Goal: Communication & Community: Ask a question

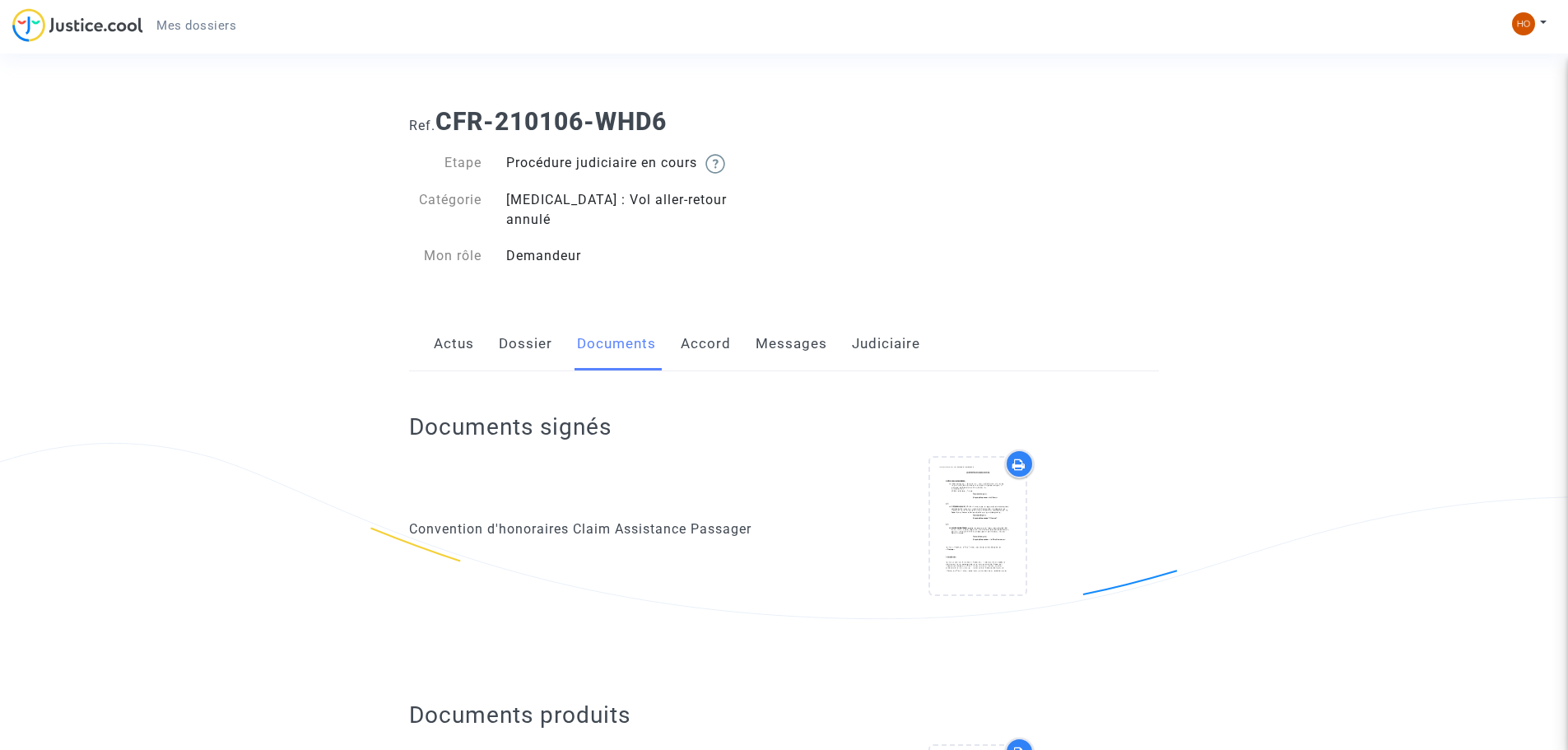
click at [466, 331] on link "Actus" at bounding box center [454, 344] width 40 height 55
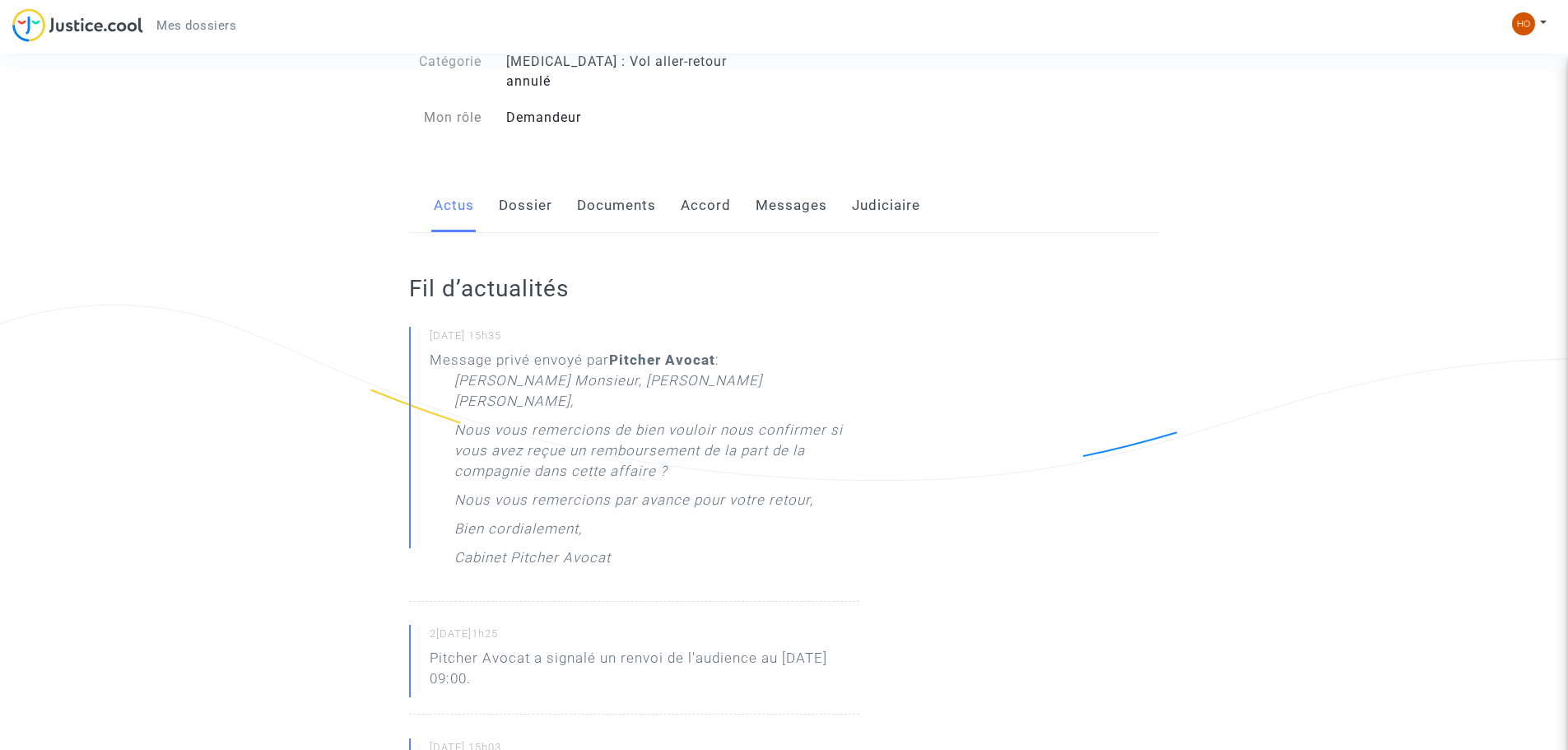
scroll to position [165, 0]
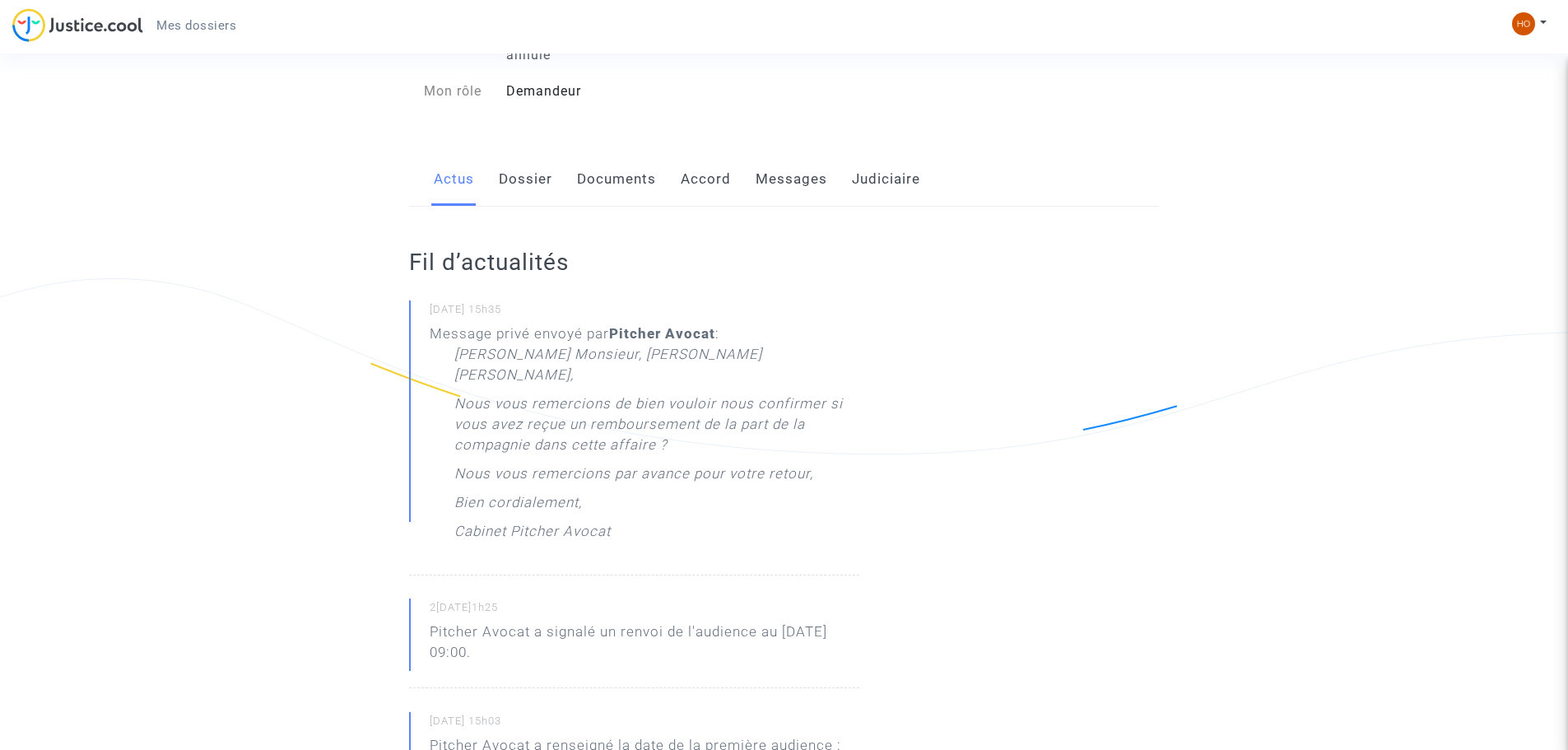
click at [799, 160] on link "Messages" at bounding box center [791, 179] width 72 height 55
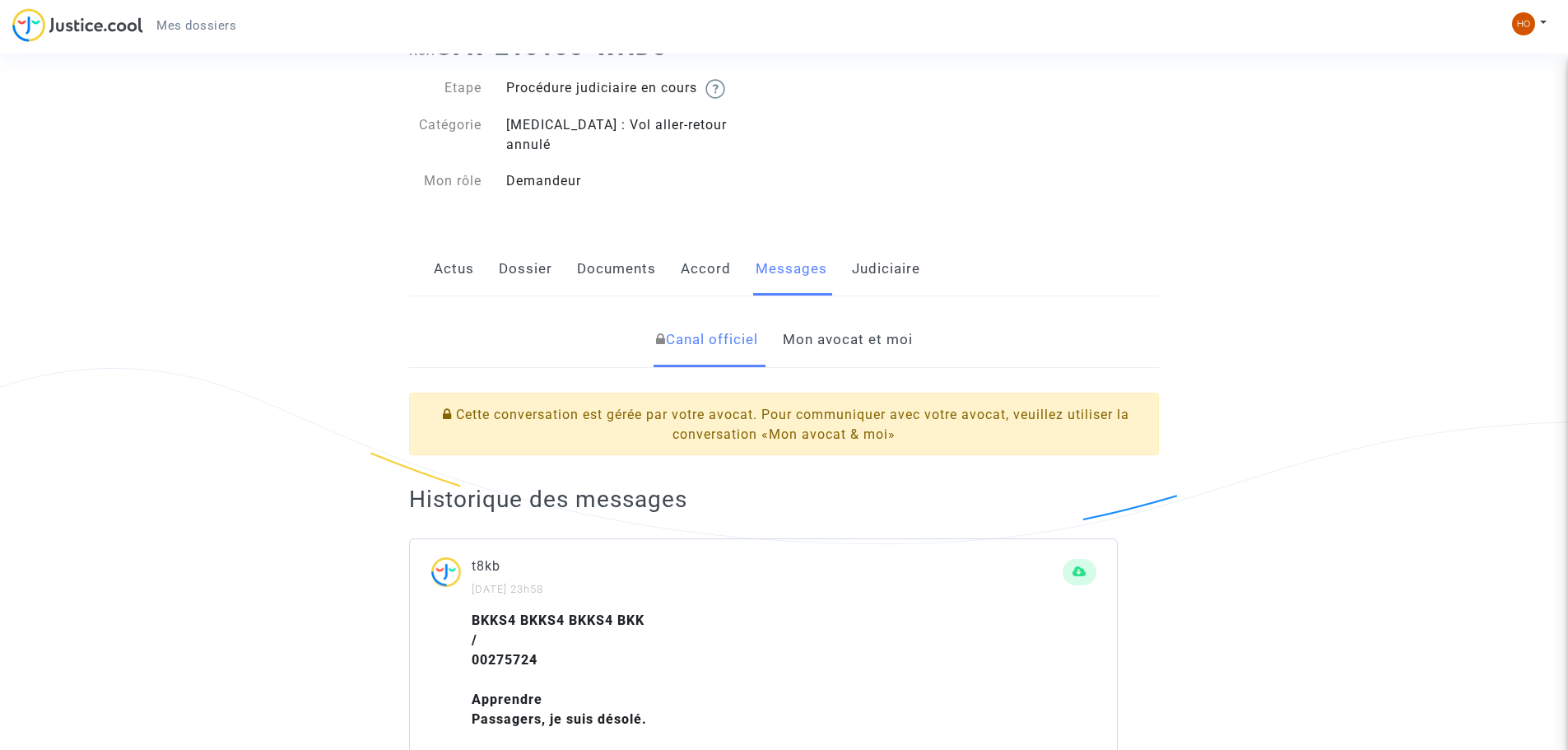
scroll to position [247, 0]
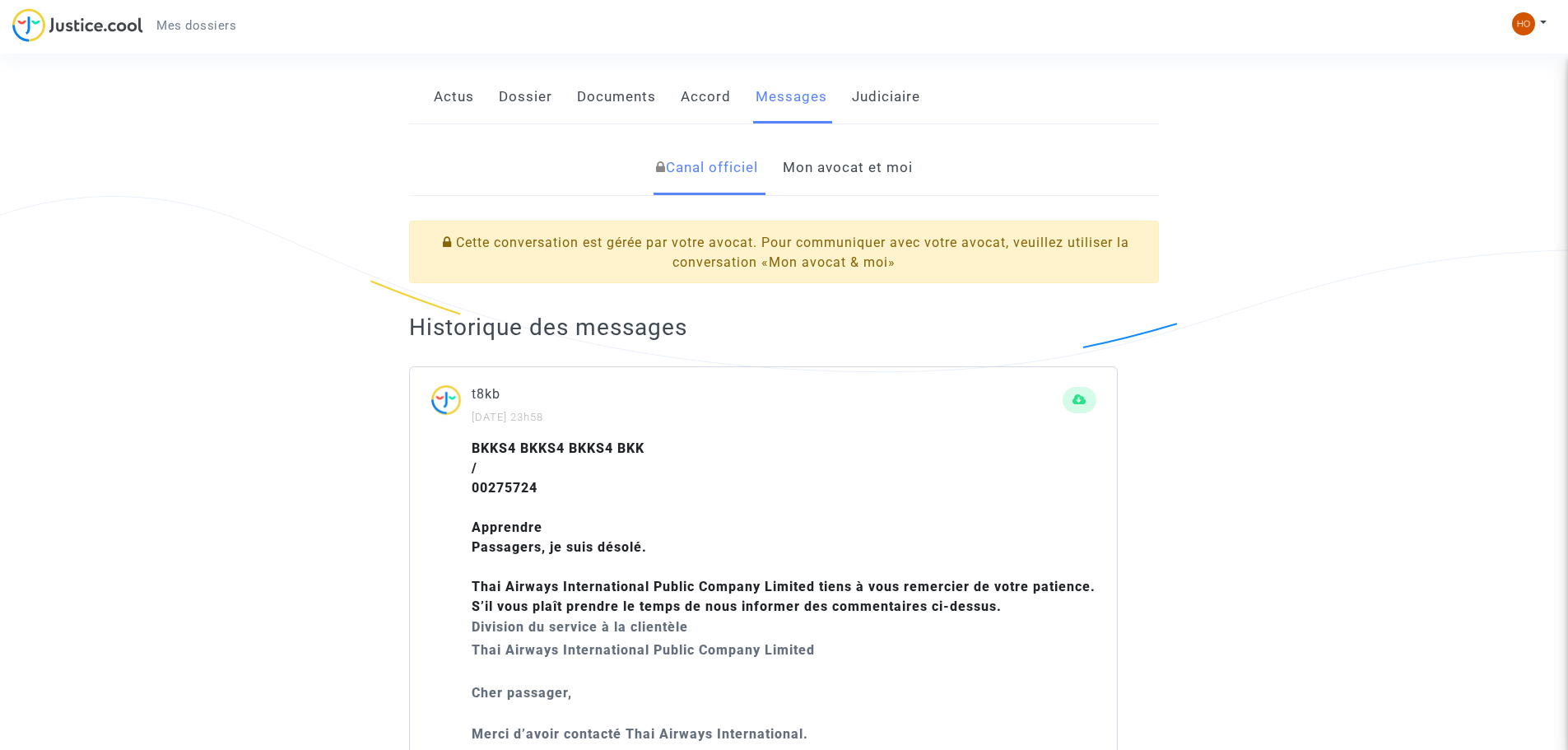
click at [829, 155] on link "Mon avocat et moi" at bounding box center [848, 168] width 130 height 55
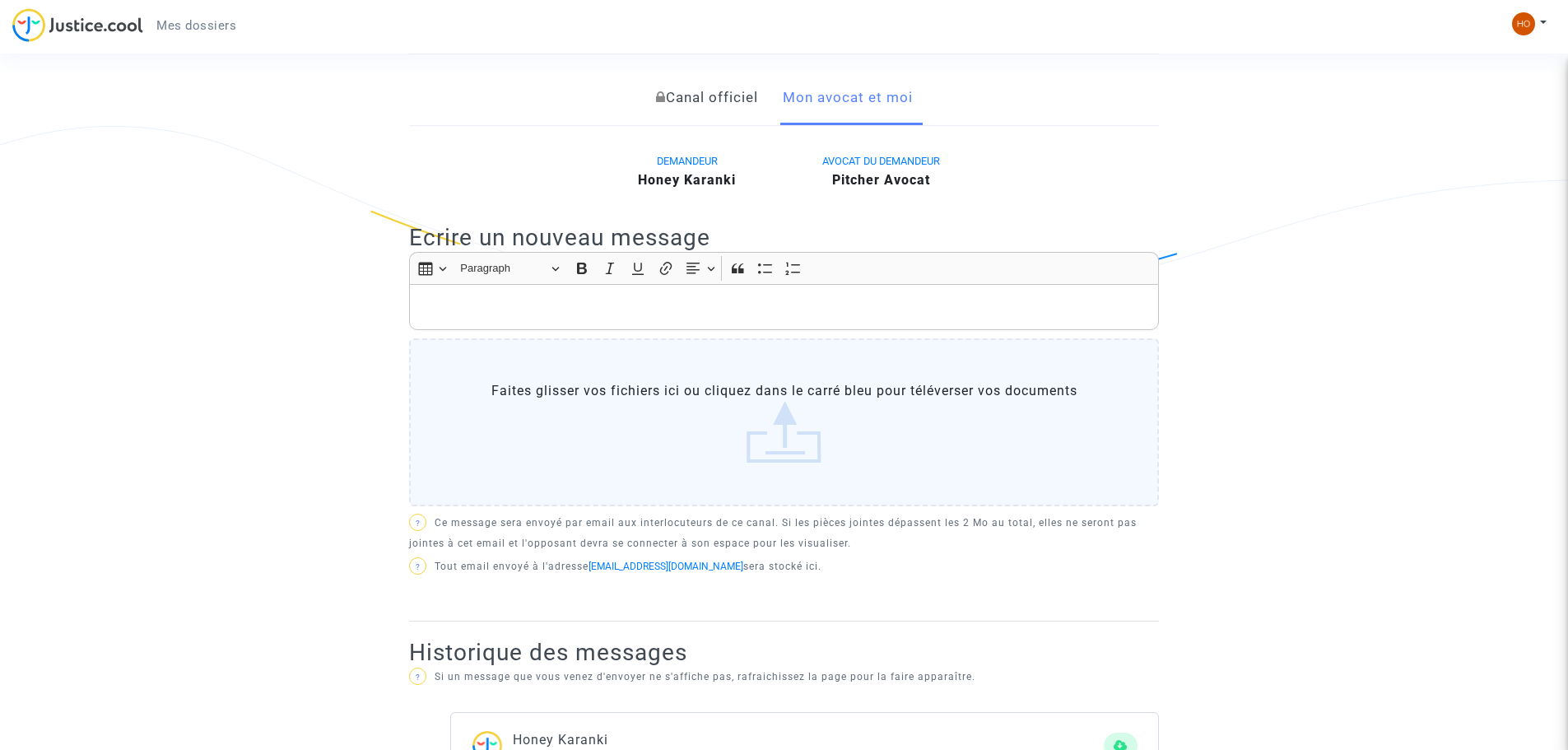
scroll to position [165, 0]
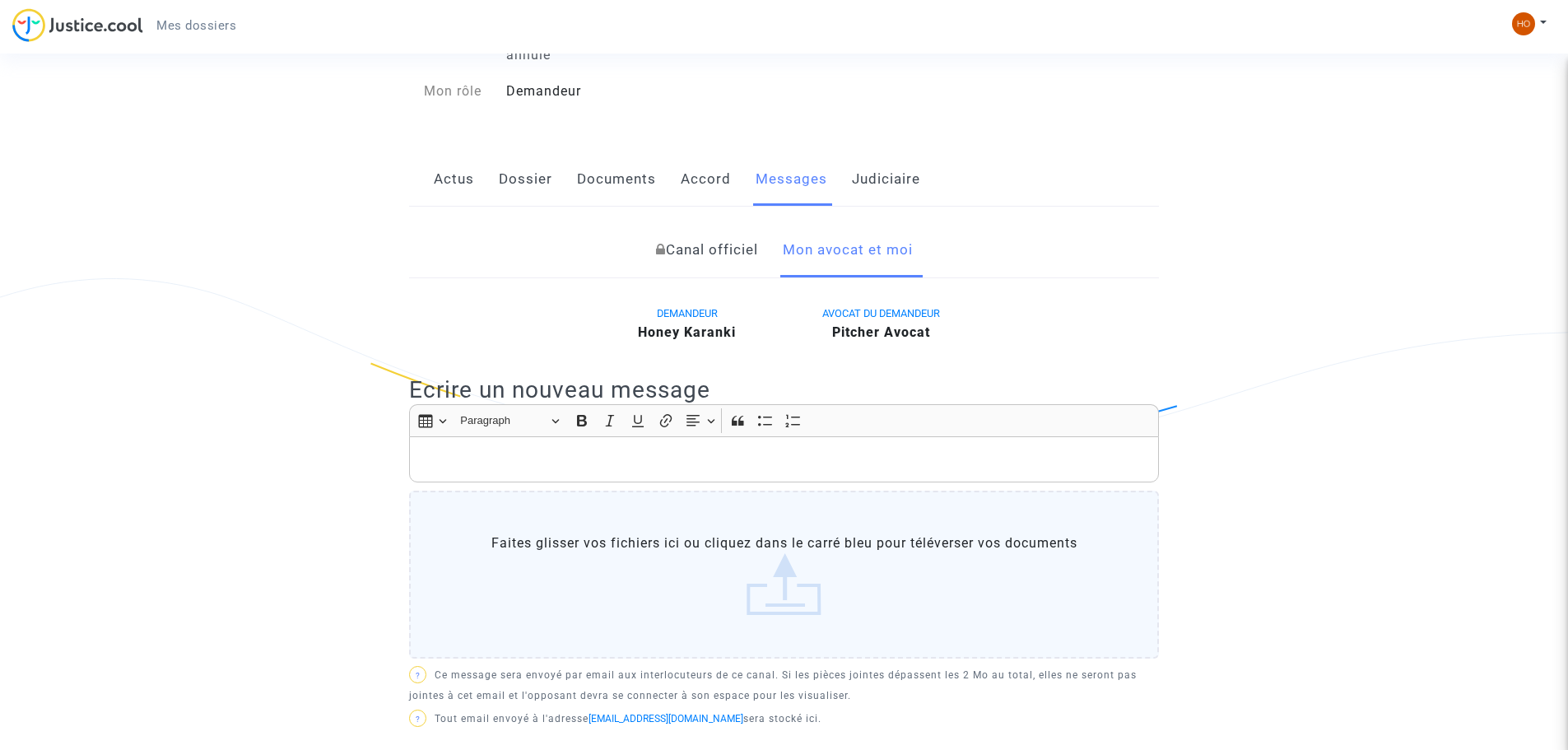
click at [864, 168] on link "Judiciaire" at bounding box center [886, 179] width 68 height 55
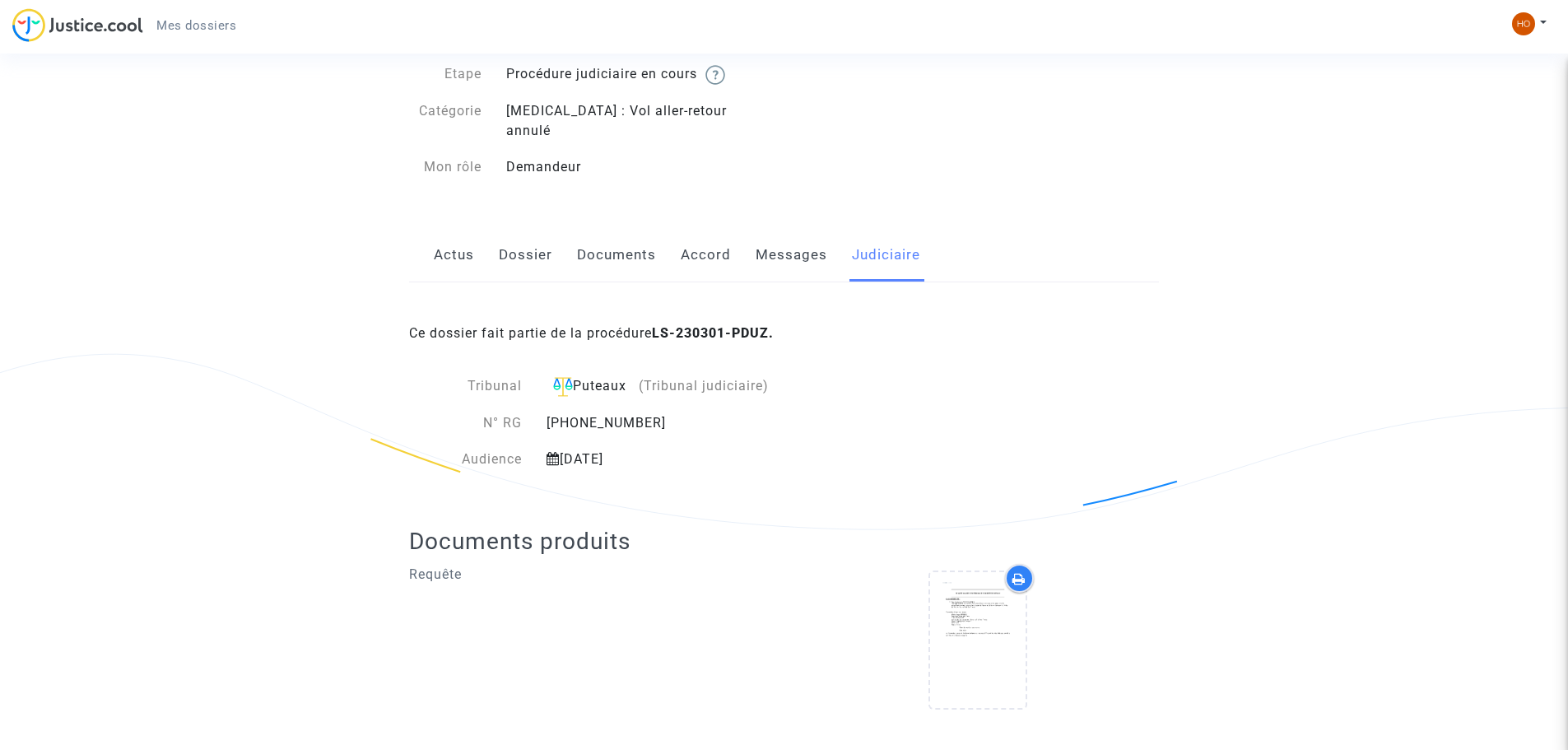
scroll to position [92, 0]
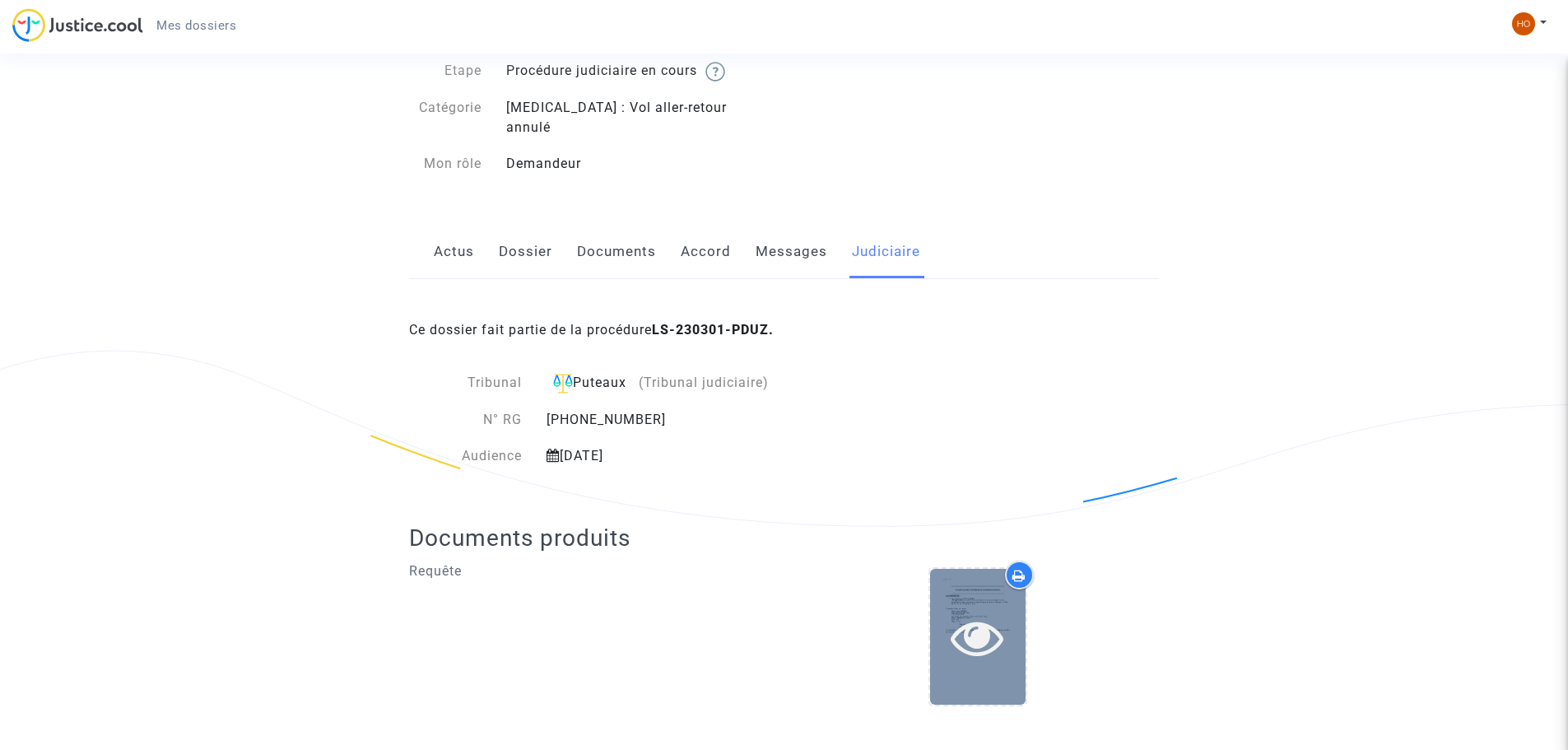
click at [959, 611] on icon at bounding box center [977, 637] width 54 height 53
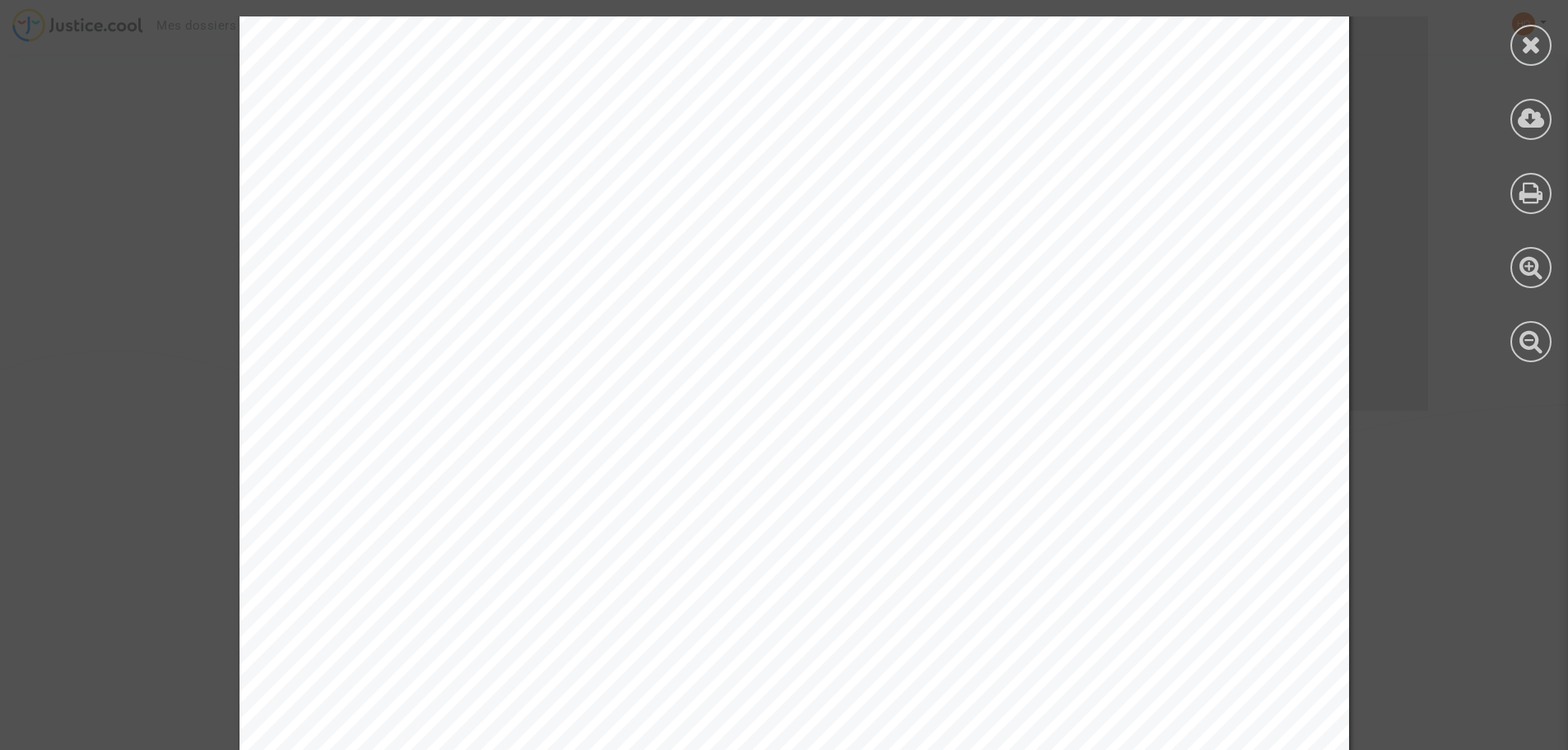
scroll to position [412, 0]
click at [1539, 42] on icon at bounding box center [1532, 44] width 21 height 25
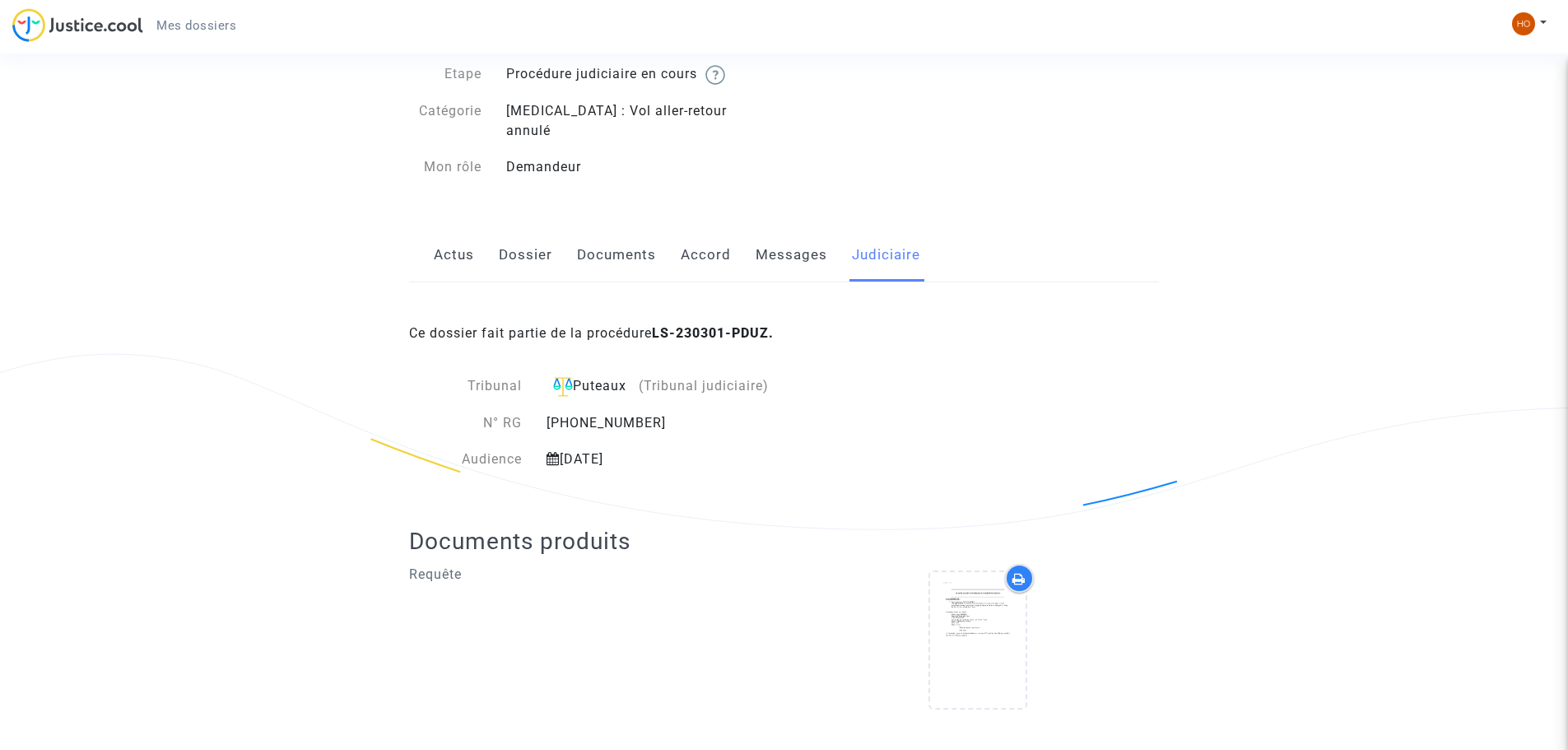
scroll to position [92, 0]
click at [577, 225] on link "Documents" at bounding box center [616, 252] width 79 height 55
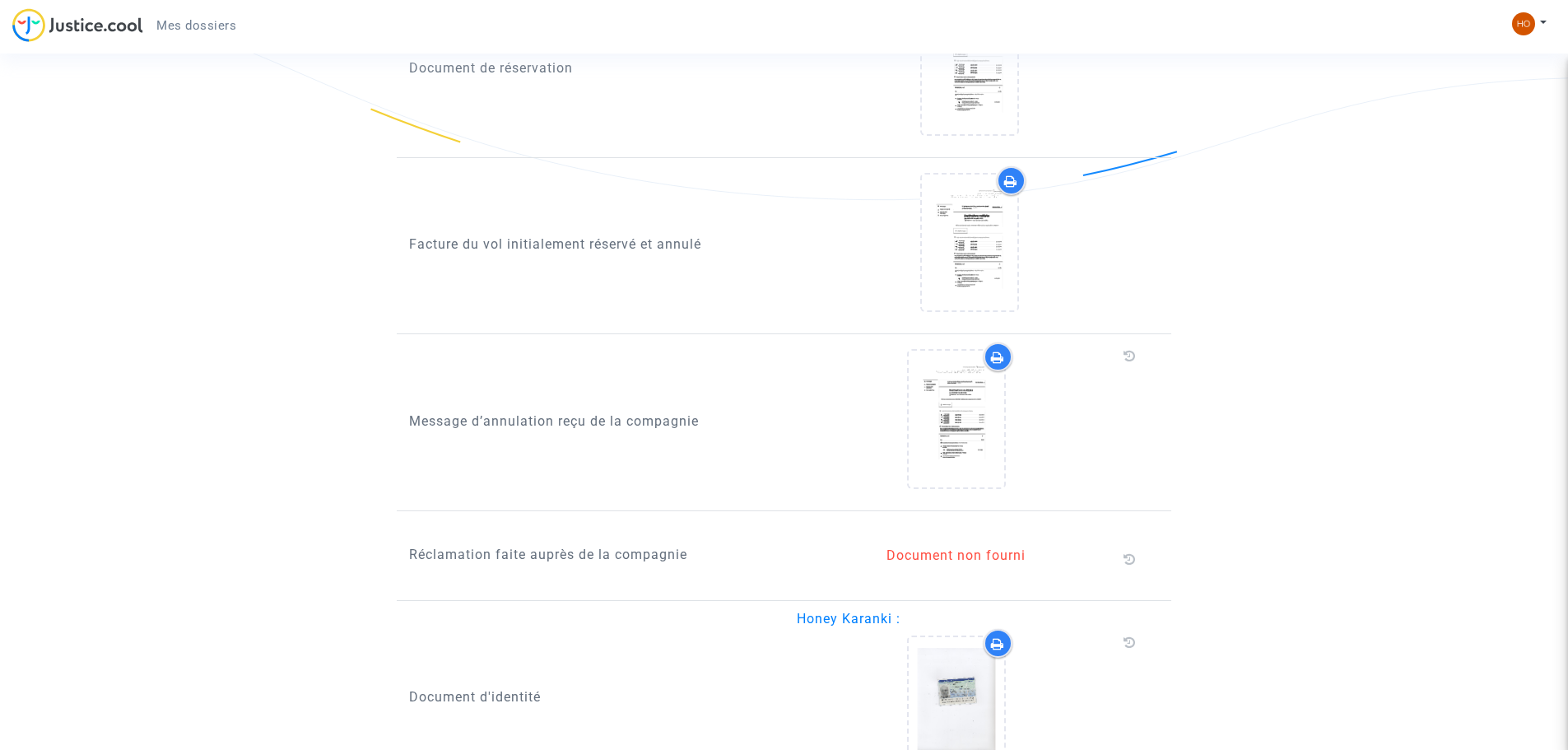
scroll to position [1360, 0]
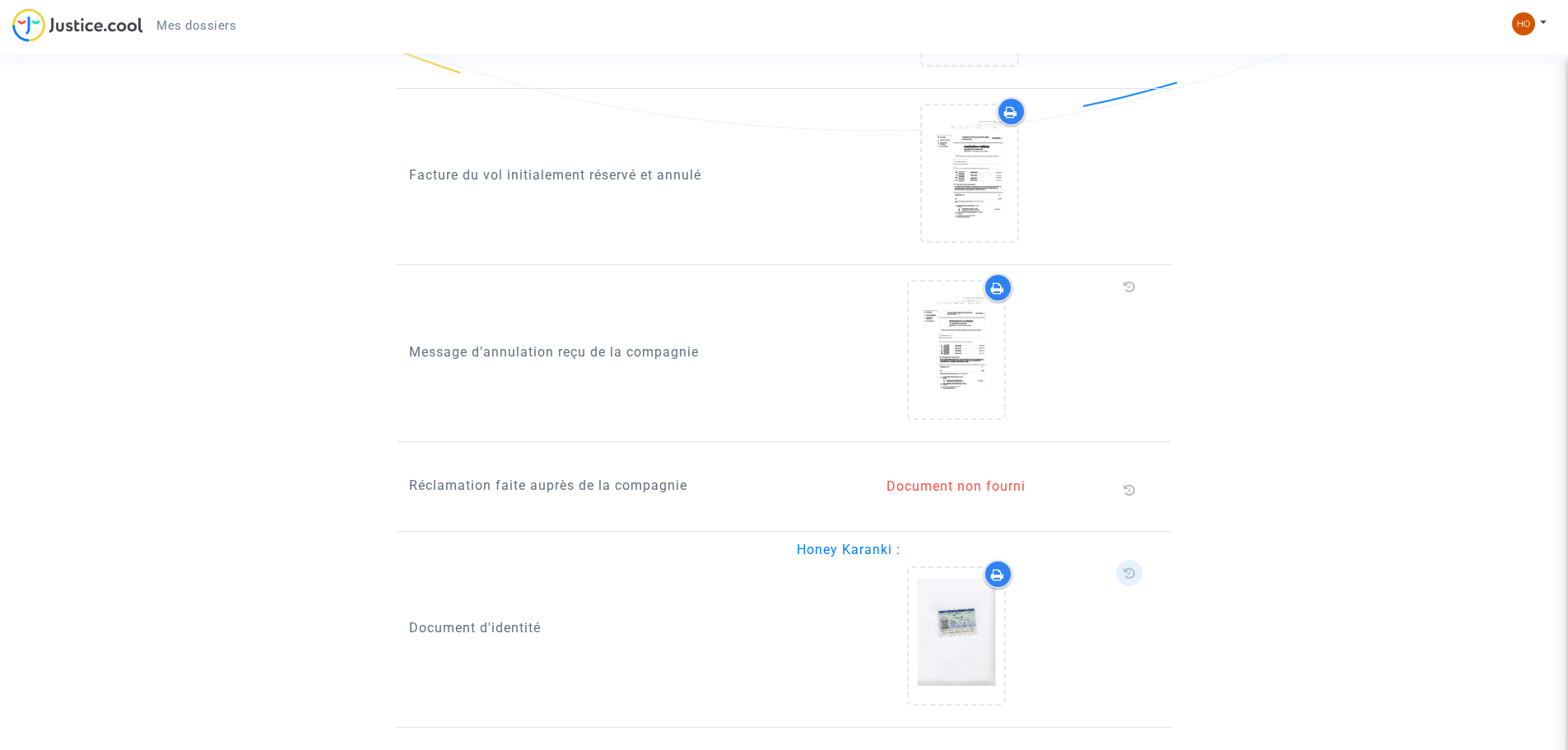
click at [1131, 566] on icon at bounding box center [1130, 573] width 13 height 13
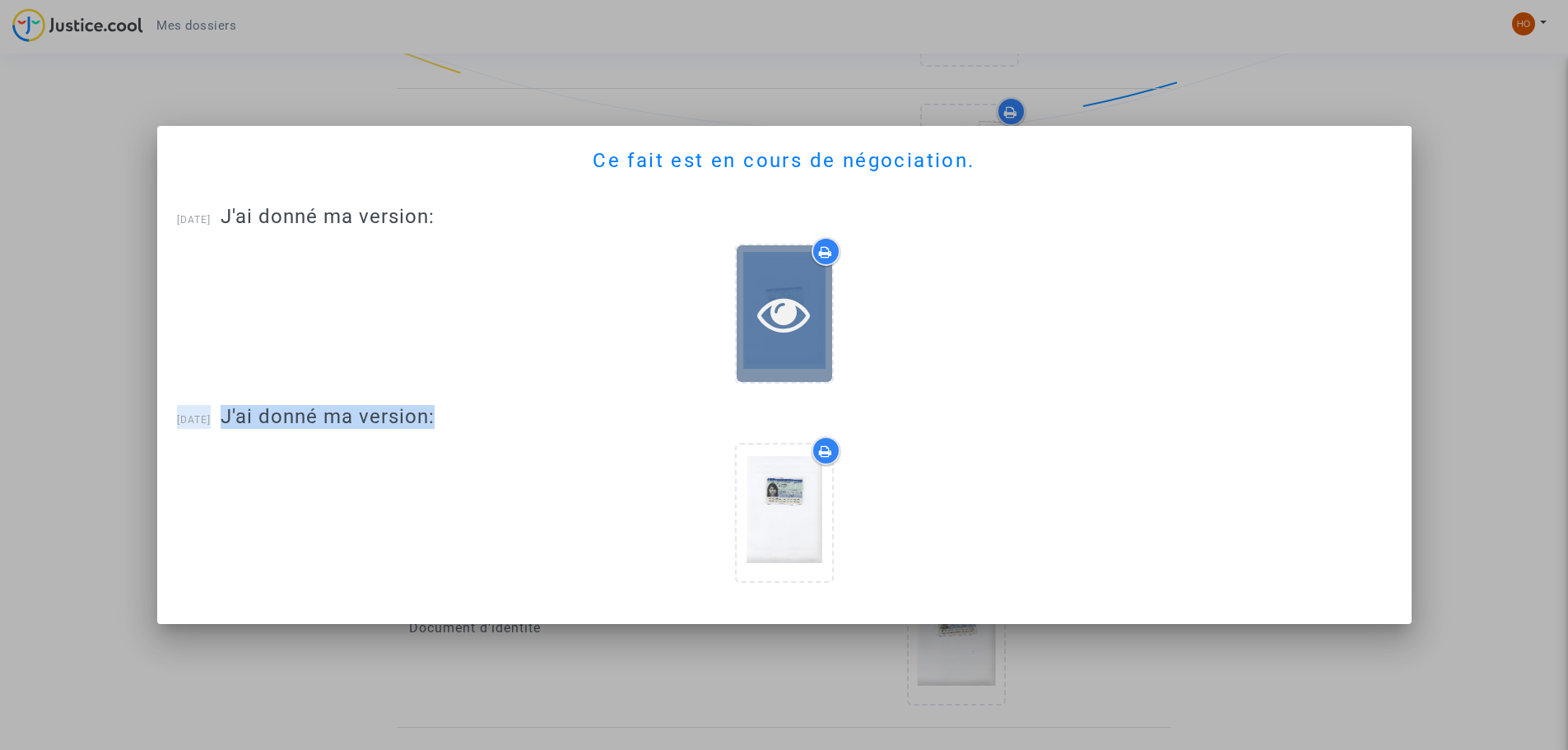
drag, startPoint x: 761, startPoint y: 480, endPoint x: 761, endPoint y: 253, distance: 227.0
click at [761, 253] on div "Ce fait est en cours de négociation. [DATE] J'ai donné ma version: [DATE] J'ai …" at bounding box center [785, 374] width 1215 height 457
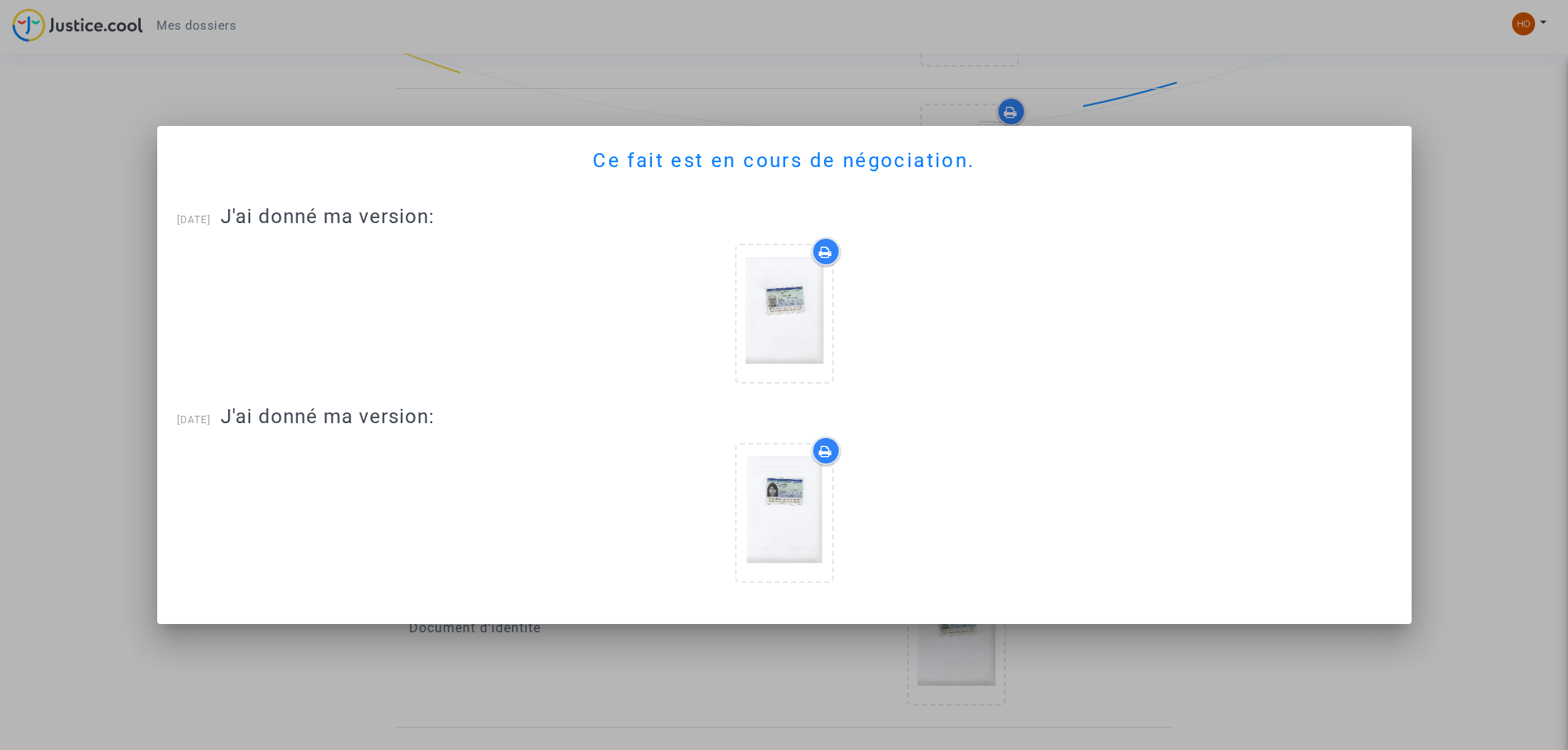
click at [978, 461] on div at bounding box center [785, 515] width 1215 height 175
click at [1444, 304] on div at bounding box center [784, 375] width 1568 height 750
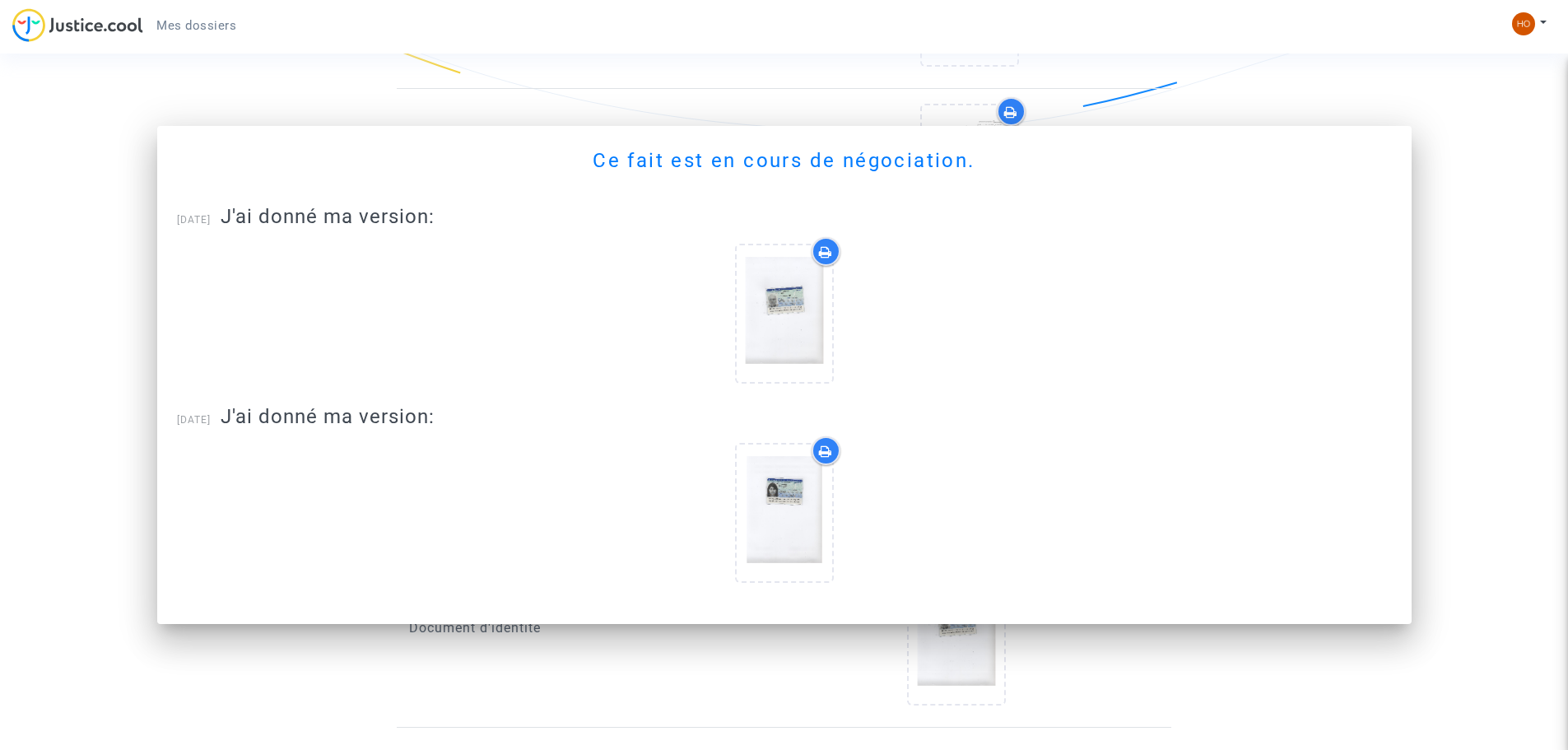
scroll to position [1360, 0]
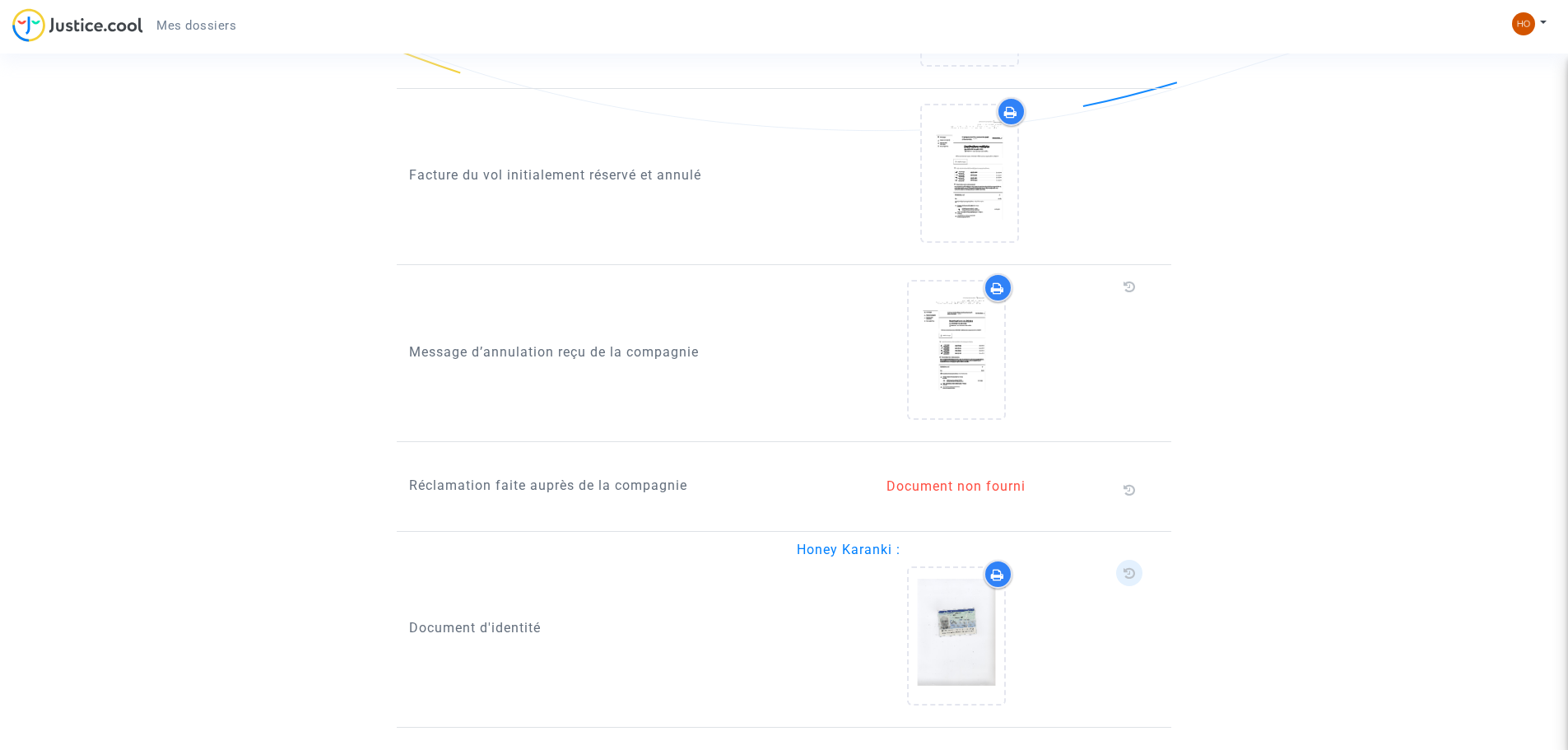
click at [1123, 566] on icon at bounding box center [1130, 573] width 13 height 13
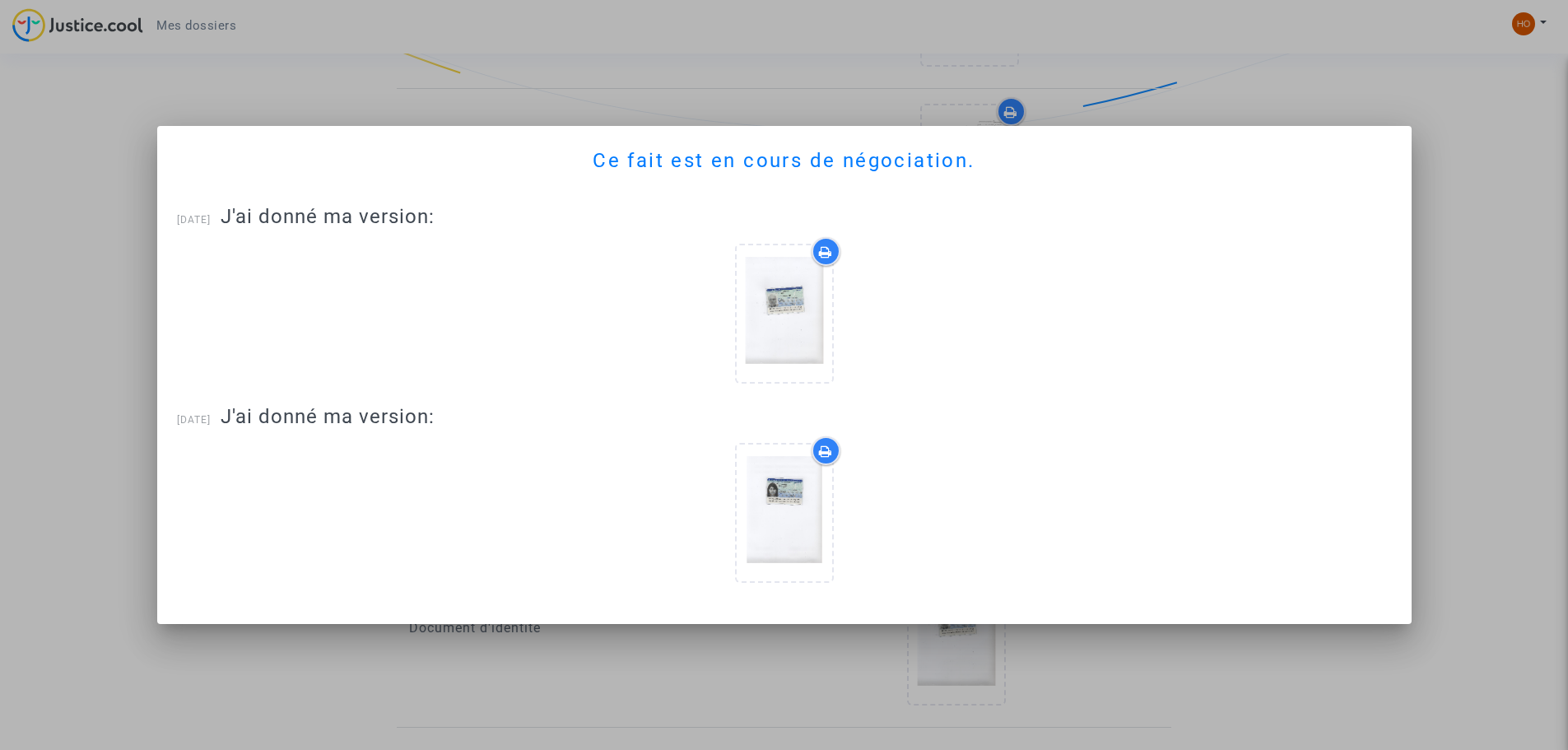
click at [577, 672] on div at bounding box center [784, 375] width 1568 height 750
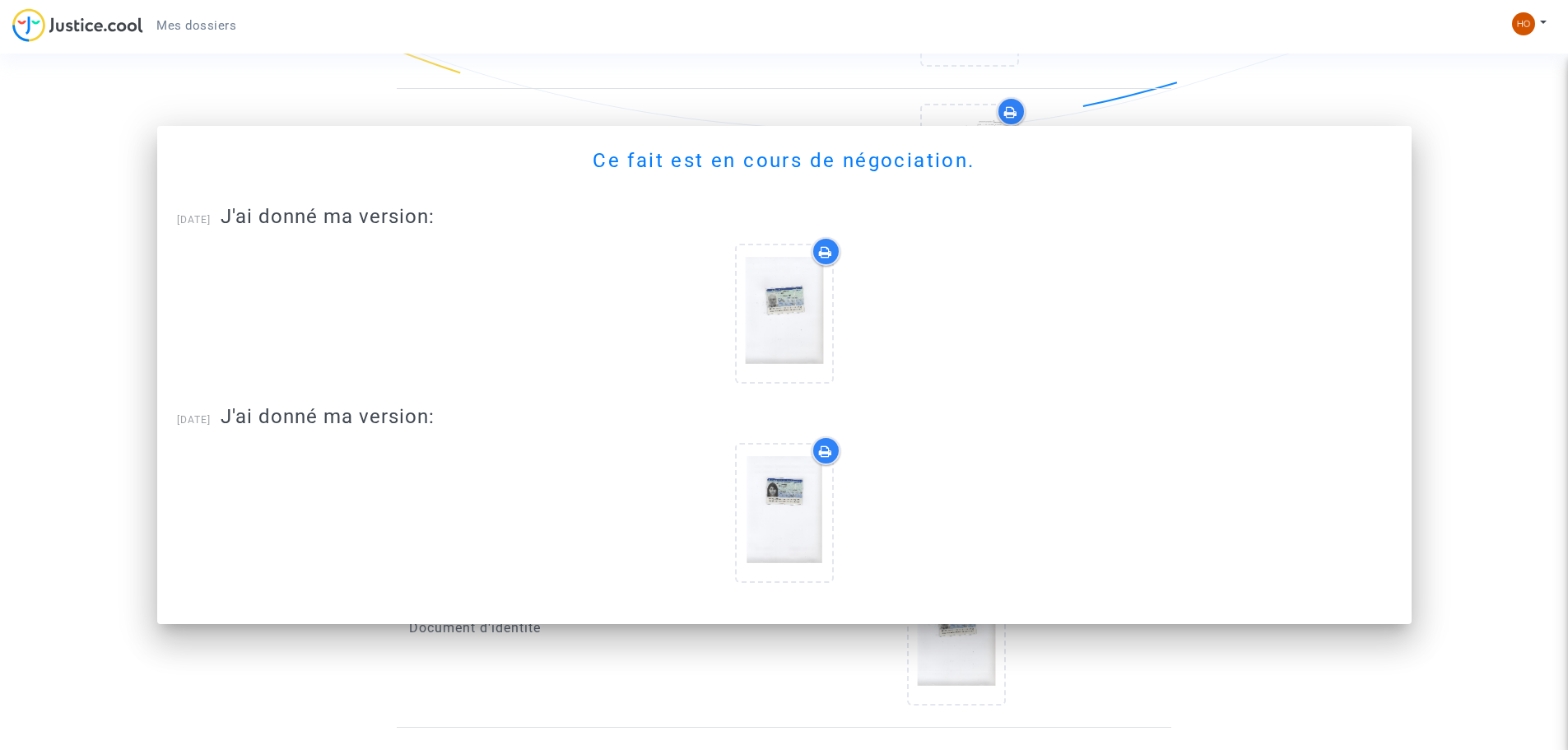
scroll to position [1360, 0]
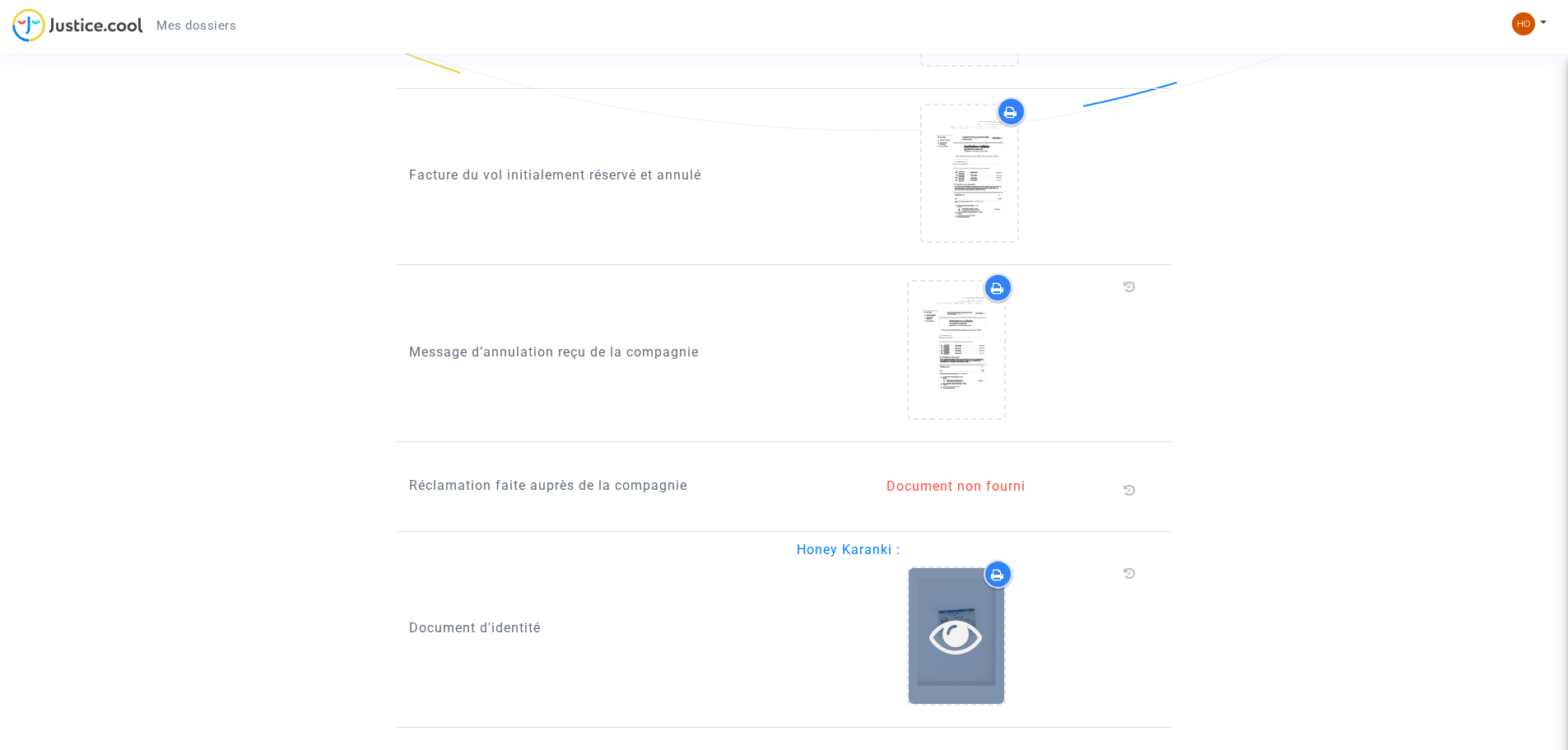
click at [918, 615] on div at bounding box center [956, 635] width 95 height 53
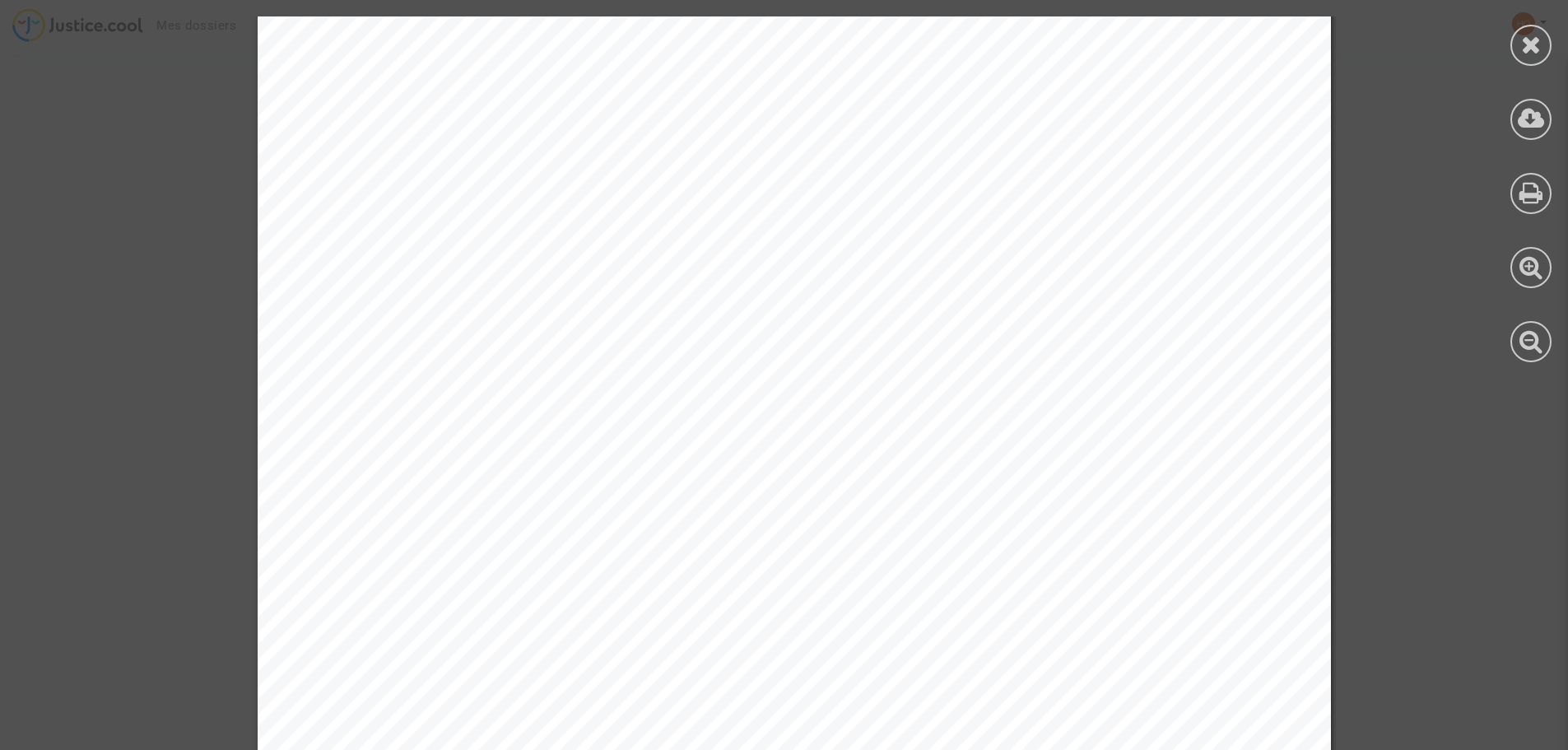
scroll to position [0, 0]
click at [1533, 39] on icon at bounding box center [1532, 44] width 21 height 25
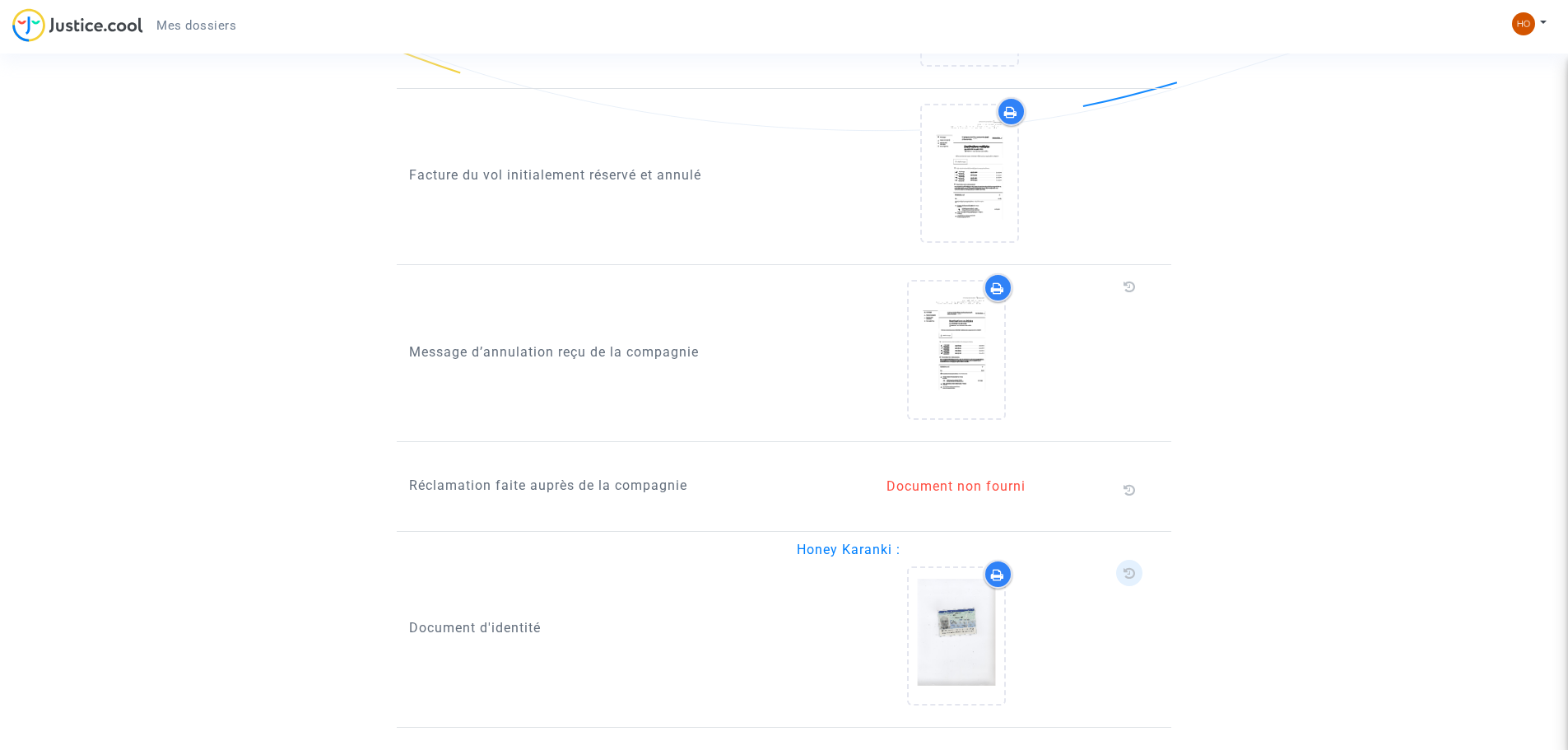
click at [1136, 559] on span at bounding box center [1129, 572] width 26 height 26
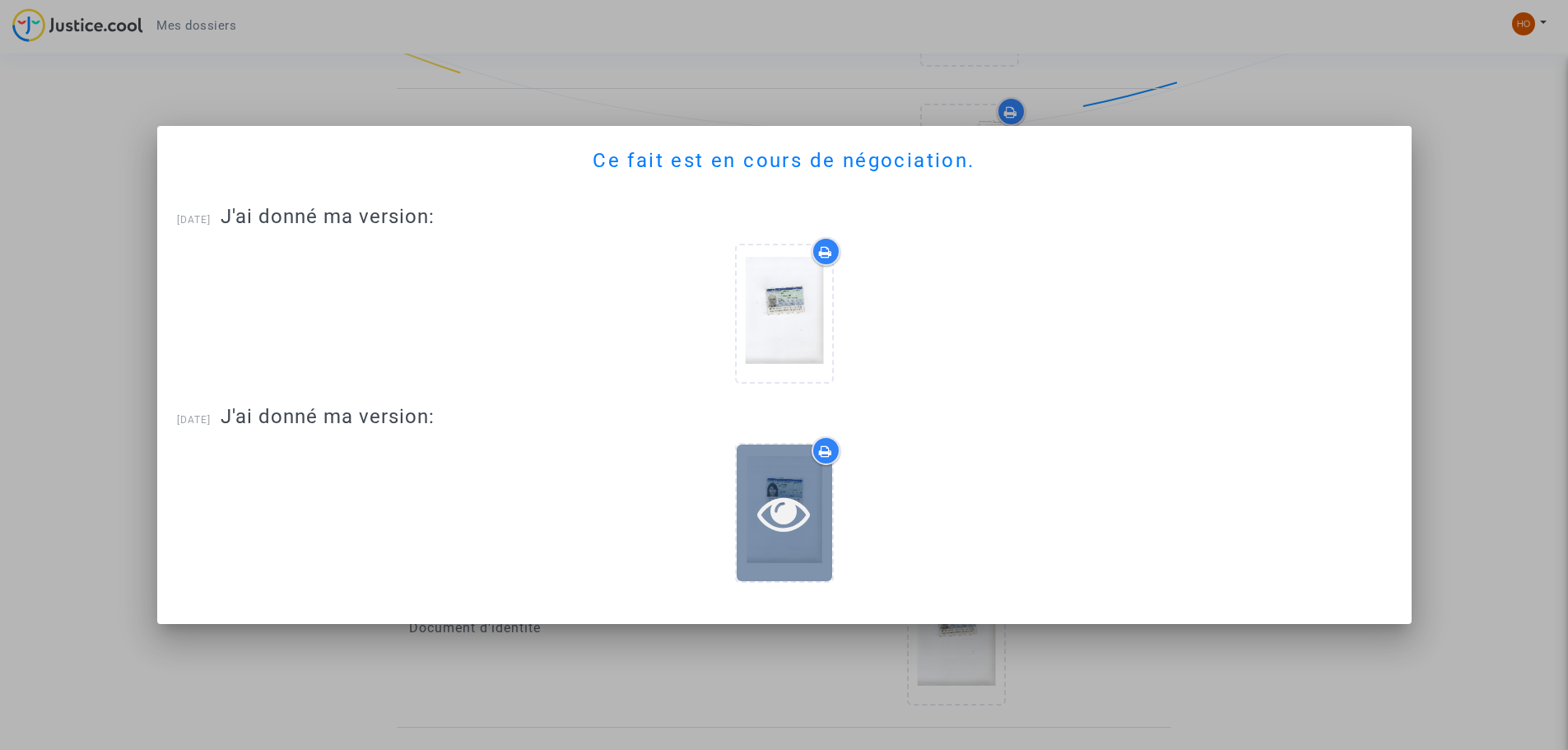
click at [822, 556] on div at bounding box center [784, 512] width 95 height 135
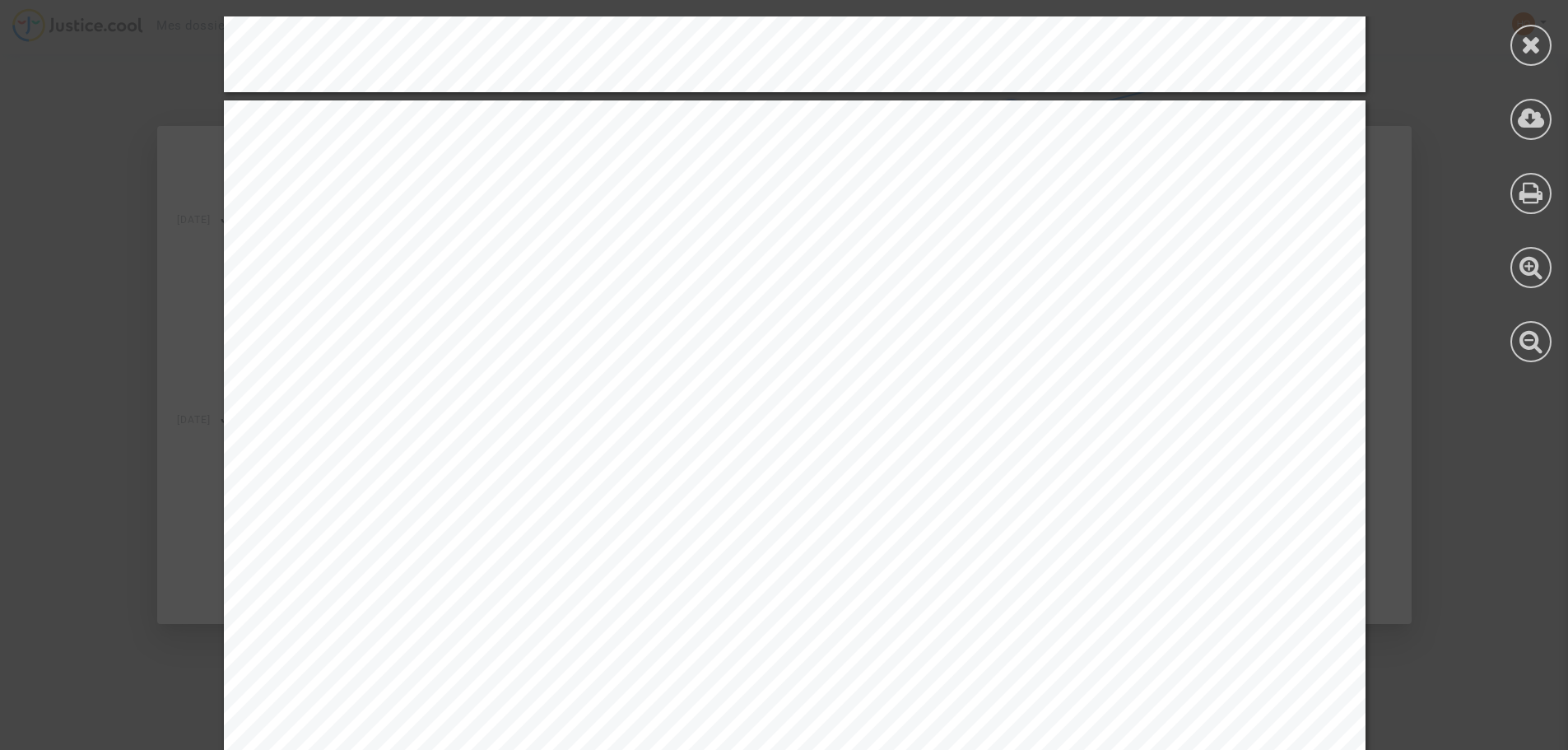
scroll to position [1645, 0]
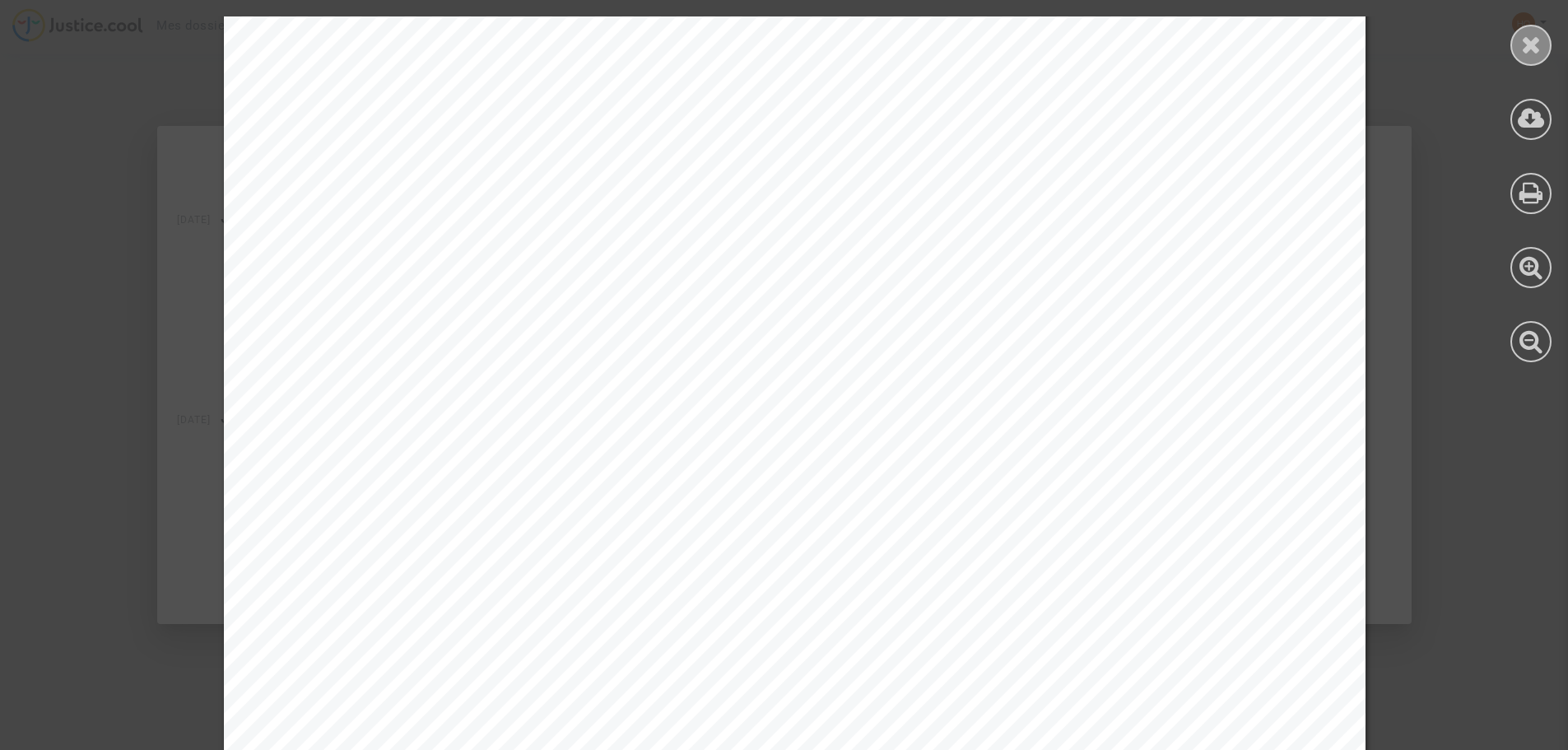
click at [1532, 47] on icon at bounding box center [1532, 44] width 21 height 25
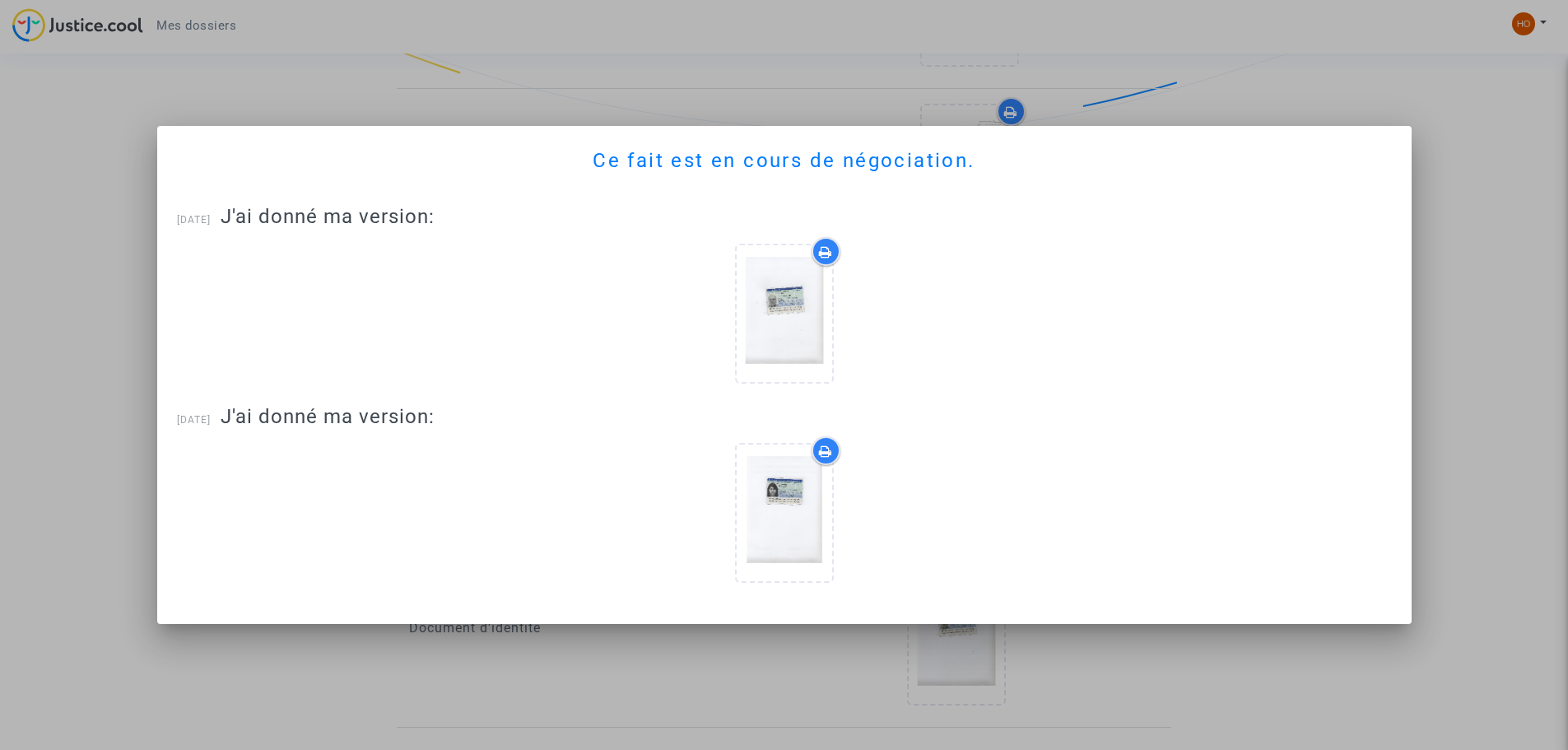
click at [1504, 558] on div at bounding box center [784, 375] width 1568 height 750
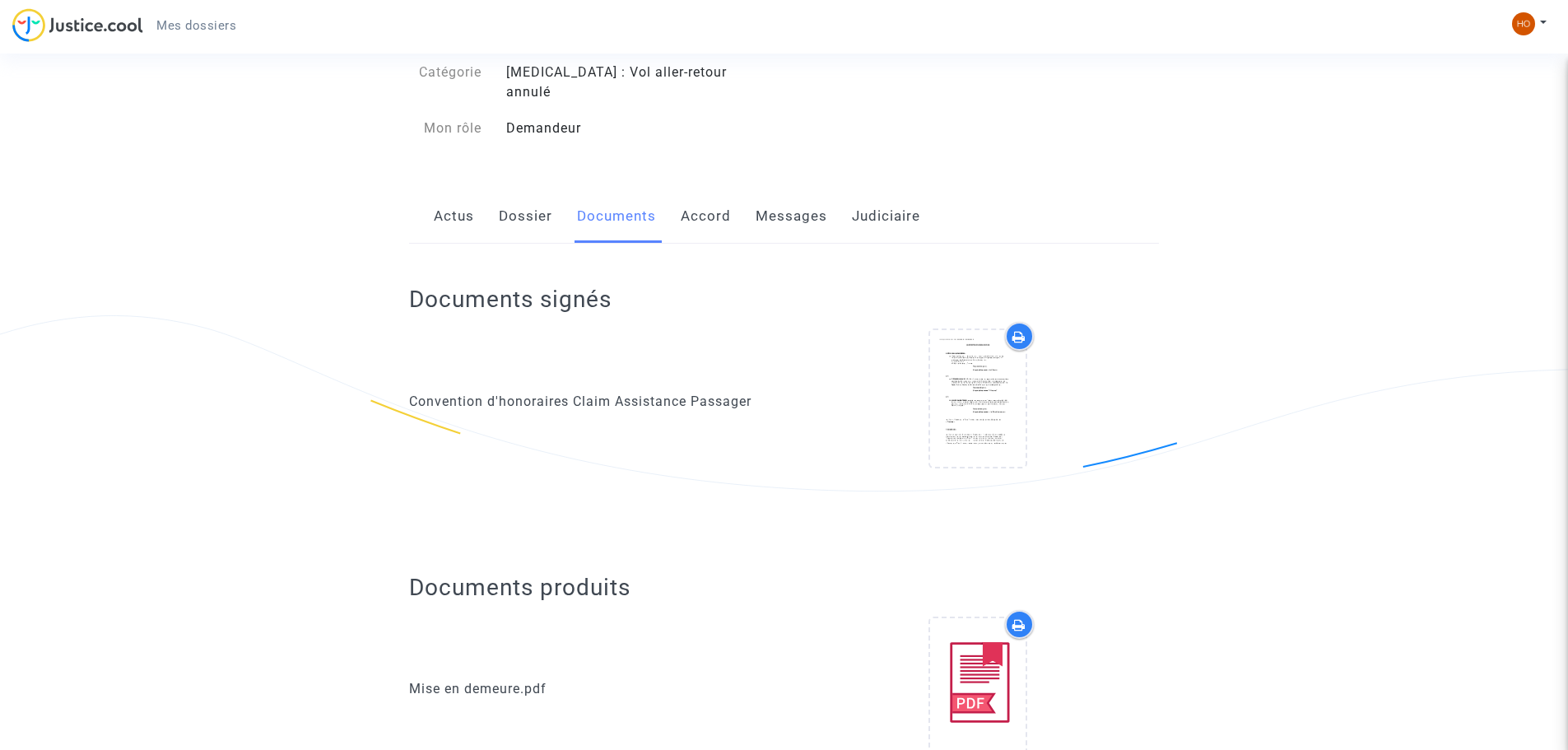
scroll to position [125, 0]
click at [798, 207] on link "Messages" at bounding box center [791, 218] width 72 height 55
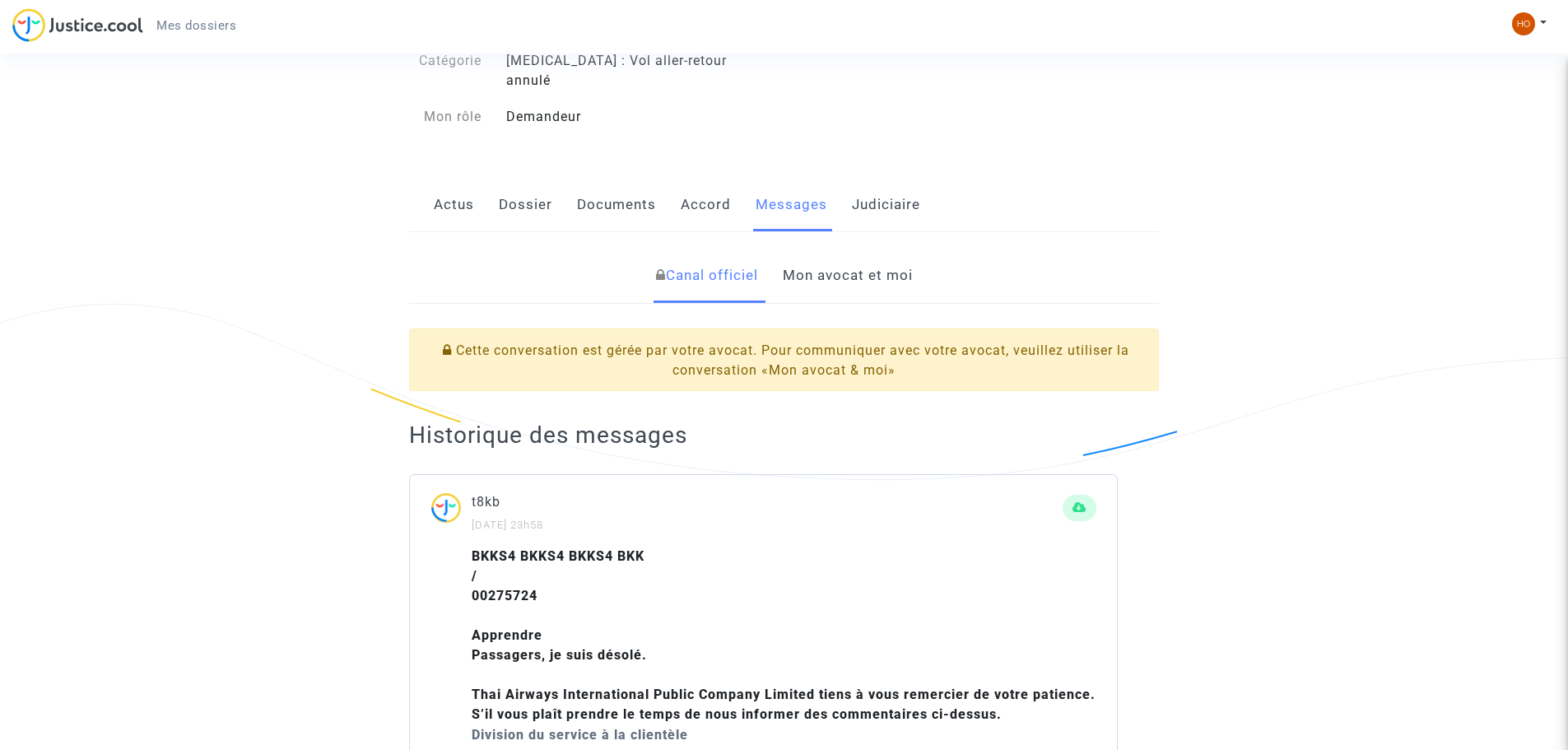
scroll to position [135, 0]
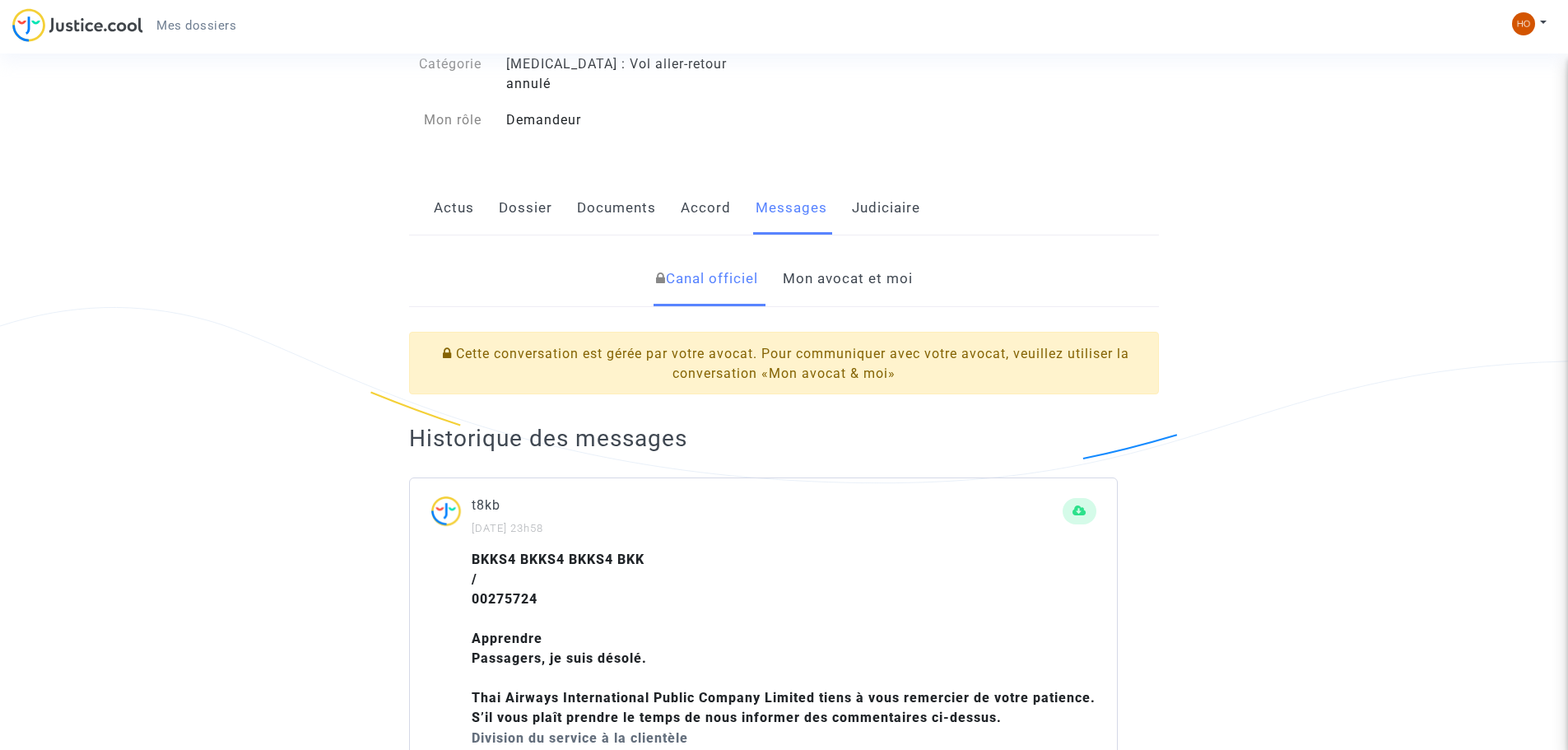
click at [602, 189] on link "Documents" at bounding box center [616, 208] width 79 height 55
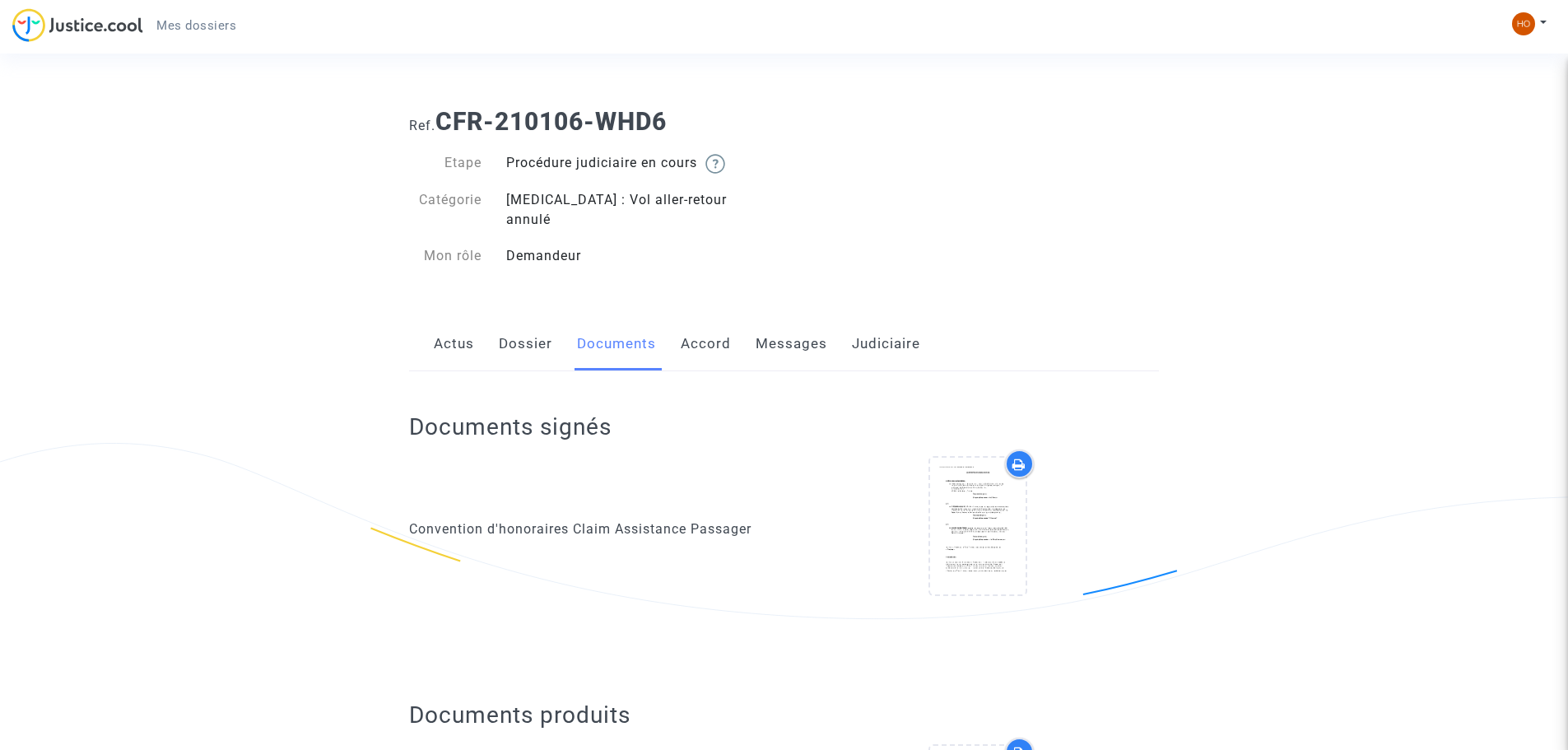
click at [515, 325] on link "Dossier" at bounding box center [525, 344] width 54 height 55
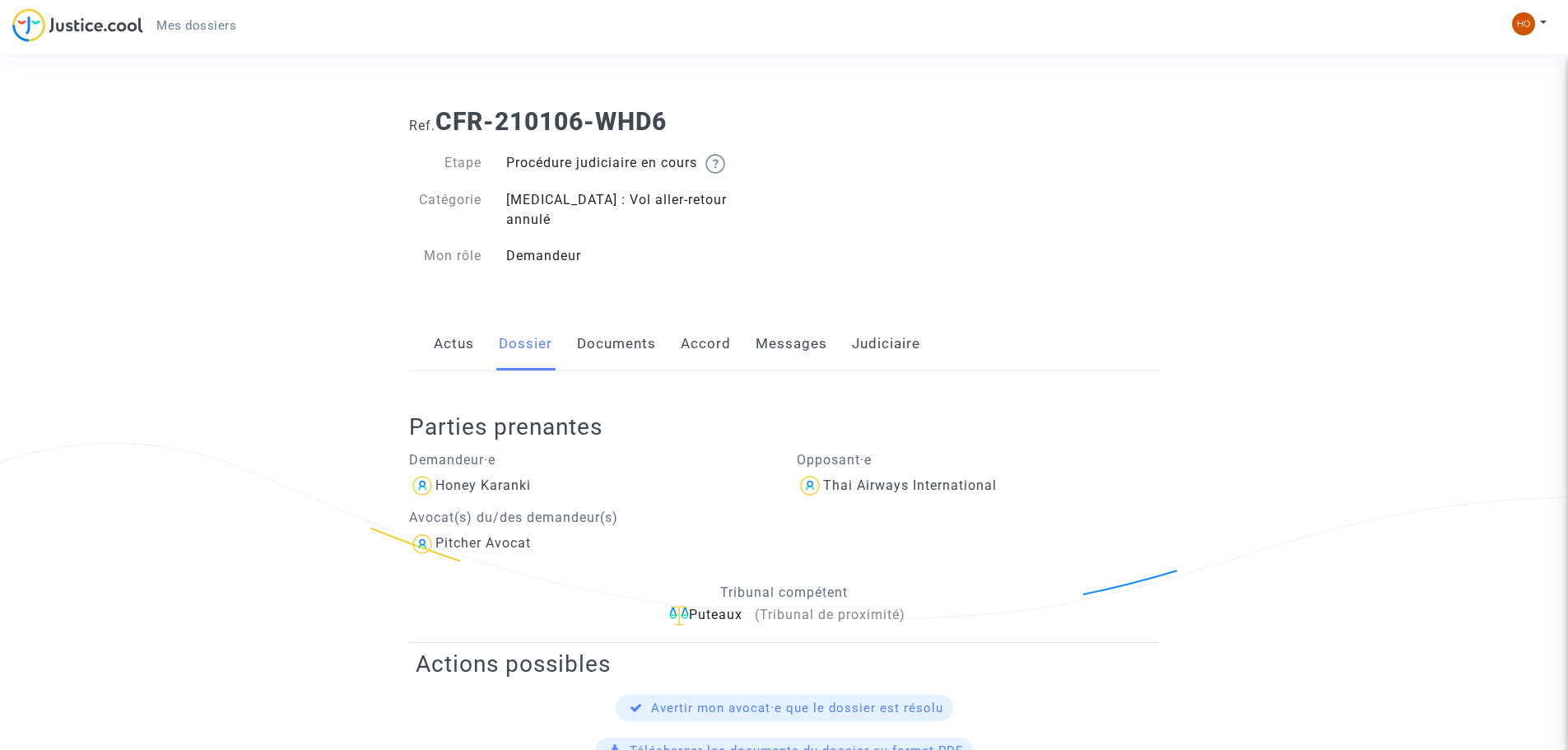
click at [793, 316] on link "Messages" at bounding box center [791, 344] width 72 height 55
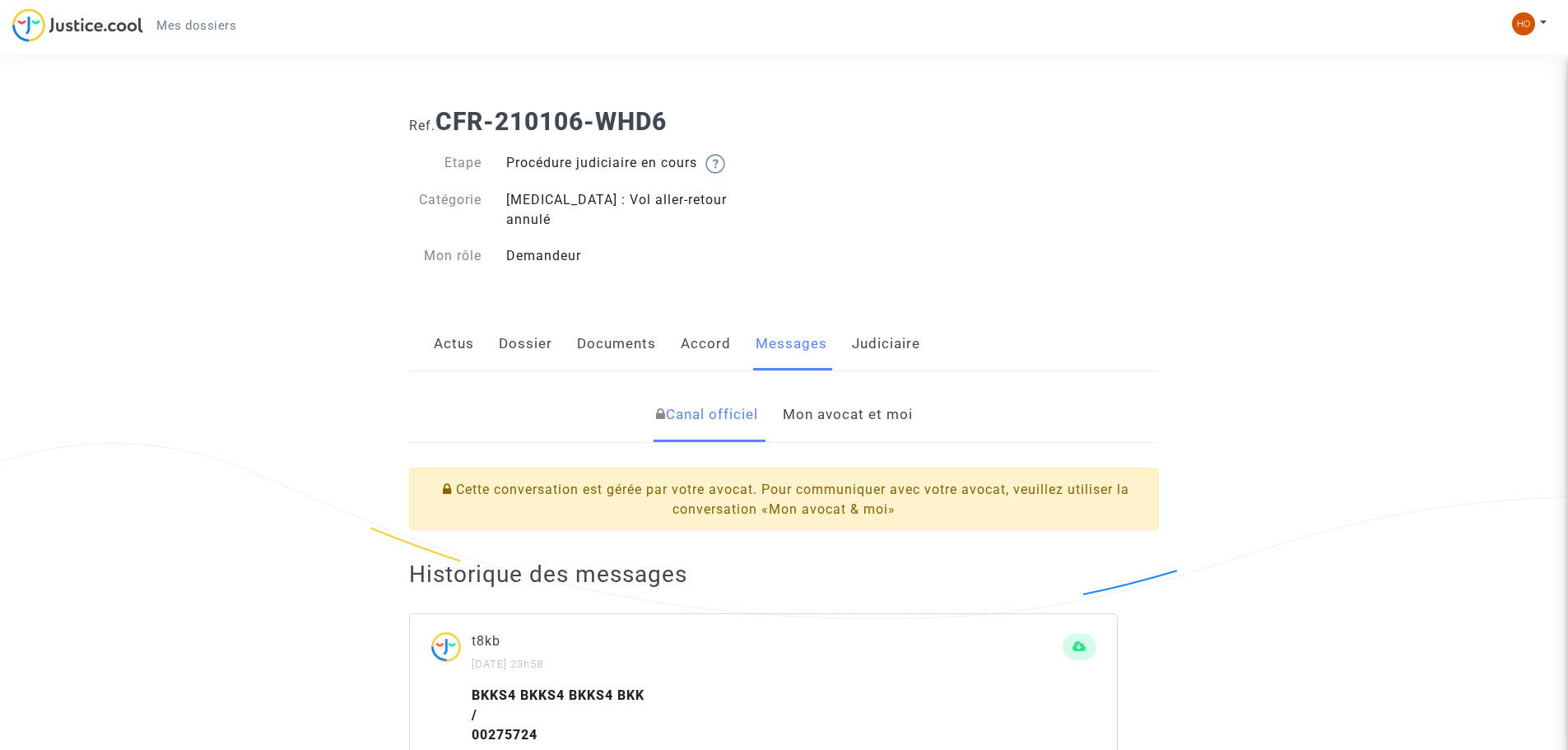
click at [525, 316] on link "Dossier" at bounding box center [525, 344] width 54 height 55
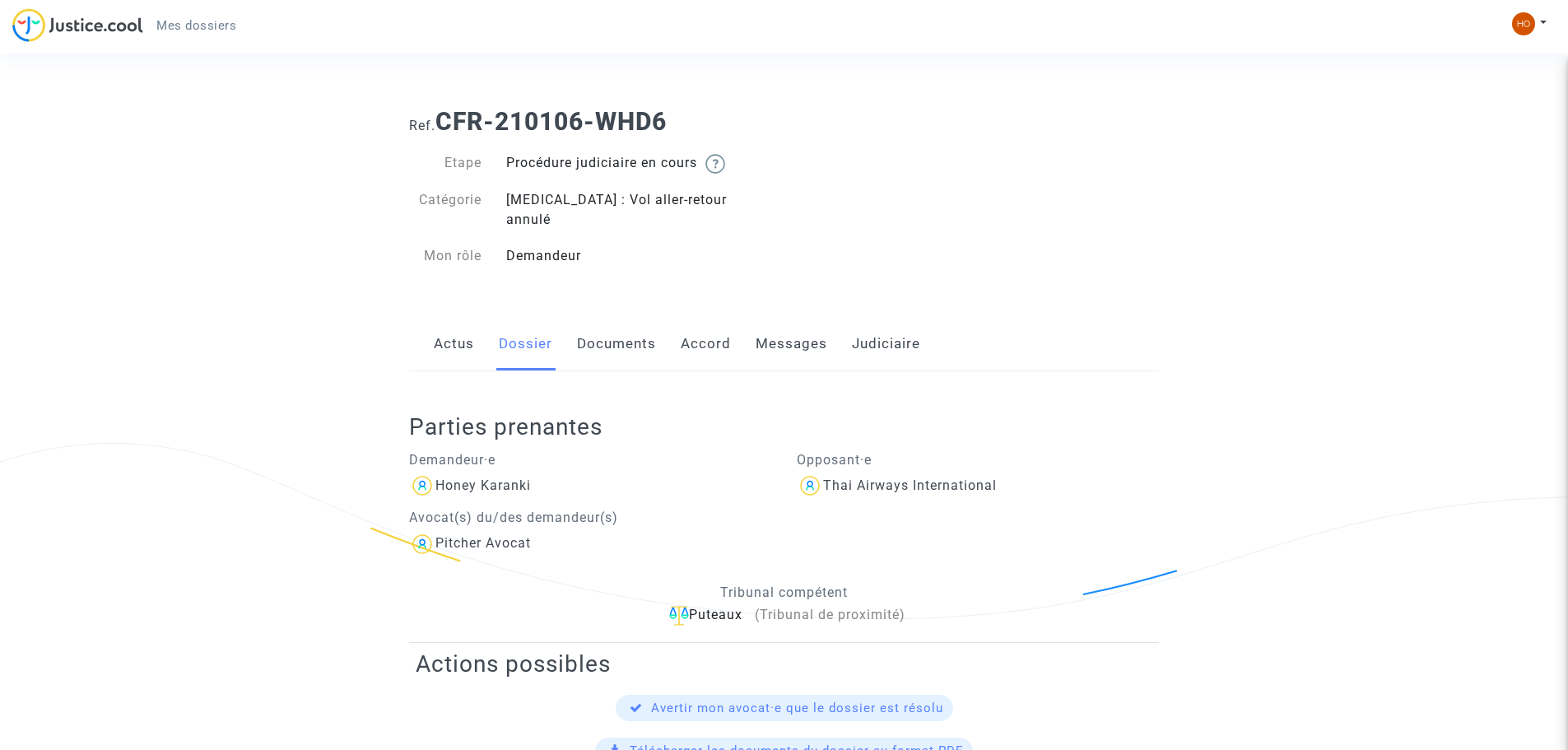
click at [880, 320] on link "Judiciaire" at bounding box center [886, 344] width 68 height 55
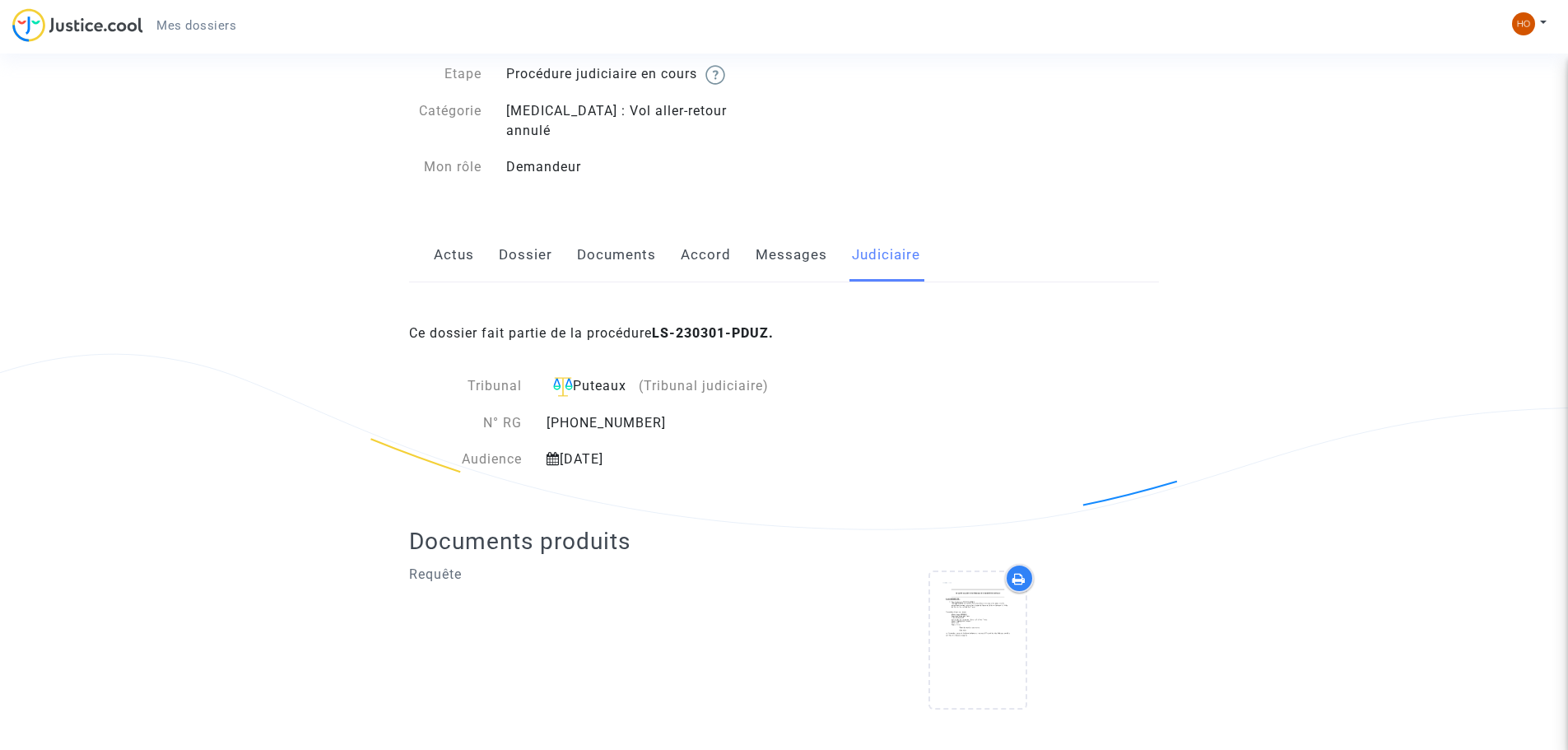
scroll to position [92, 0]
click at [779, 241] on link "Messages" at bounding box center [791, 252] width 72 height 55
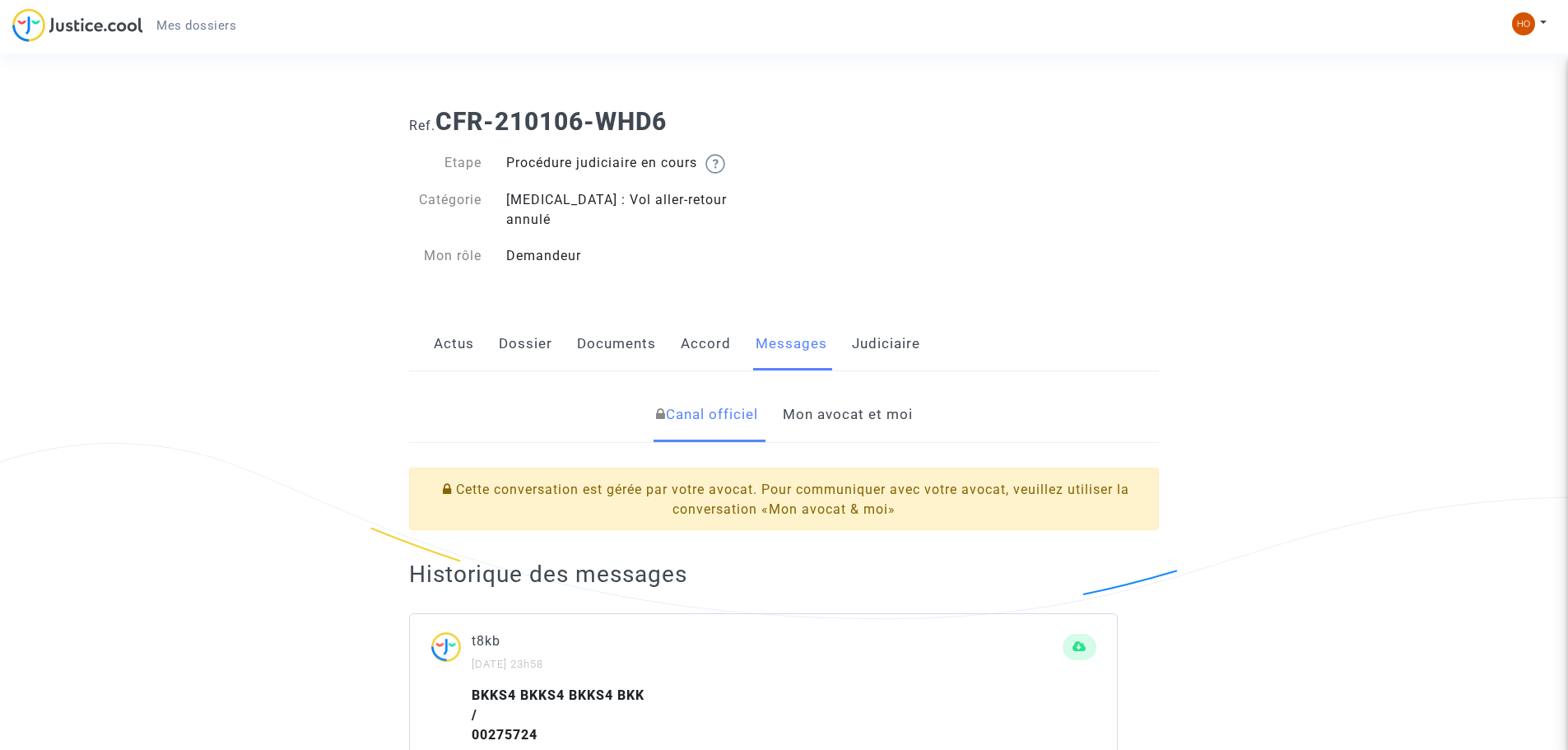
click at [846, 402] on link "Mon avocat et moi" at bounding box center [848, 415] width 130 height 55
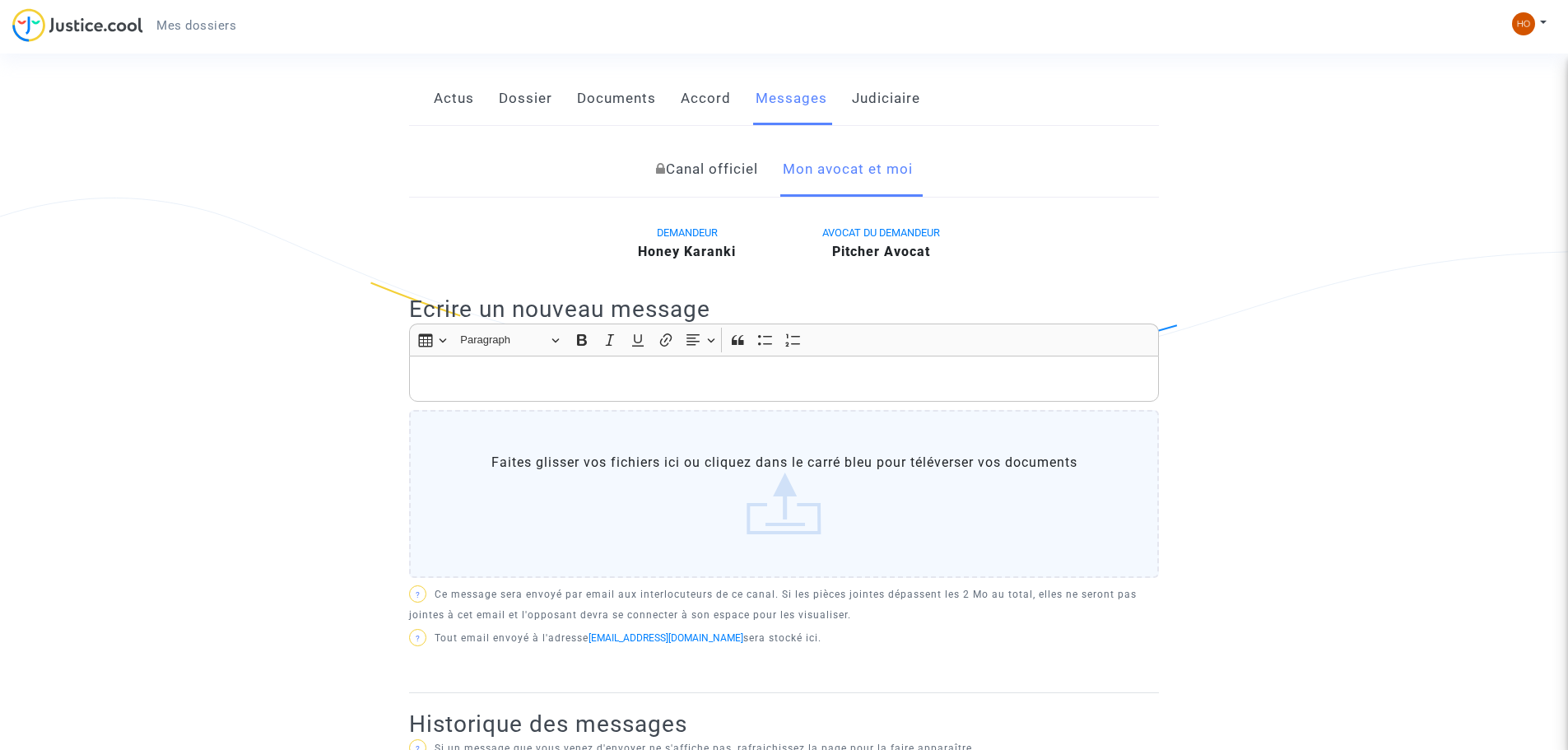
scroll to position [247, 0]
click at [540, 367] on p "Rich Text Editor, main" at bounding box center [785, 377] width 733 height 21
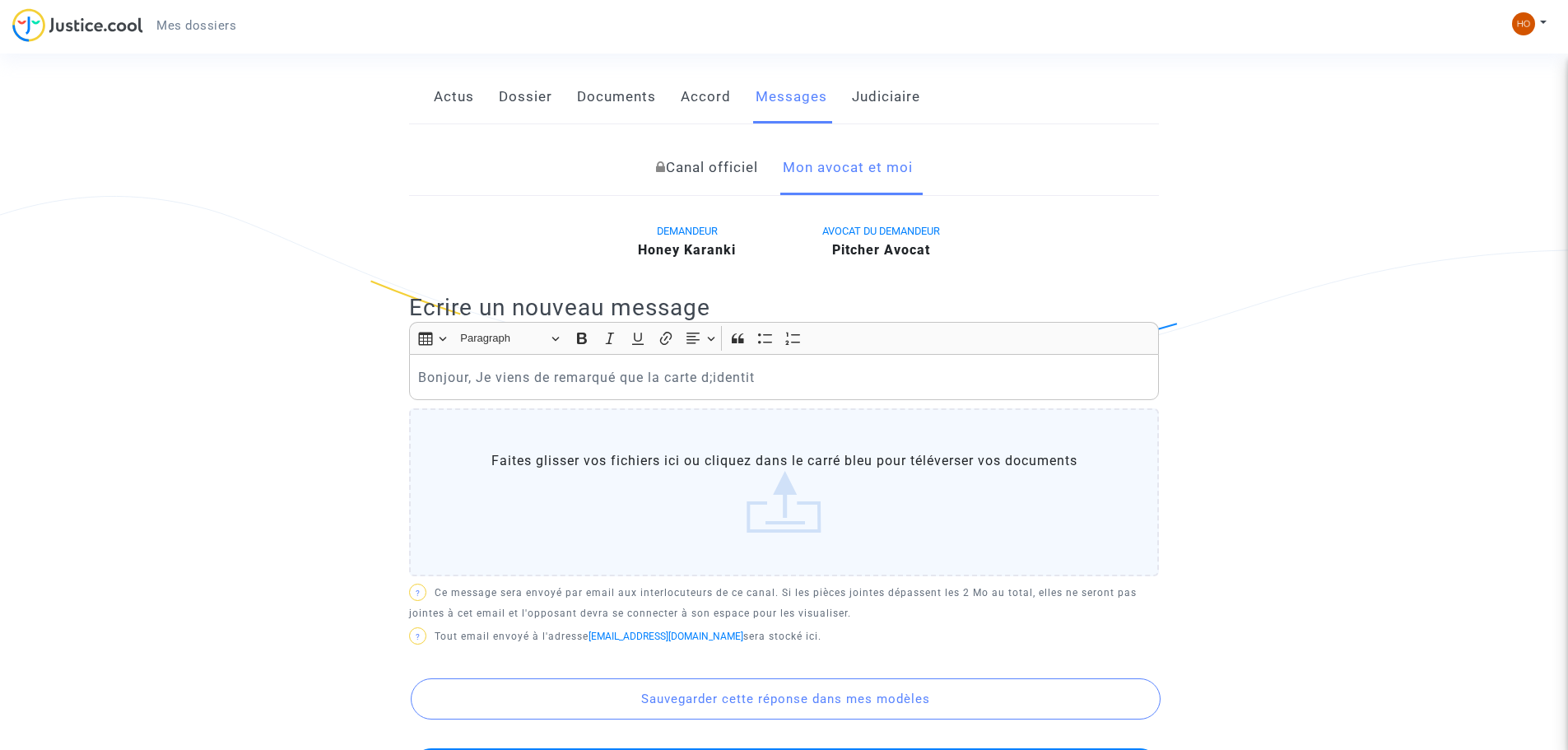
click at [716, 367] on p "Bonjour, Je viens de remarqué que la carte d;identit" at bounding box center [785, 377] width 733 height 21
click at [769, 367] on p "Bonjour, Je viens de remarqué que la carte d'identit" at bounding box center [785, 377] width 733 height 21
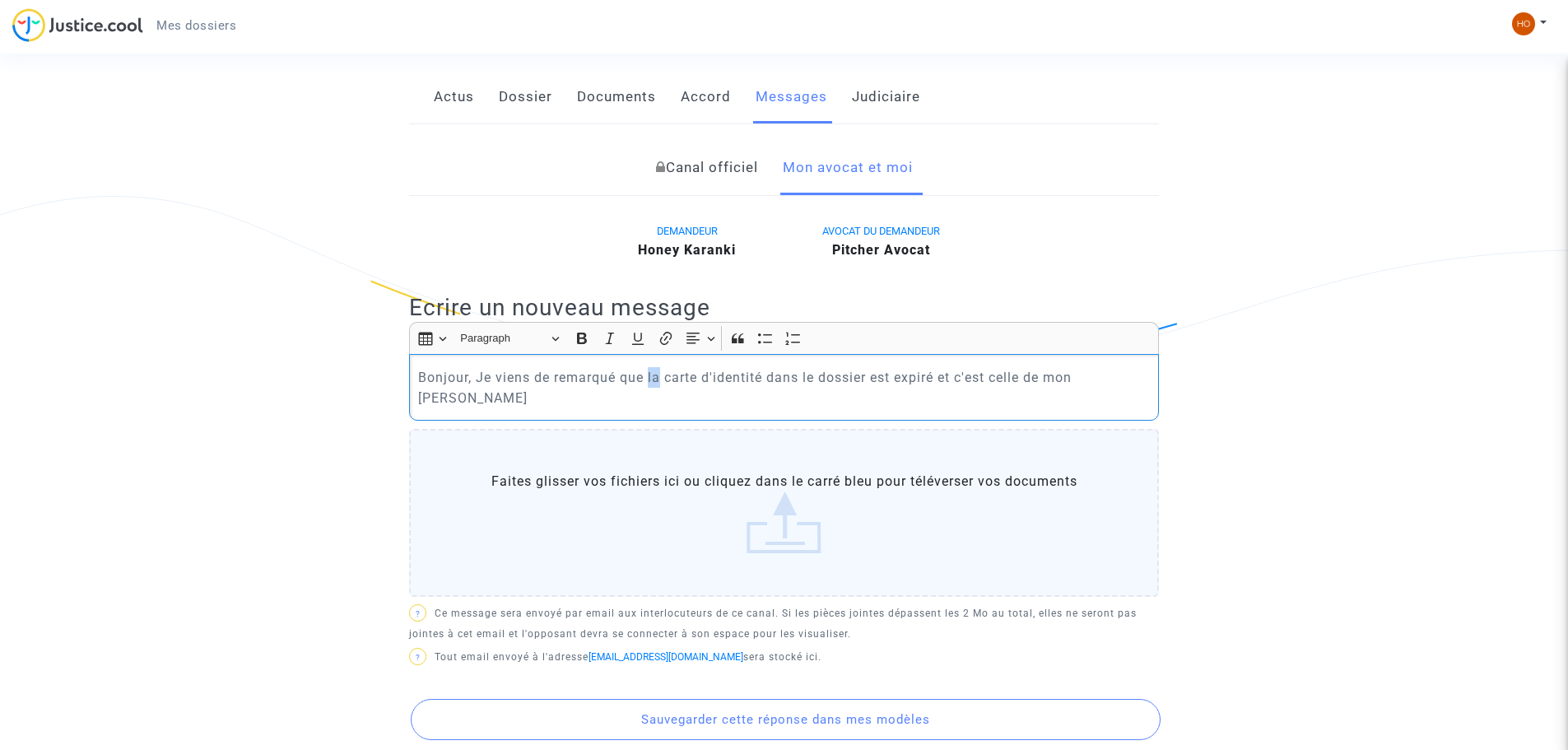
drag, startPoint x: 650, startPoint y: 352, endPoint x: 662, endPoint y: 353, distance: 12.0
click at [662, 367] on p "Bonjour, Je viens de remarqué que la carte d'identité dans le dossier est expir…" at bounding box center [785, 387] width 733 height 41
click at [1041, 367] on p "Bonjour, Je viens de remarqué que ma carte d'identité dans le dossier est expir…" at bounding box center [785, 387] width 733 height 41
click at [771, 375] on p "Bonjour, Je viens de remarqué que ma carte d'identité dans le dossier est expir…" at bounding box center [785, 387] width 733 height 41
click at [794, 380] on p "Bonjour, Je viens de remarqué que ma carte d'identité dans le dossier est expir…" at bounding box center [785, 387] width 733 height 41
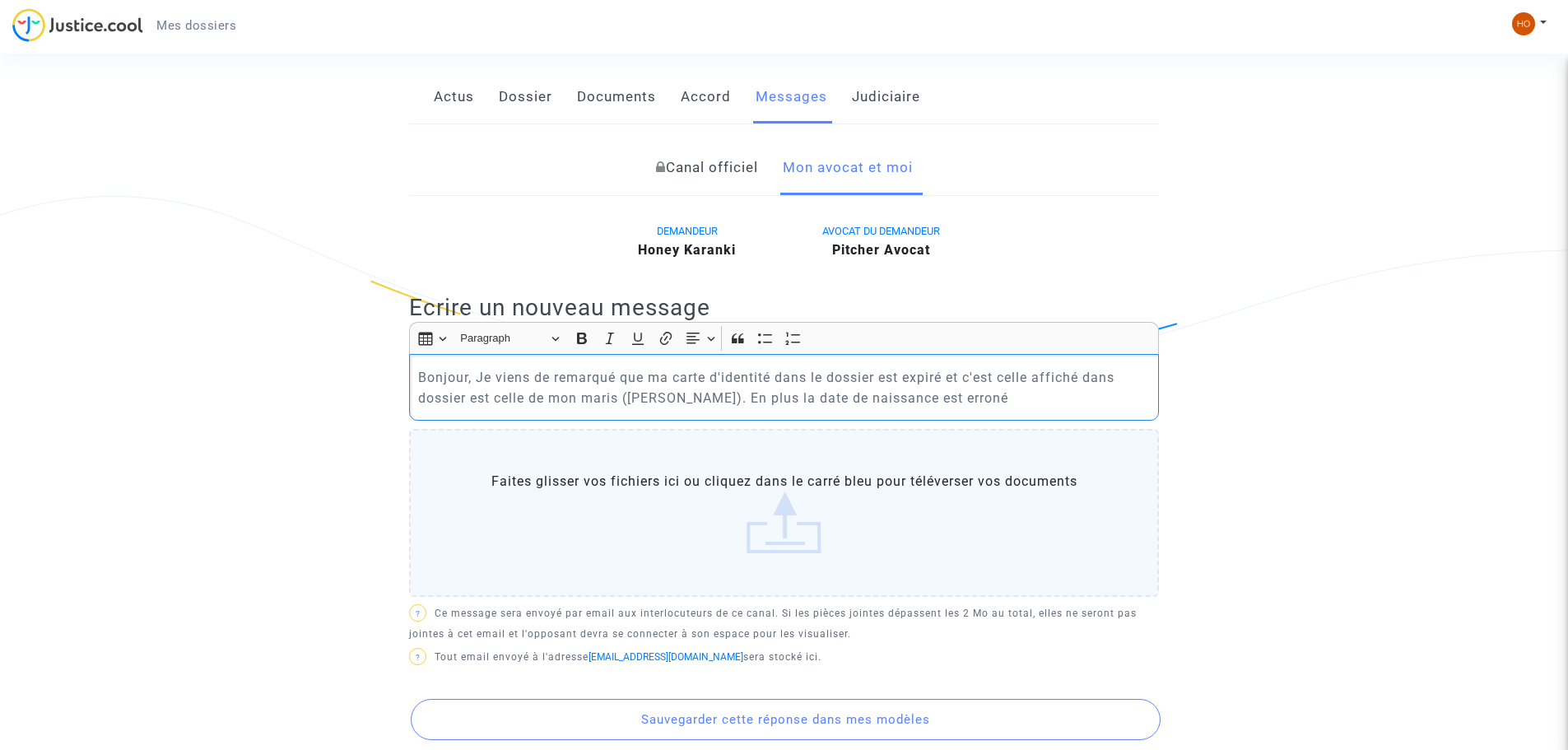
click at [1074, 378] on p "Bonjour, Je viens de remarqué que ma carte d'identité dans le dossier est expir…" at bounding box center [785, 387] width 733 height 41
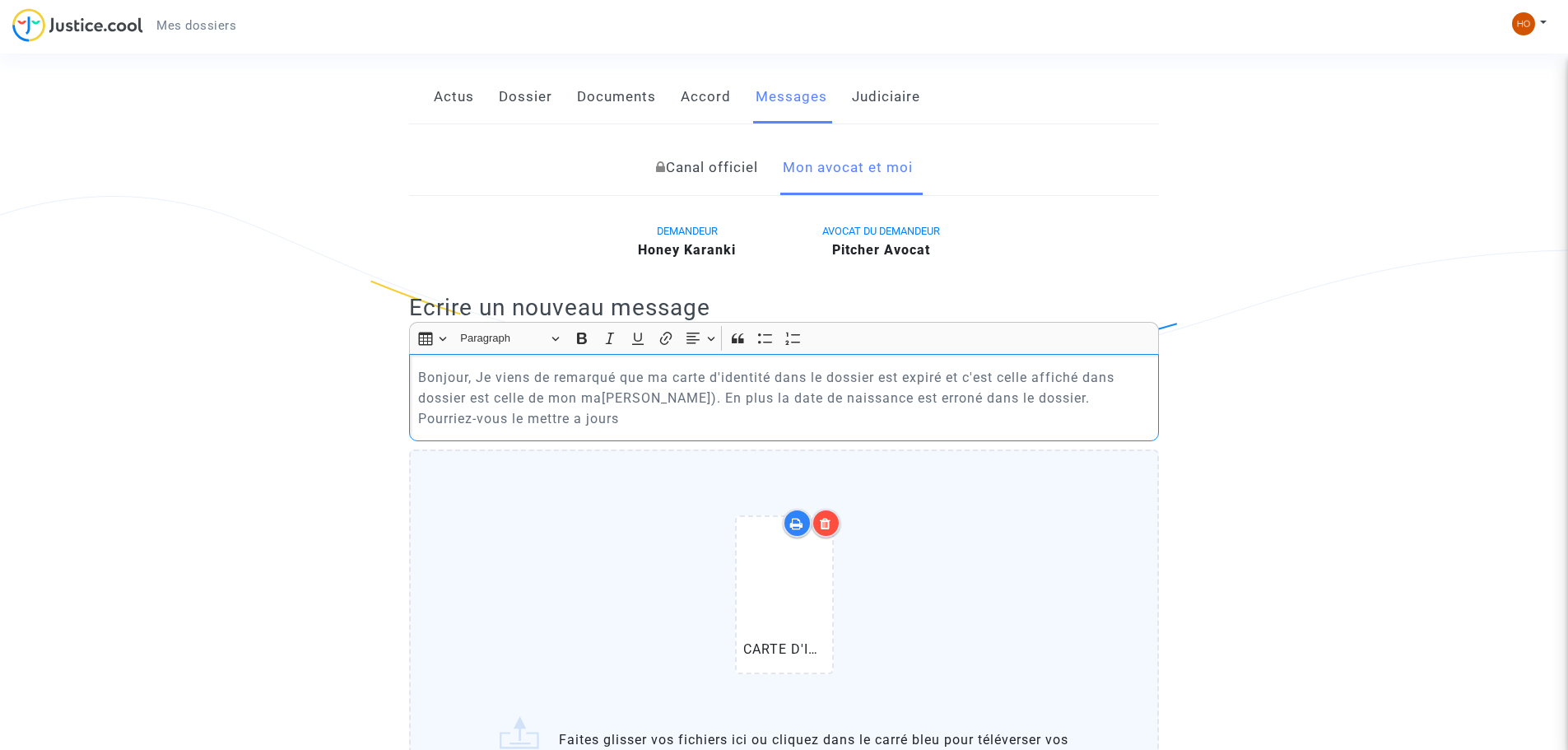
drag, startPoint x: 691, startPoint y: 398, endPoint x: 357, endPoint y: 330, distance: 340.9
copy p "Bonjour, Je viens de remarqué que ma carte d'identité dans le dossier est expir…"
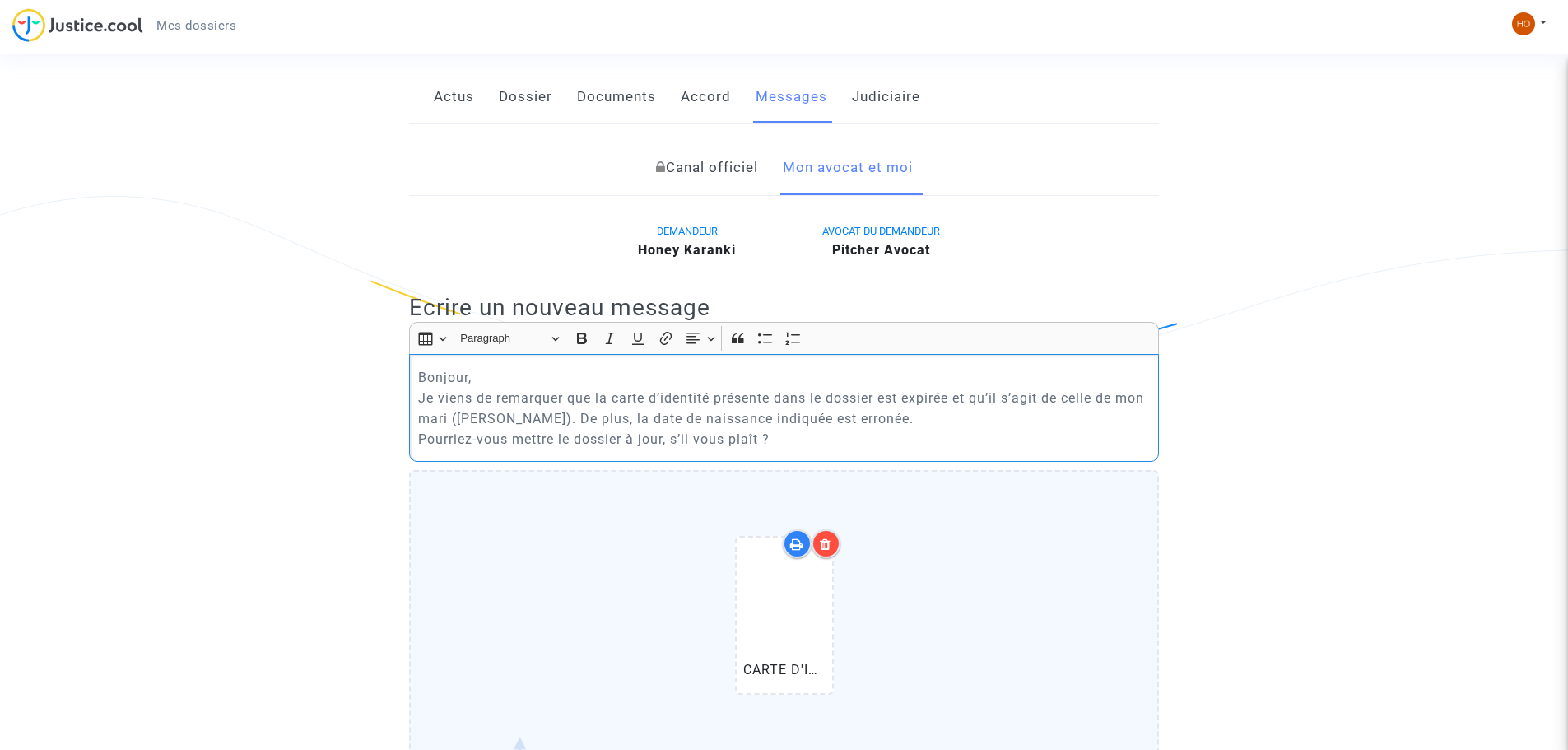
click at [978, 382] on p "Bonjour, Je viens de remarquer que la carte d’identité présente dans le dossier…" at bounding box center [785, 408] width 733 height 83
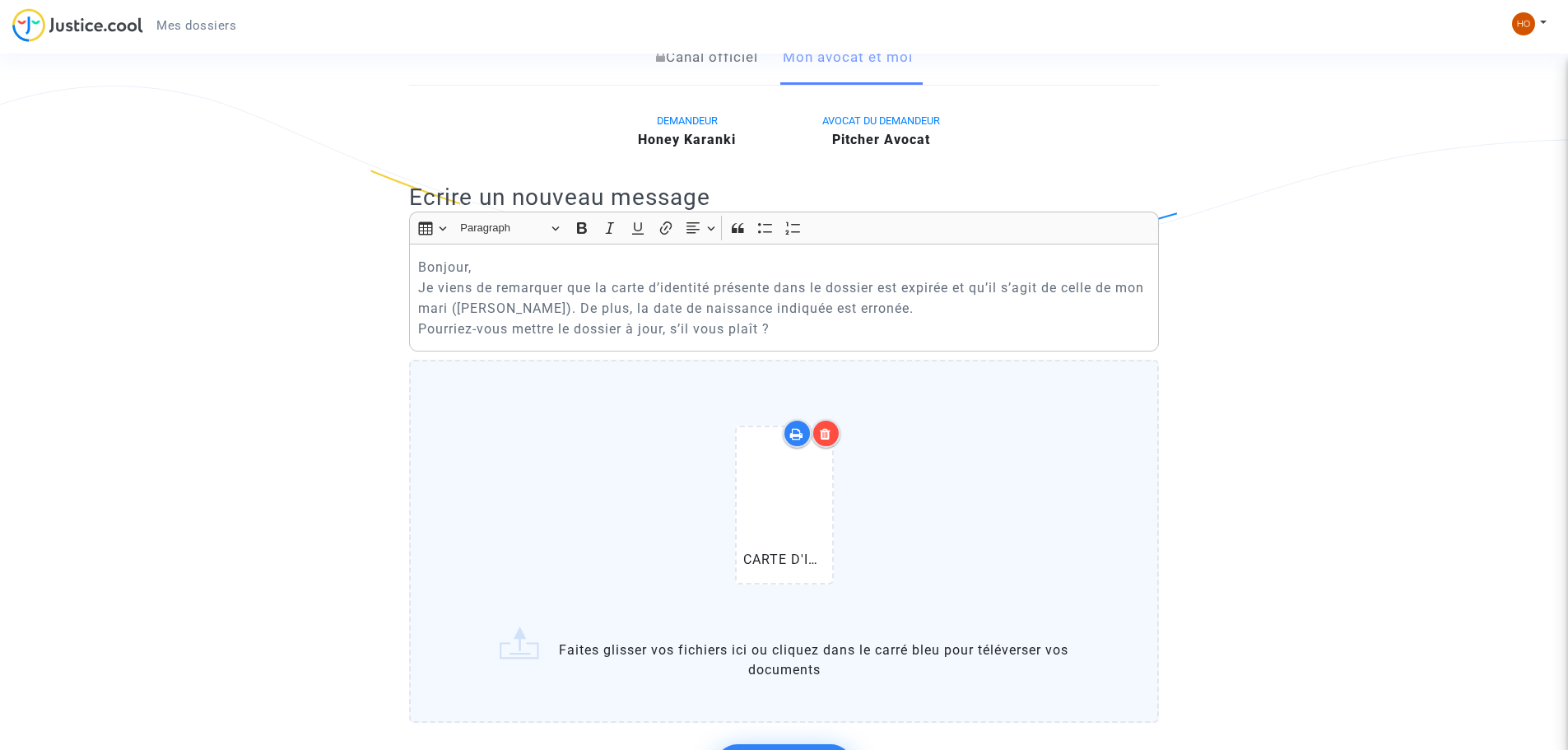
scroll to position [329, 0]
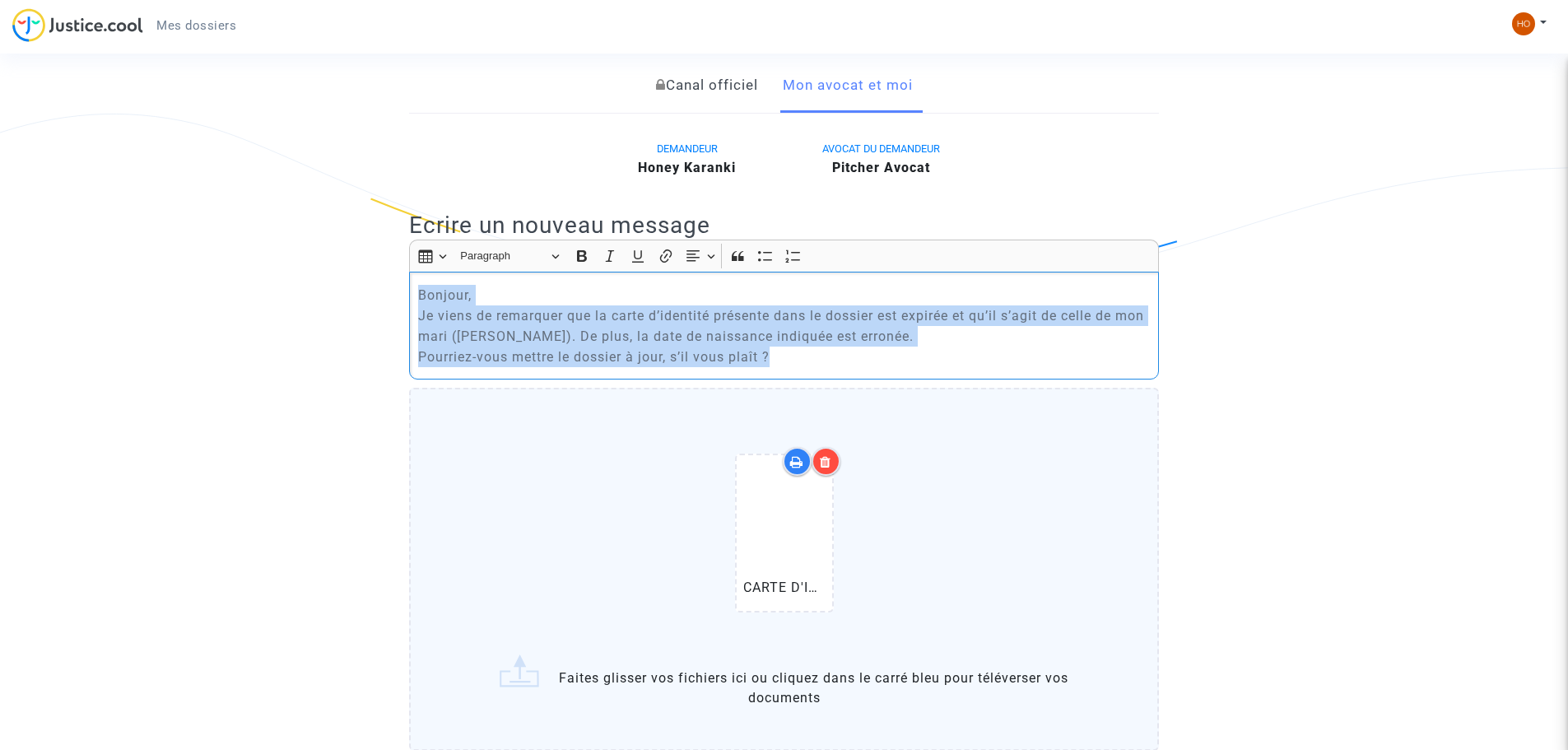
drag, startPoint x: 776, startPoint y: 335, endPoint x: 297, endPoint y: 228, distance: 490.8
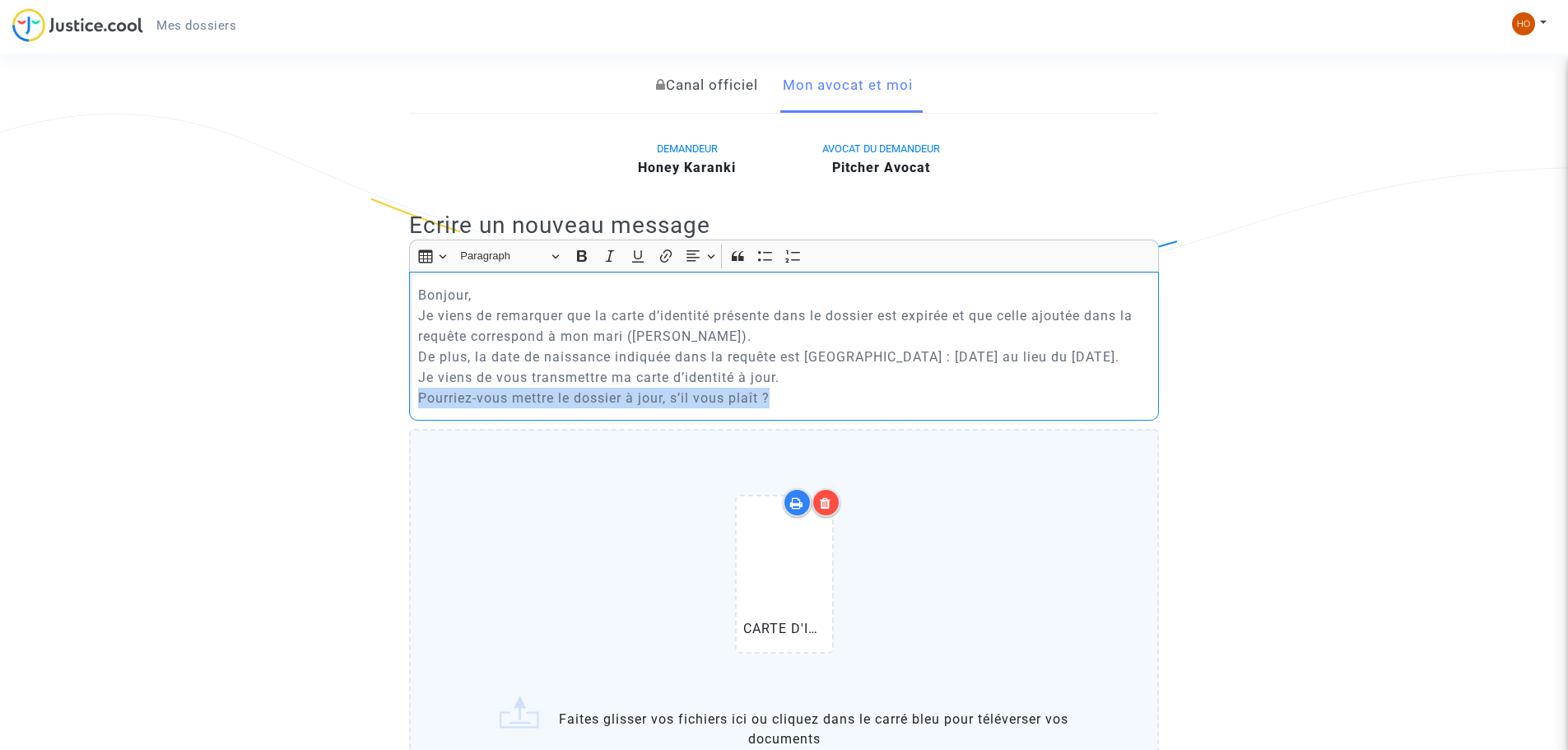
drag, startPoint x: 794, startPoint y: 379, endPoint x: 351, endPoint y: 373, distance: 443.0
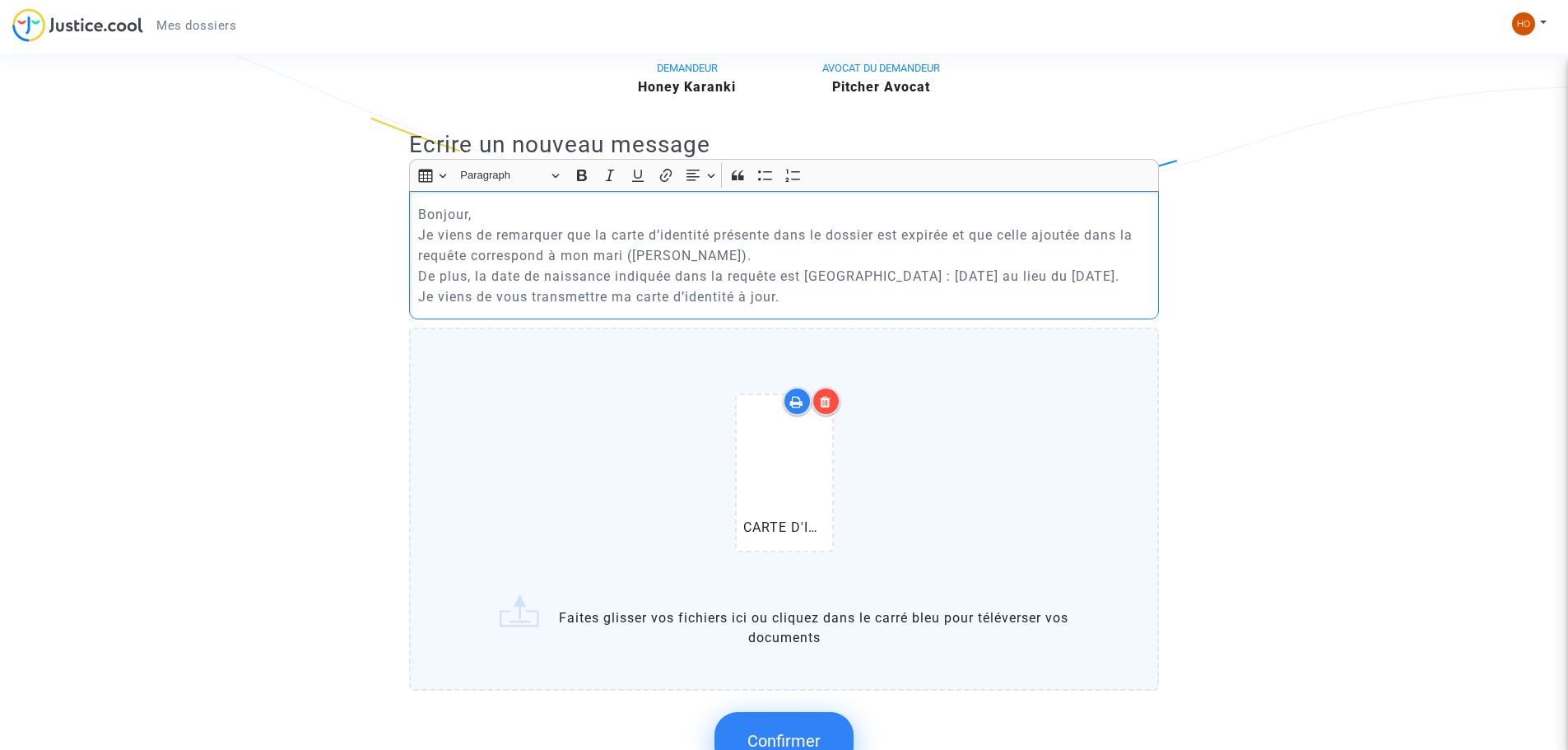
scroll to position [658, 0]
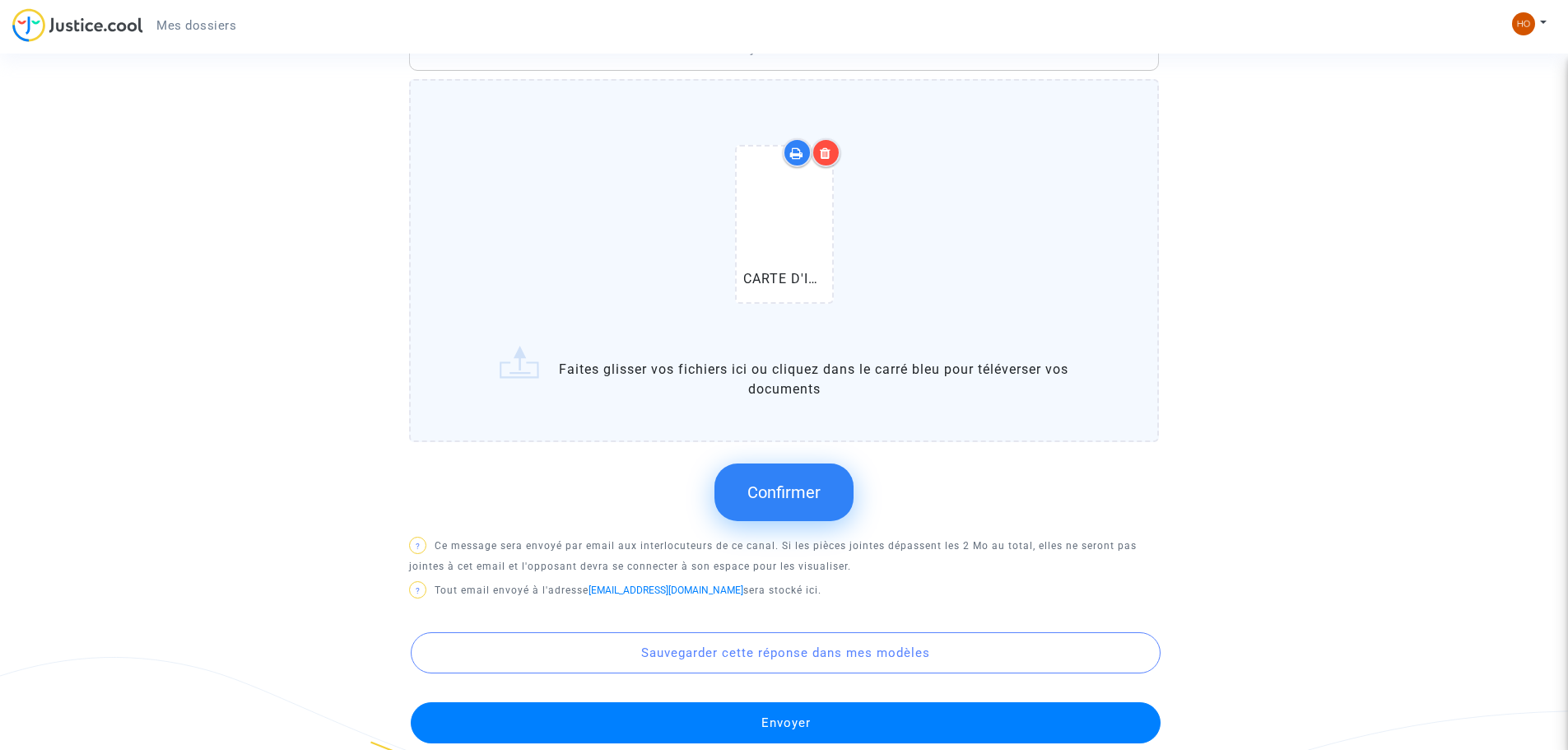
click at [753, 482] on span "Confirmer" at bounding box center [784, 492] width 74 height 20
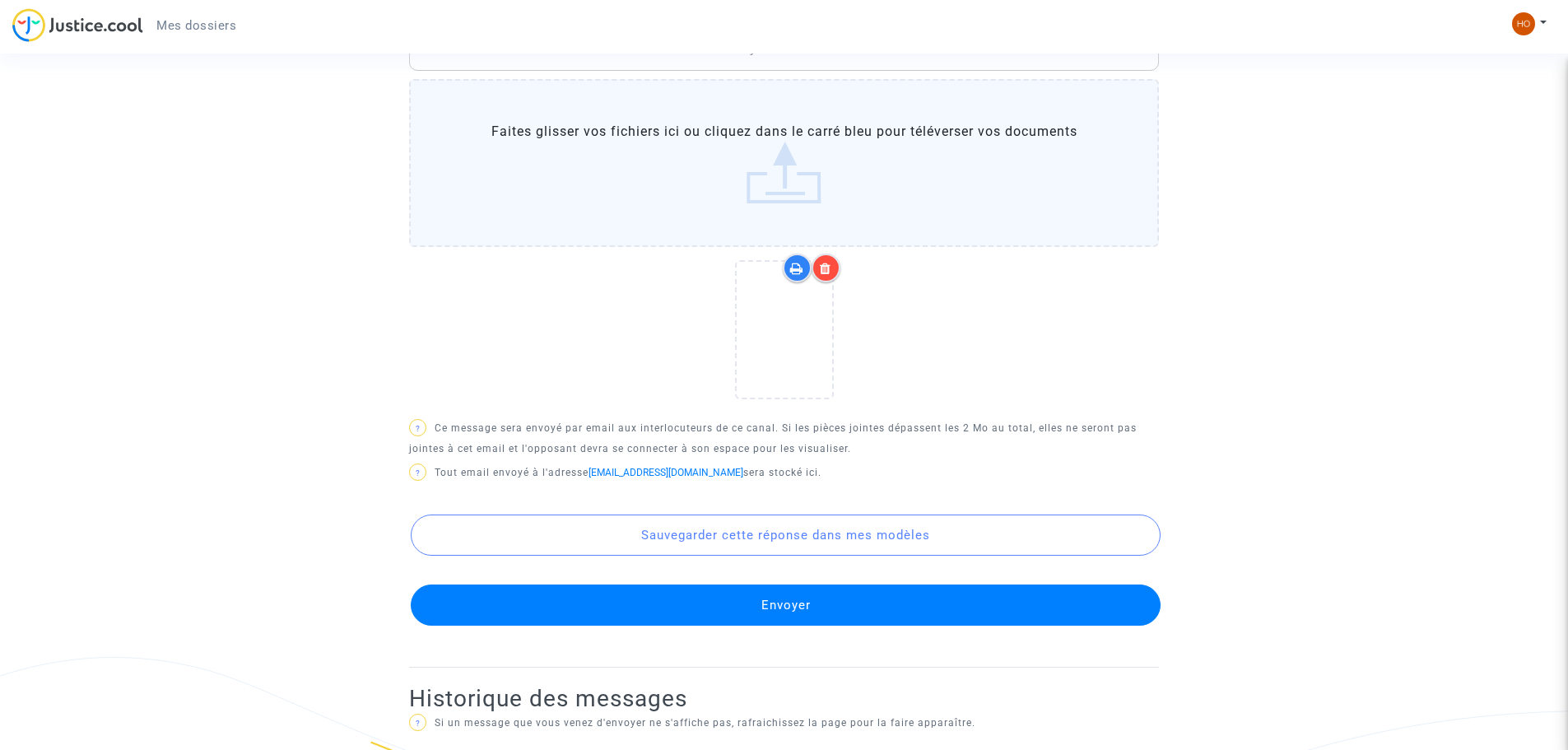
click at [718, 585] on button "Envoyer" at bounding box center [786, 605] width 750 height 41
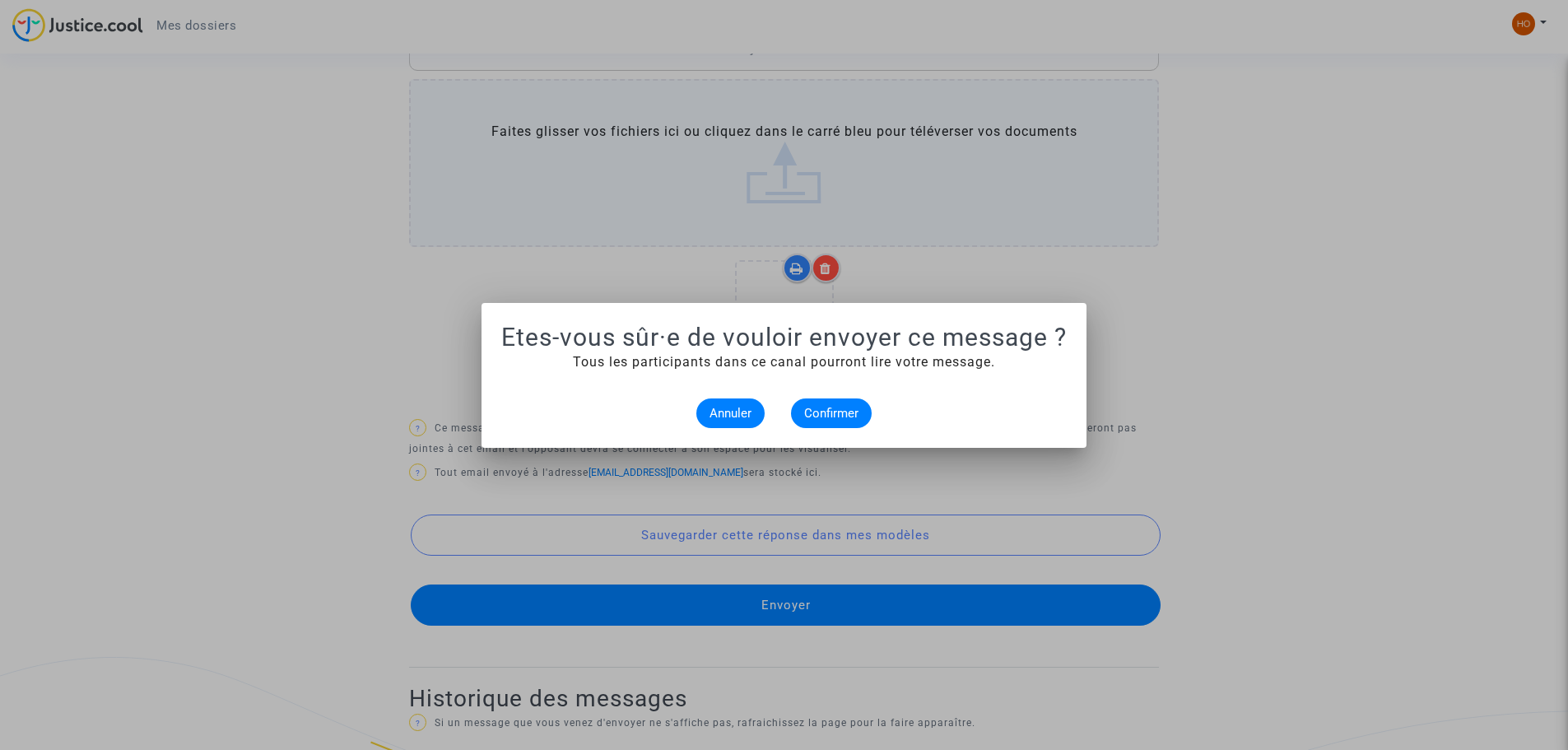
scroll to position [0, 0]
click at [815, 405] on span "Confirmer" at bounding box center [831, 413] width 55 height 15
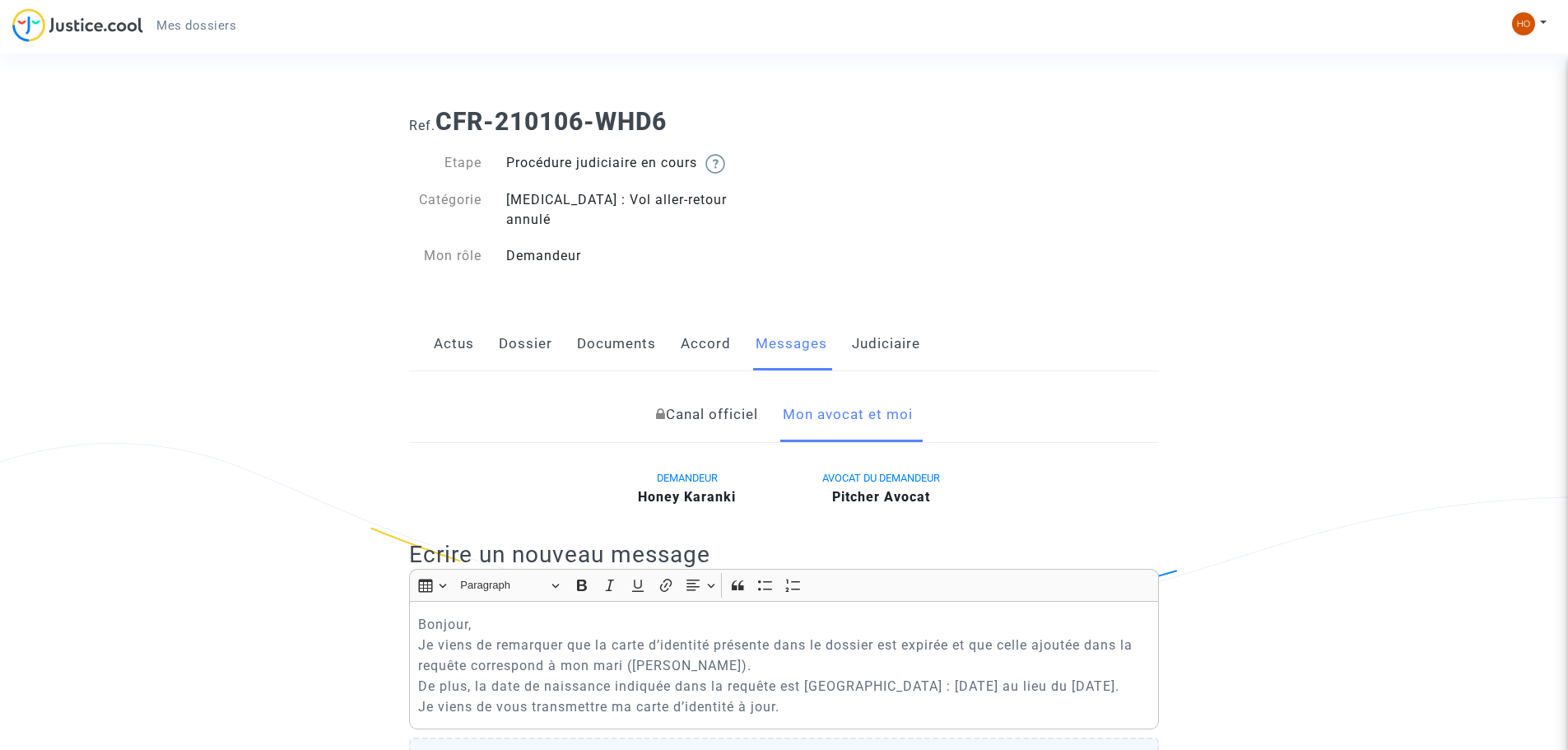
scroll to position [658, 0]
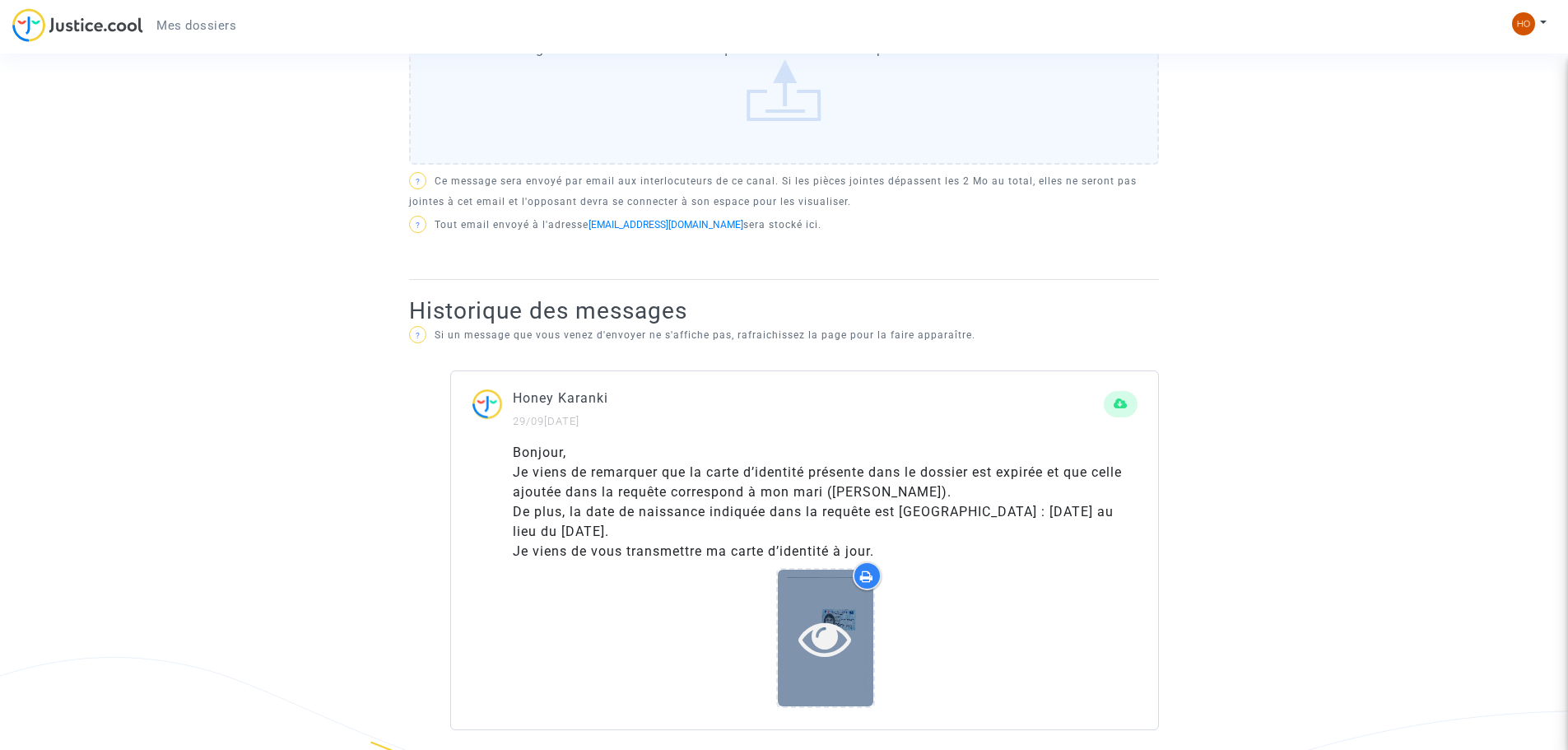
click at [823, 638] on icon at bounding box center [825, 637] width 54 height 53
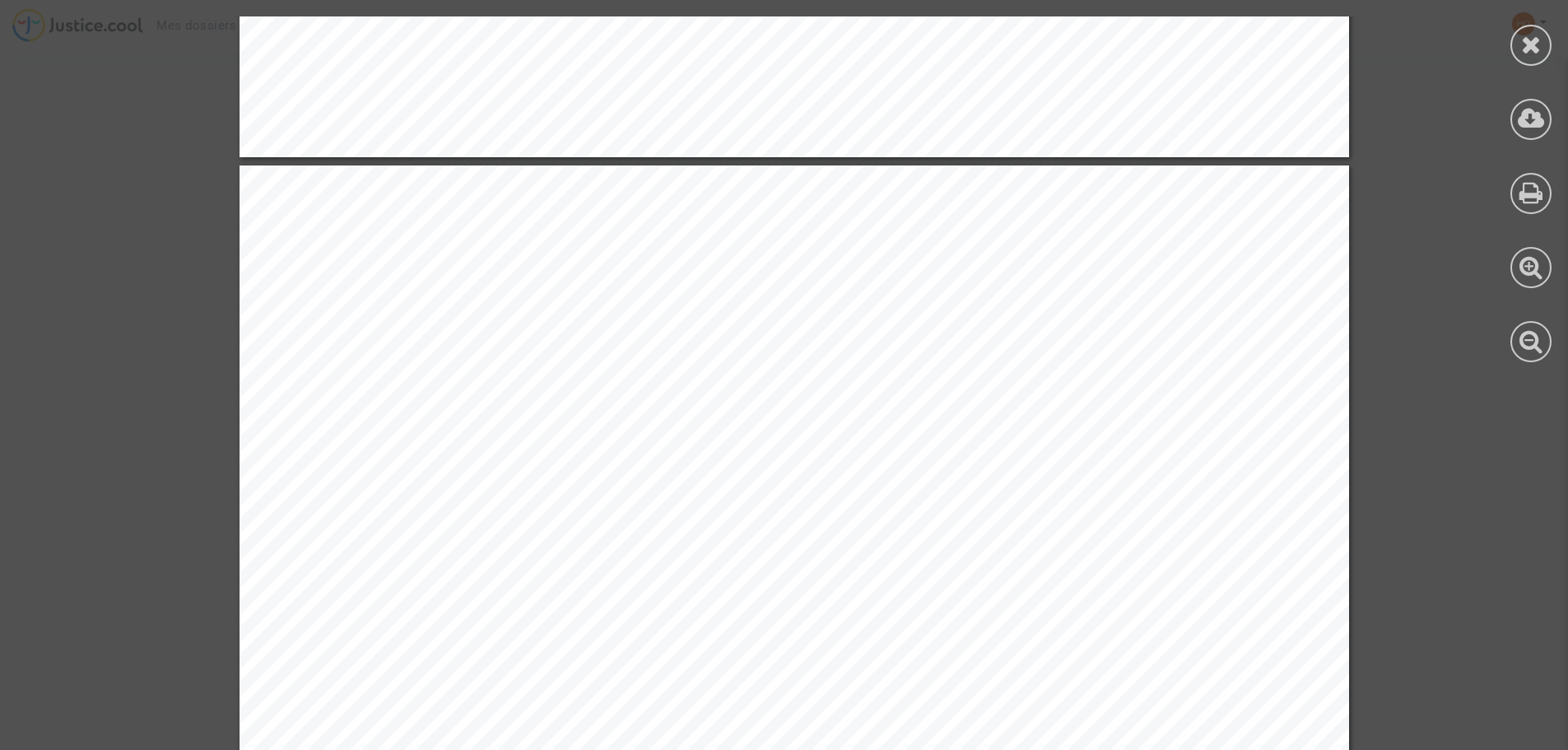
scroll to position [1645, 0]
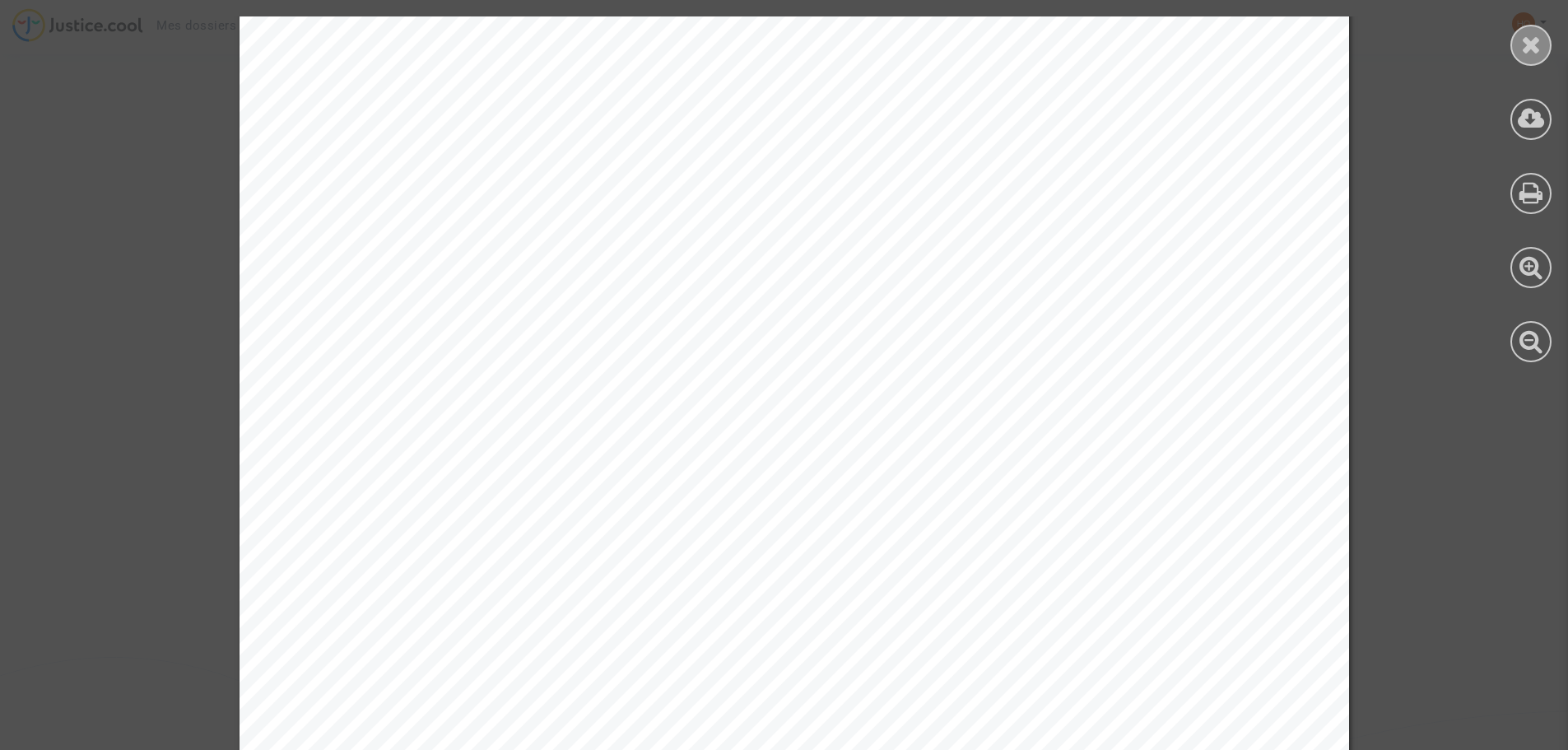
click at [1530, 36] on icon at bounding box center [1532, 44] width 21 height 25
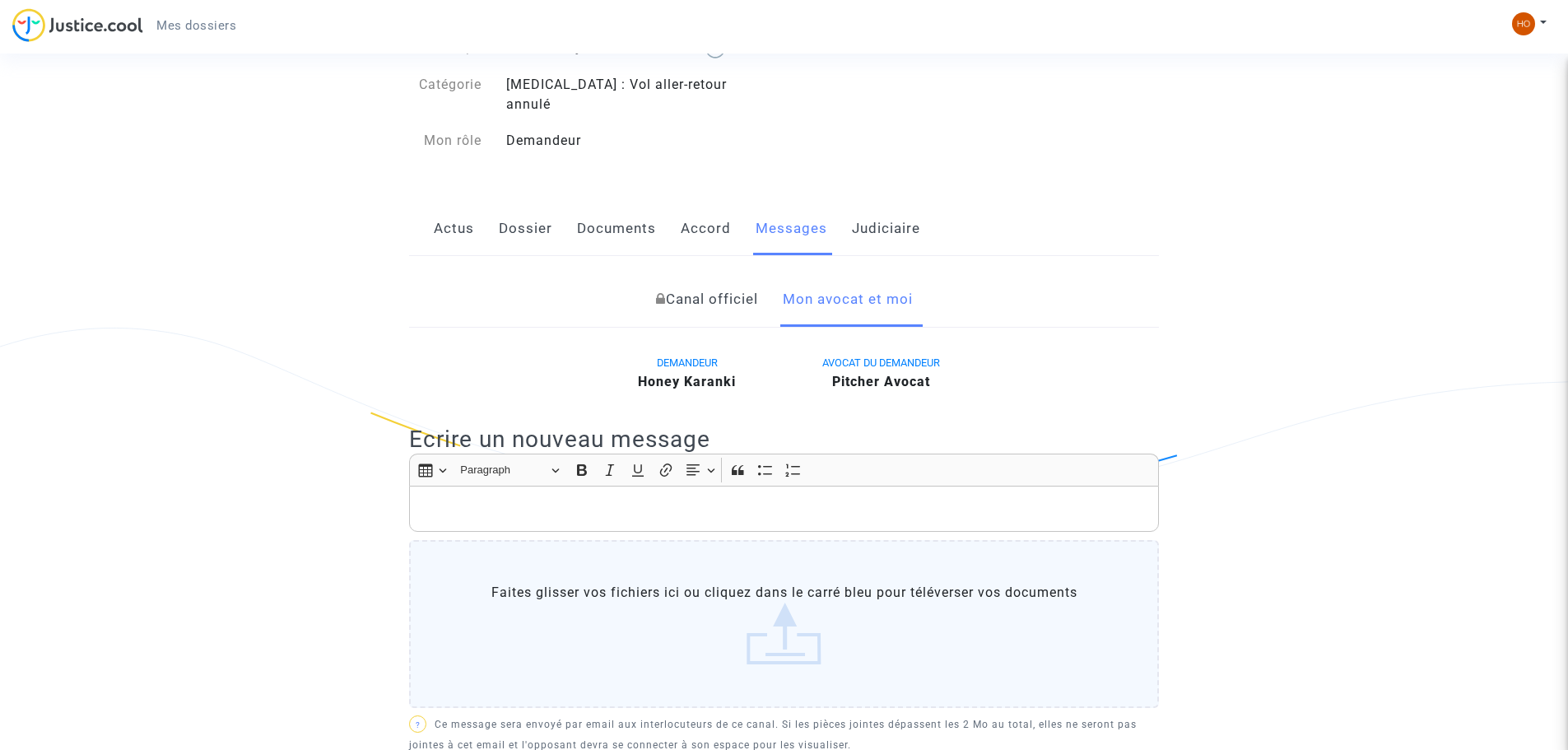
scroll to position [83, 0]
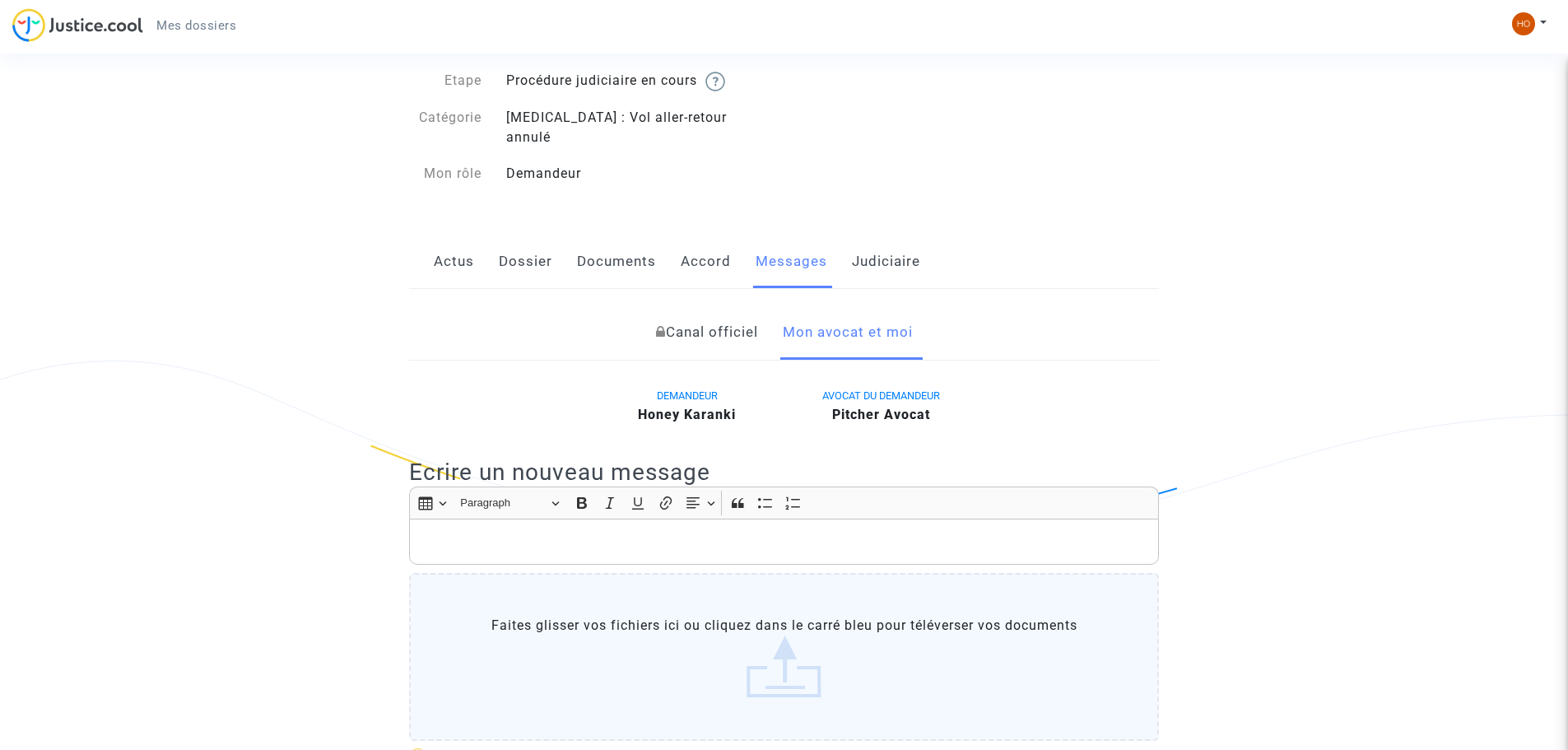
click at [698, 246] on link "Accord" at bounding box center [705, 262] width 50 height 55
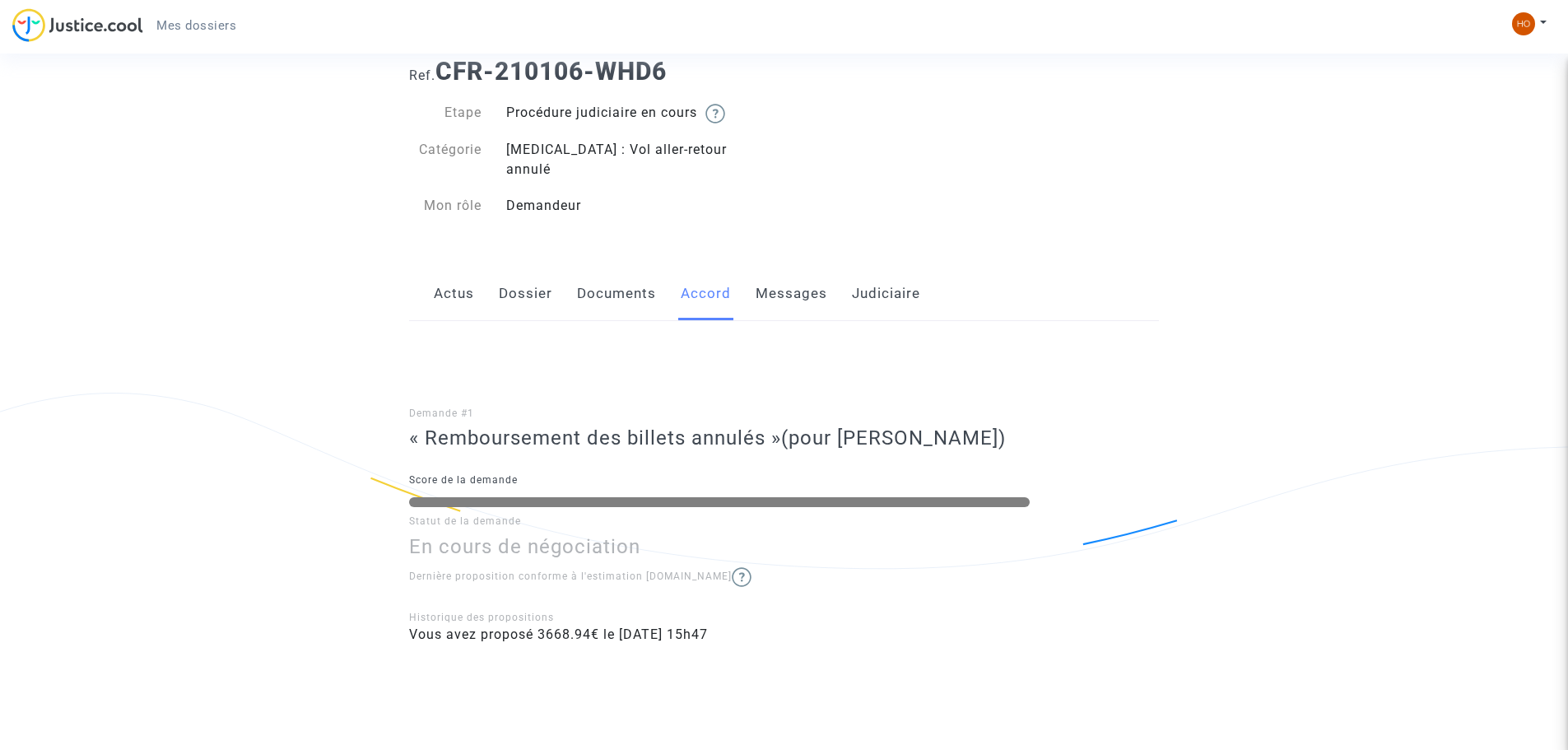
scroll to position [74, 0]
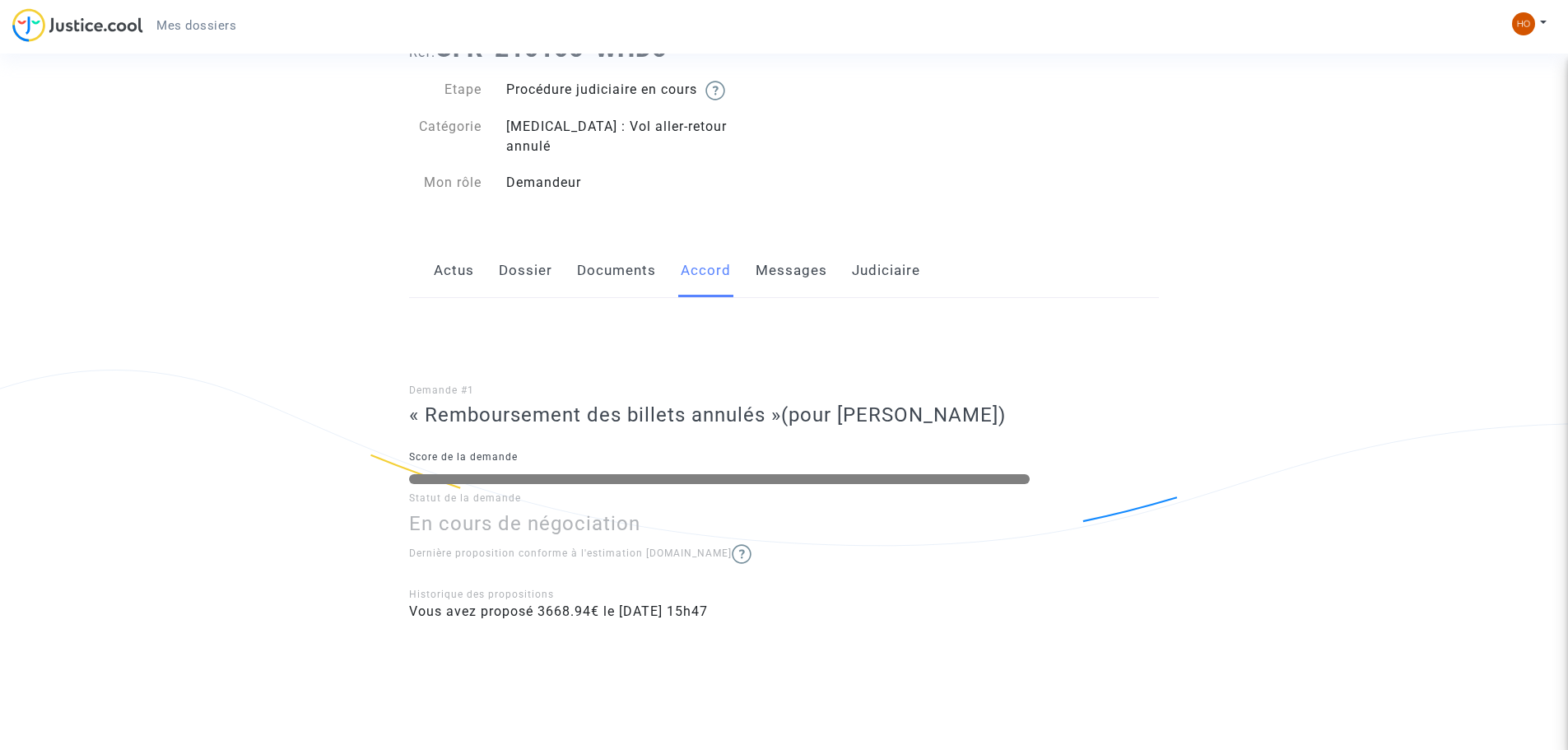
click at [636, 247] on link "Documents" at bounding box center [616, 271] width 79 height 55
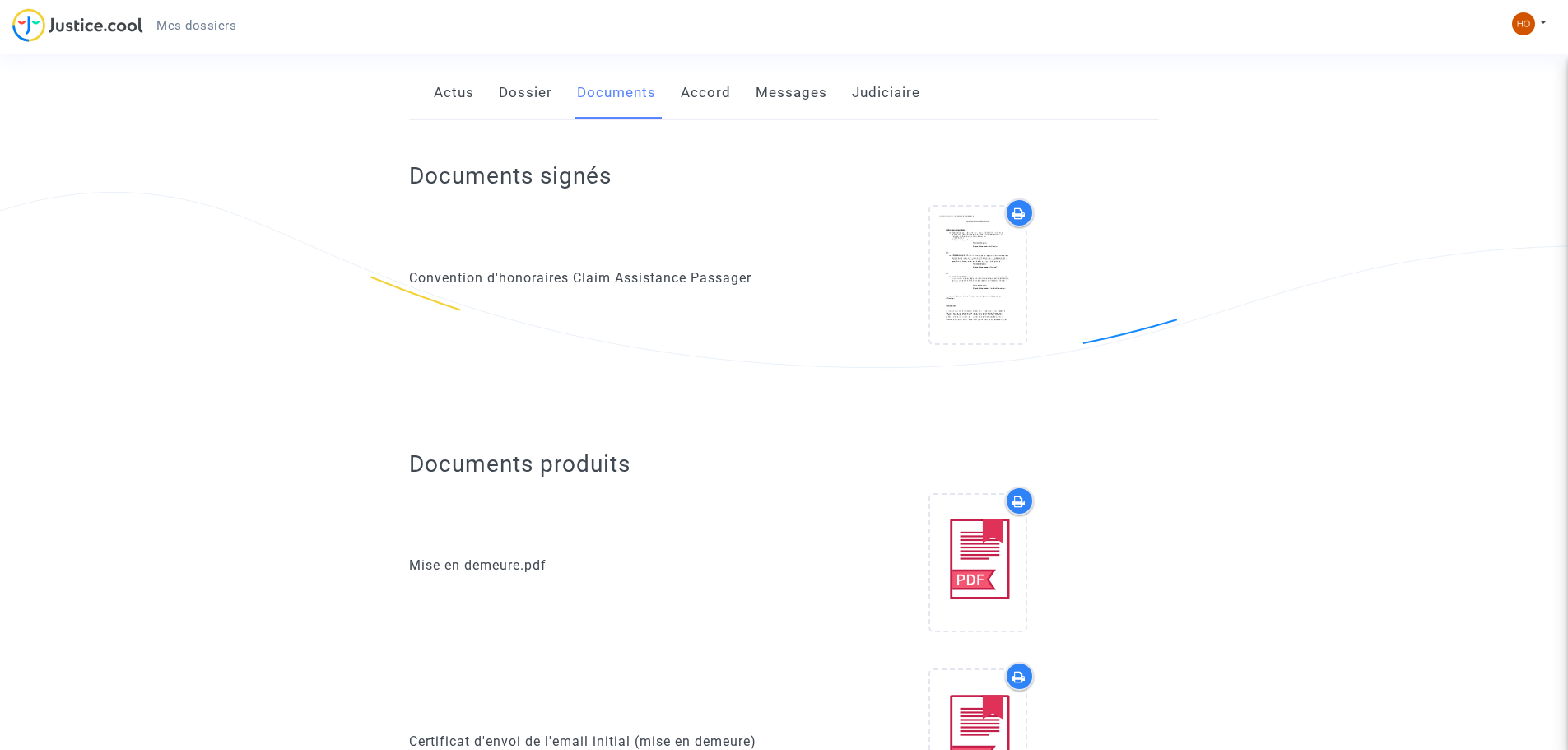
scroll to position [247, 0]
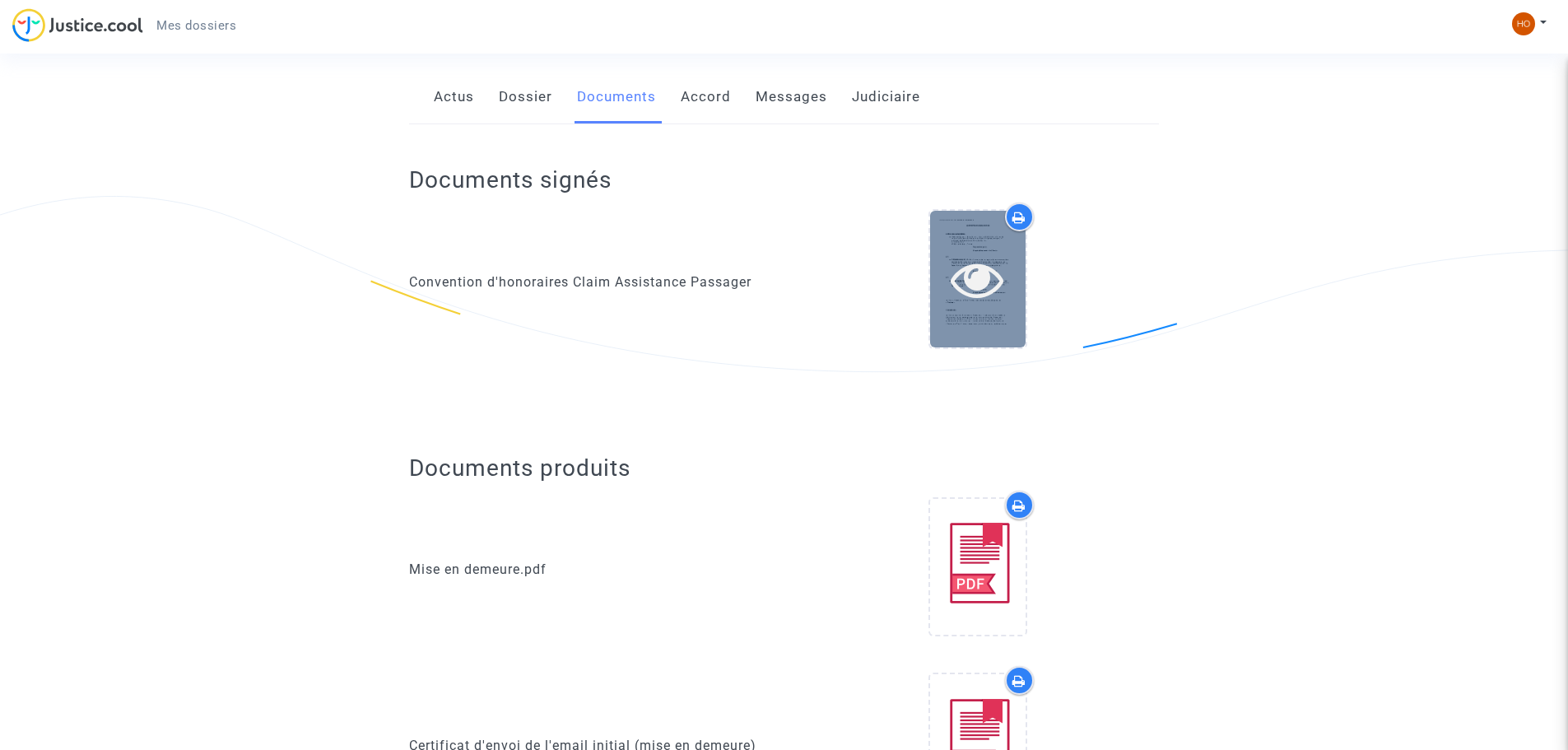
click at [933, 271] on div at bounding box center [978, 279] width 95 height 53
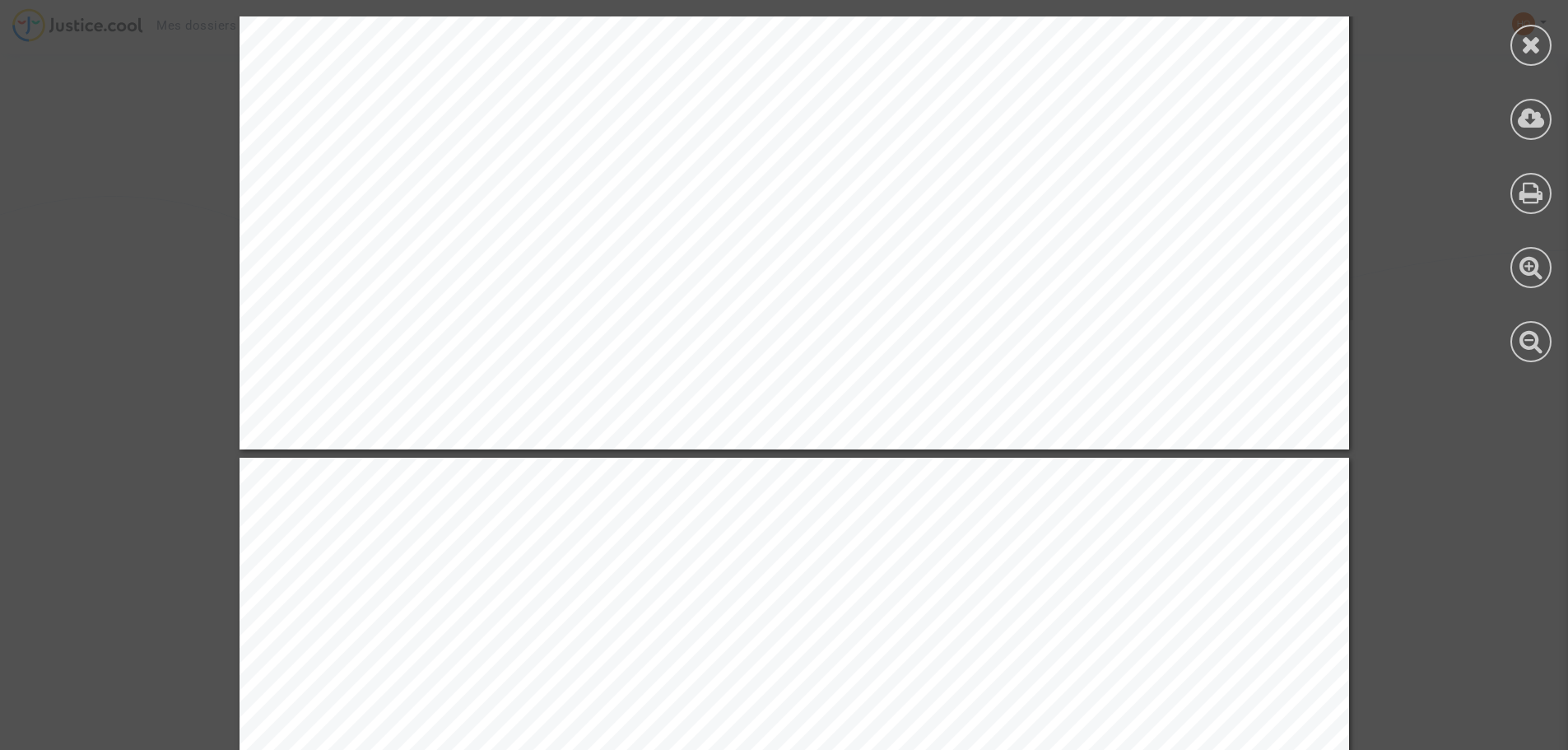
scroll to position [3126, 0]
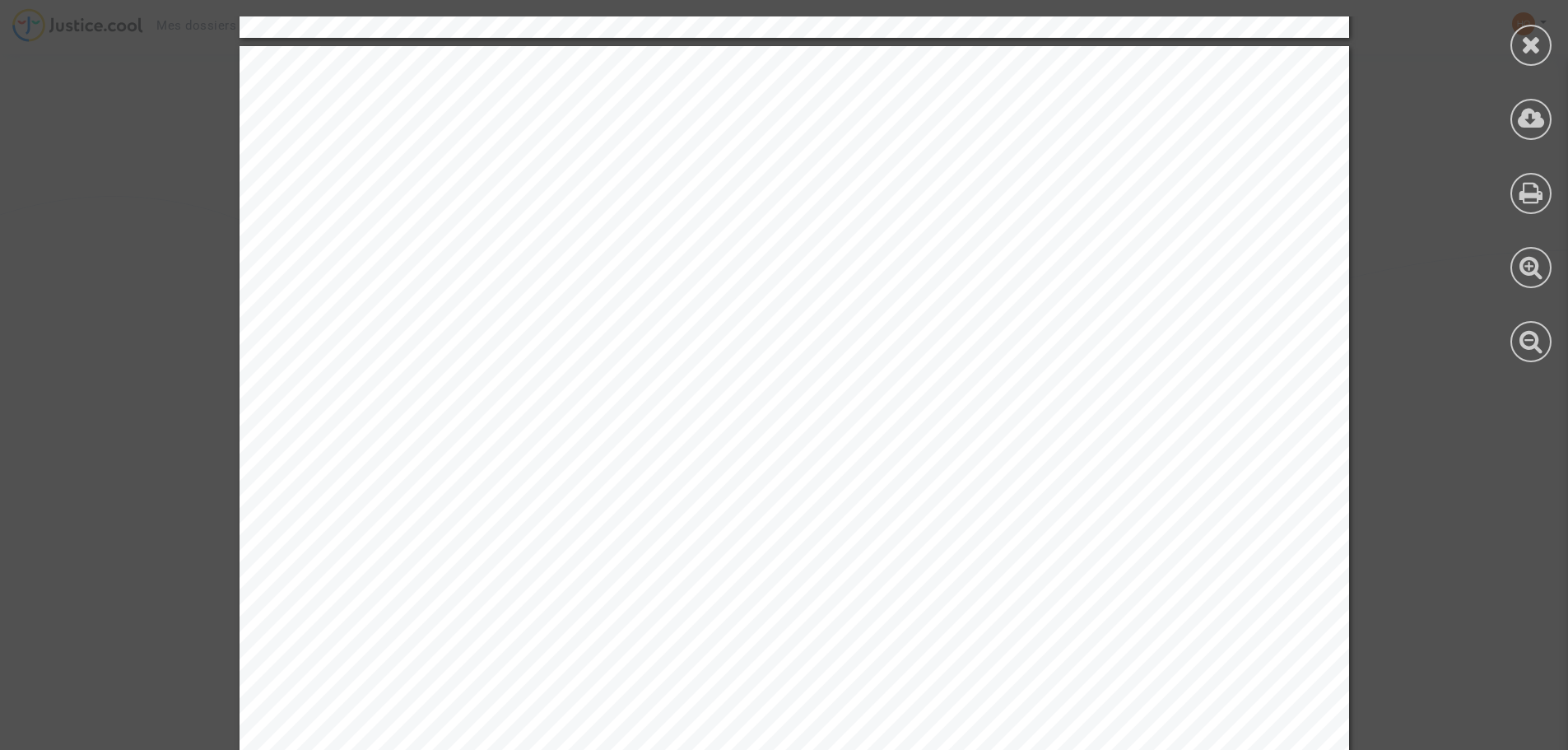
drag, startPoint x: 1566, startPoint y: 226, endPoint x: 1563, endPoint y: 325, distance: 99.0
click at [1563, 325] on div at bounding box center [1531, 189] width 74 height 378
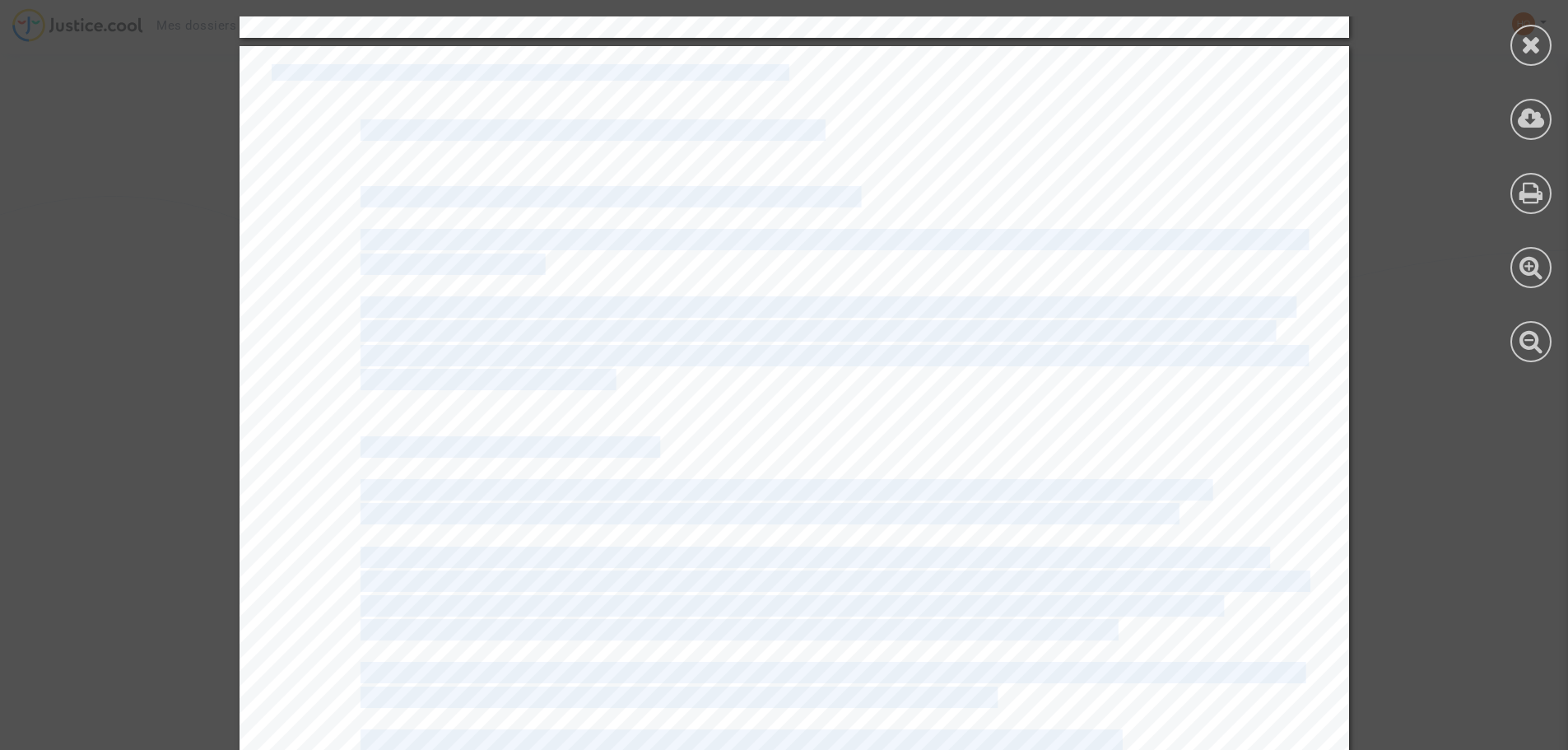
drag, startPoint x: 1564, startPoint y: 221, endPoint x: 1571, endPoint y: 257, distance: 36.7
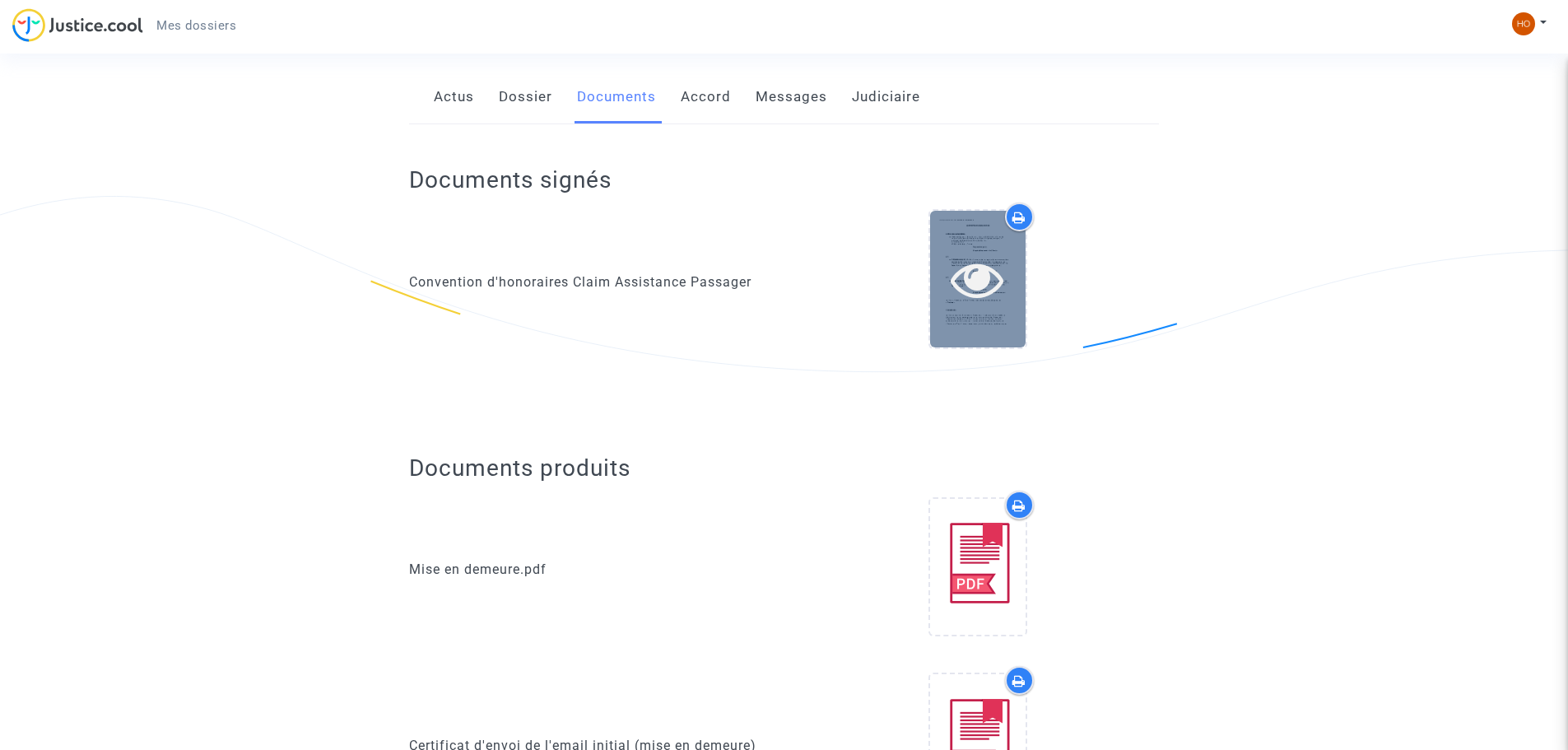
click at [1000, 253] on icon at bounding box center [977, 279] width 54 height 53
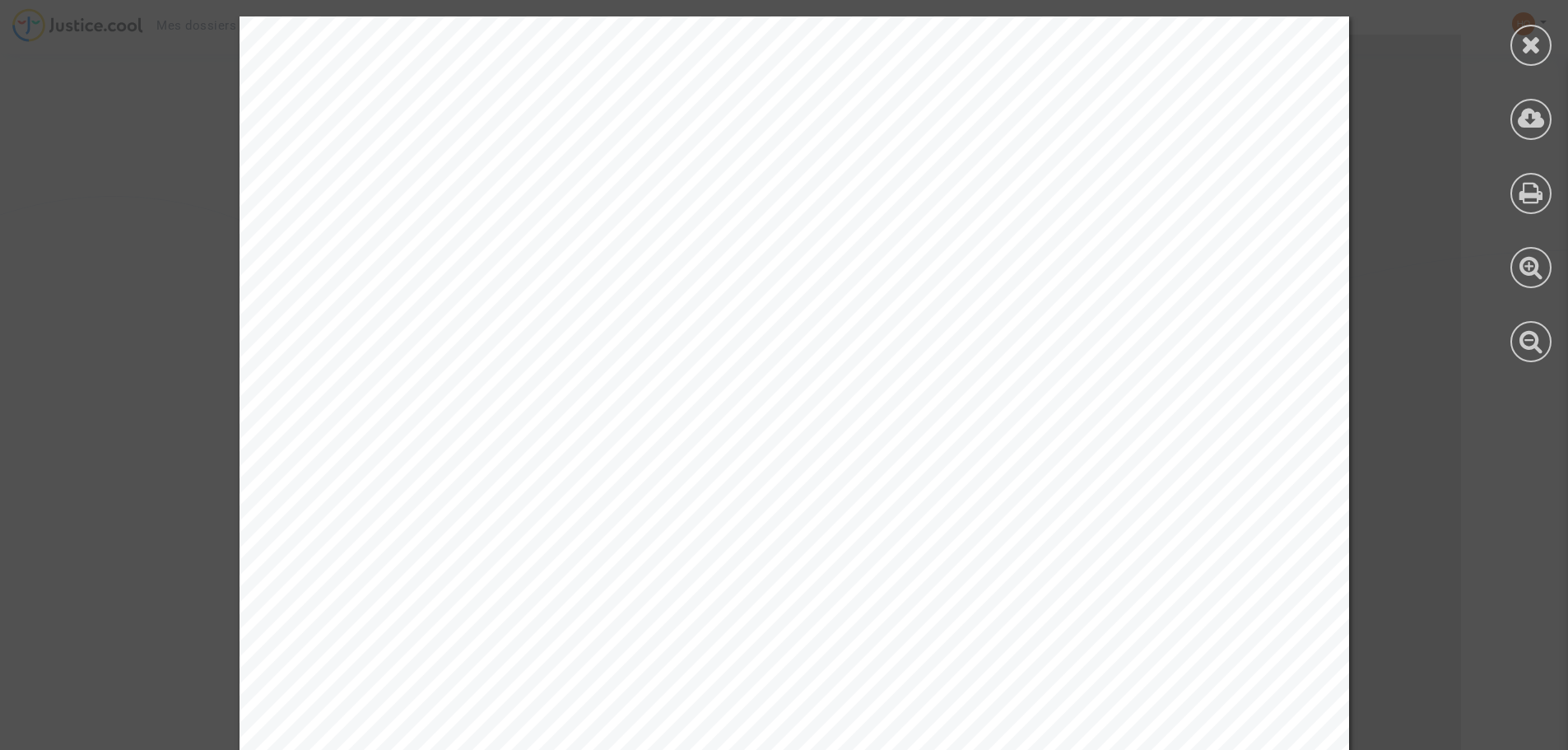
drag, startPoint x: 1567, startPoint y: 47, endPoint x: 1562, endPoint y: 77, distance: 30.4
click at [1562, 77] on div at bounding box center [1531, 189] width 74 height 378
click at [1527, 45] on icon at bounding box center [1532, 44] width 21 height 25
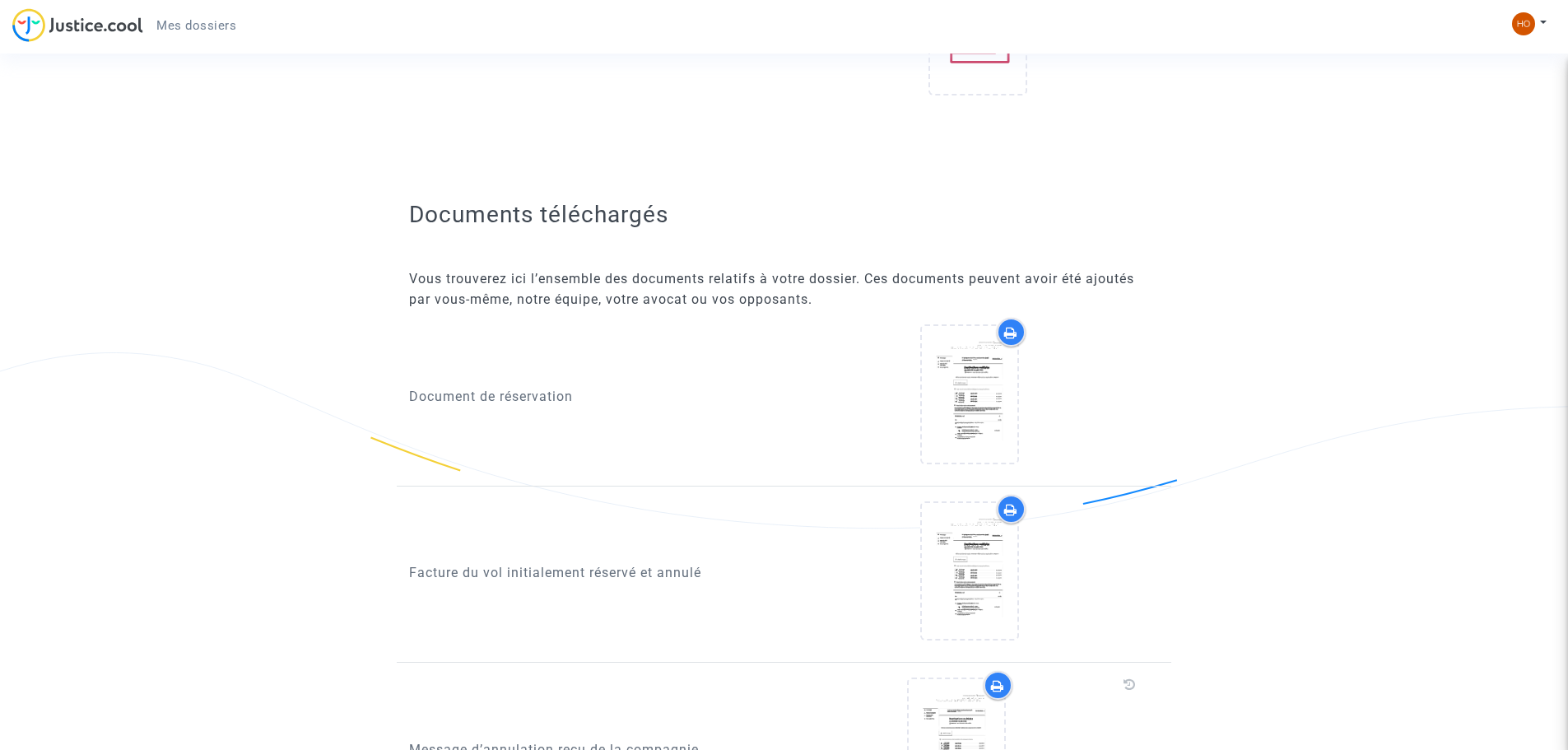
scroll to position [987, 0]
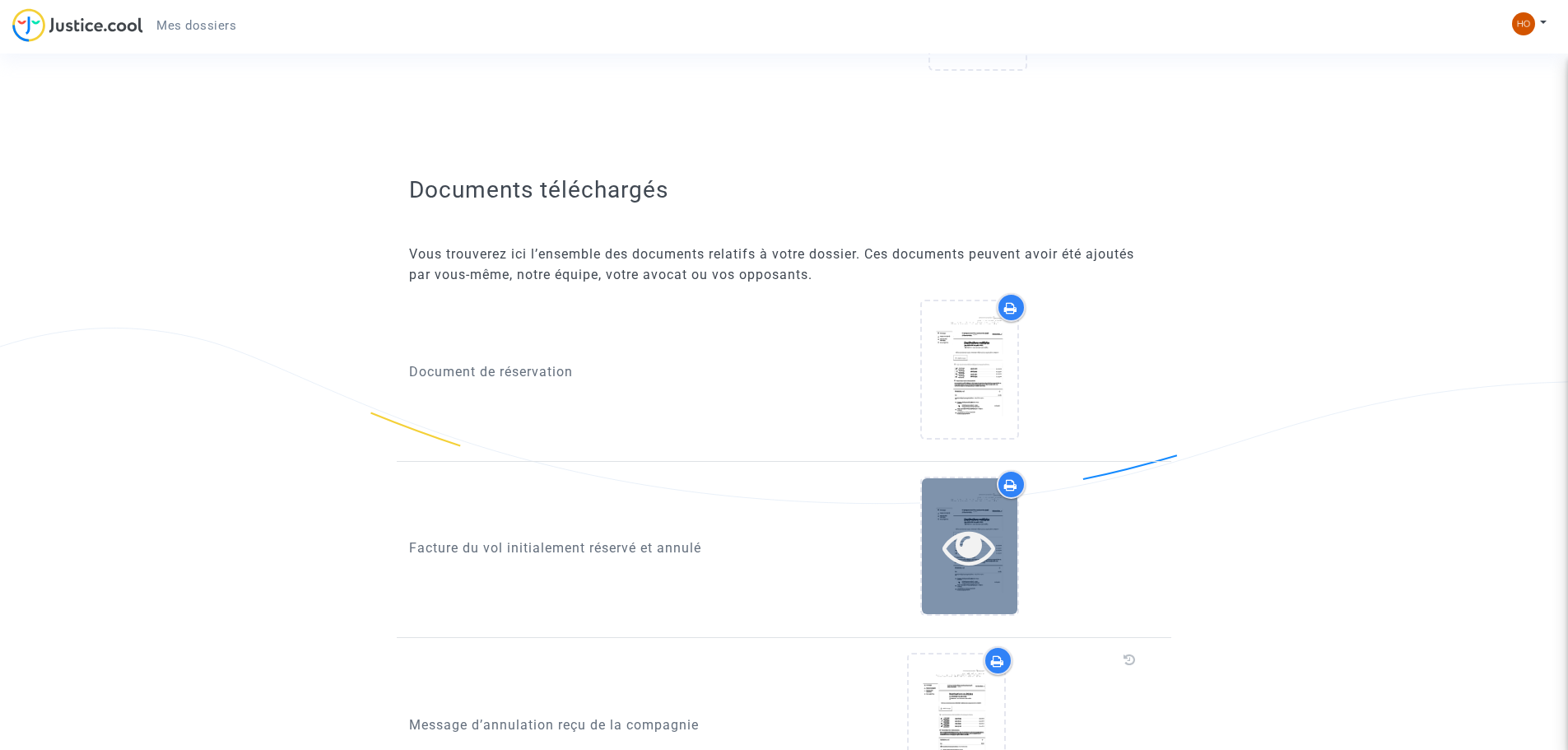
click at [972, 534] on icon at bounding box center [969, 546] width 54 height 53
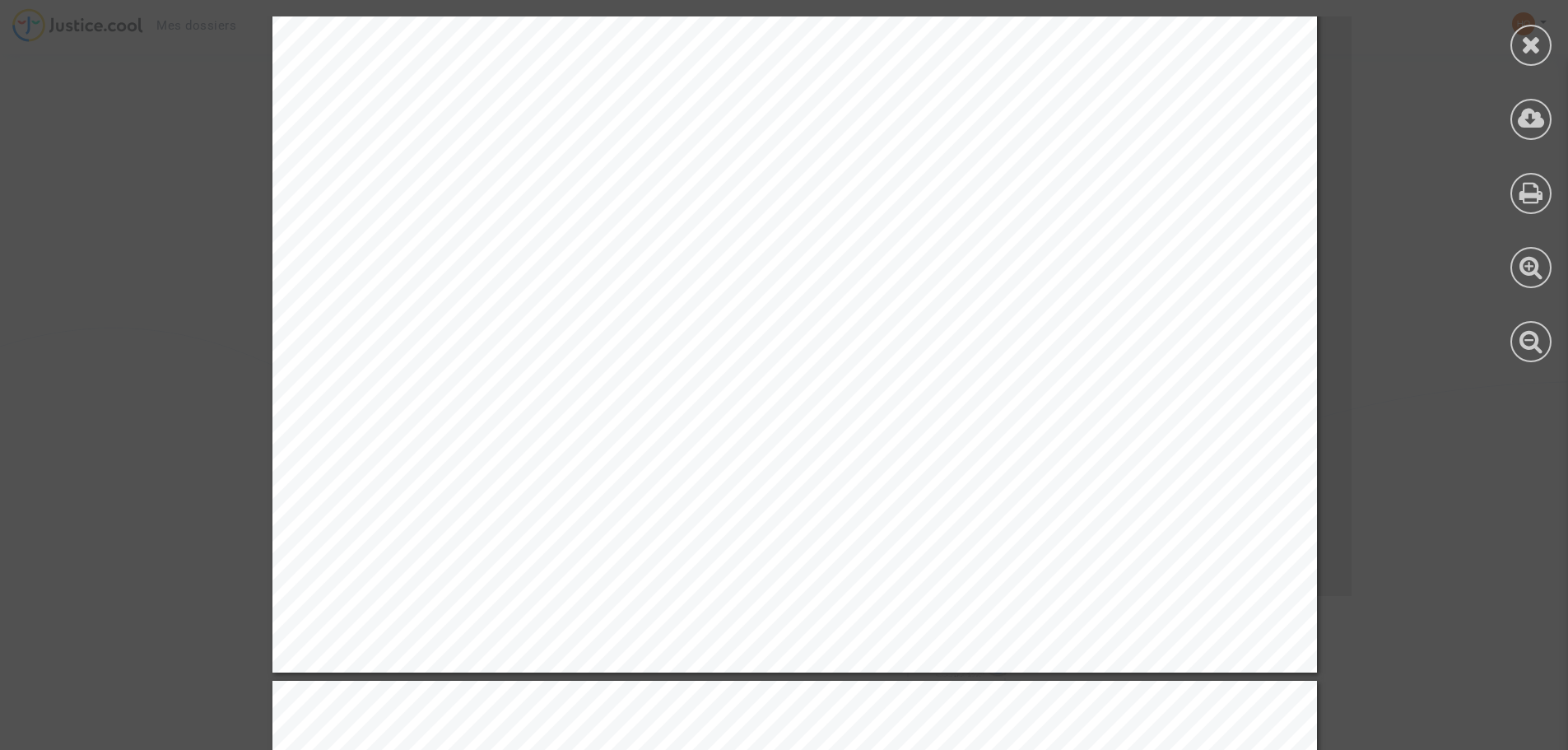
scroll to position [823, 0]
click at [1531, 42] on icon at bounding box center [1532, 44] width 21 height 25
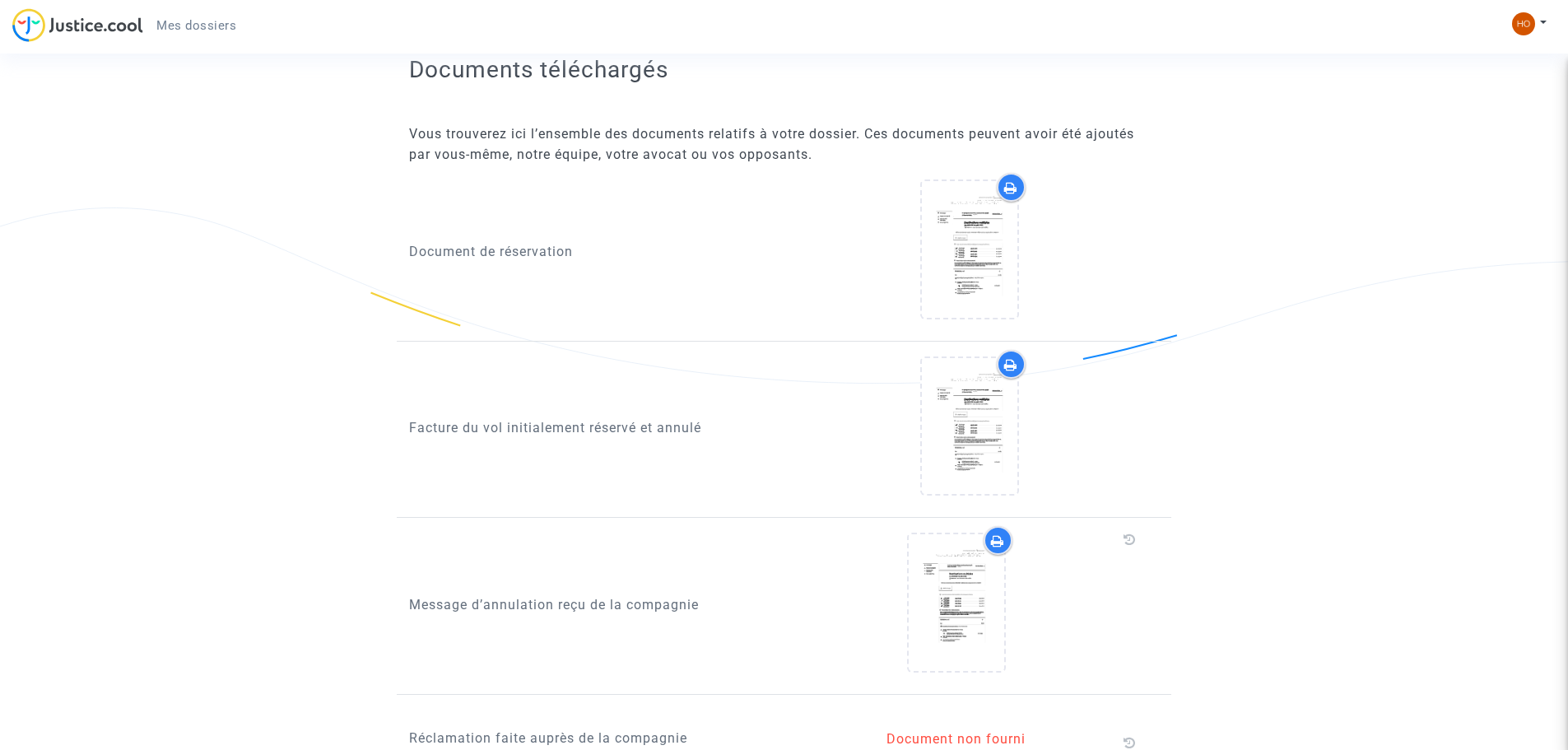
scroll to position [1316, 0]
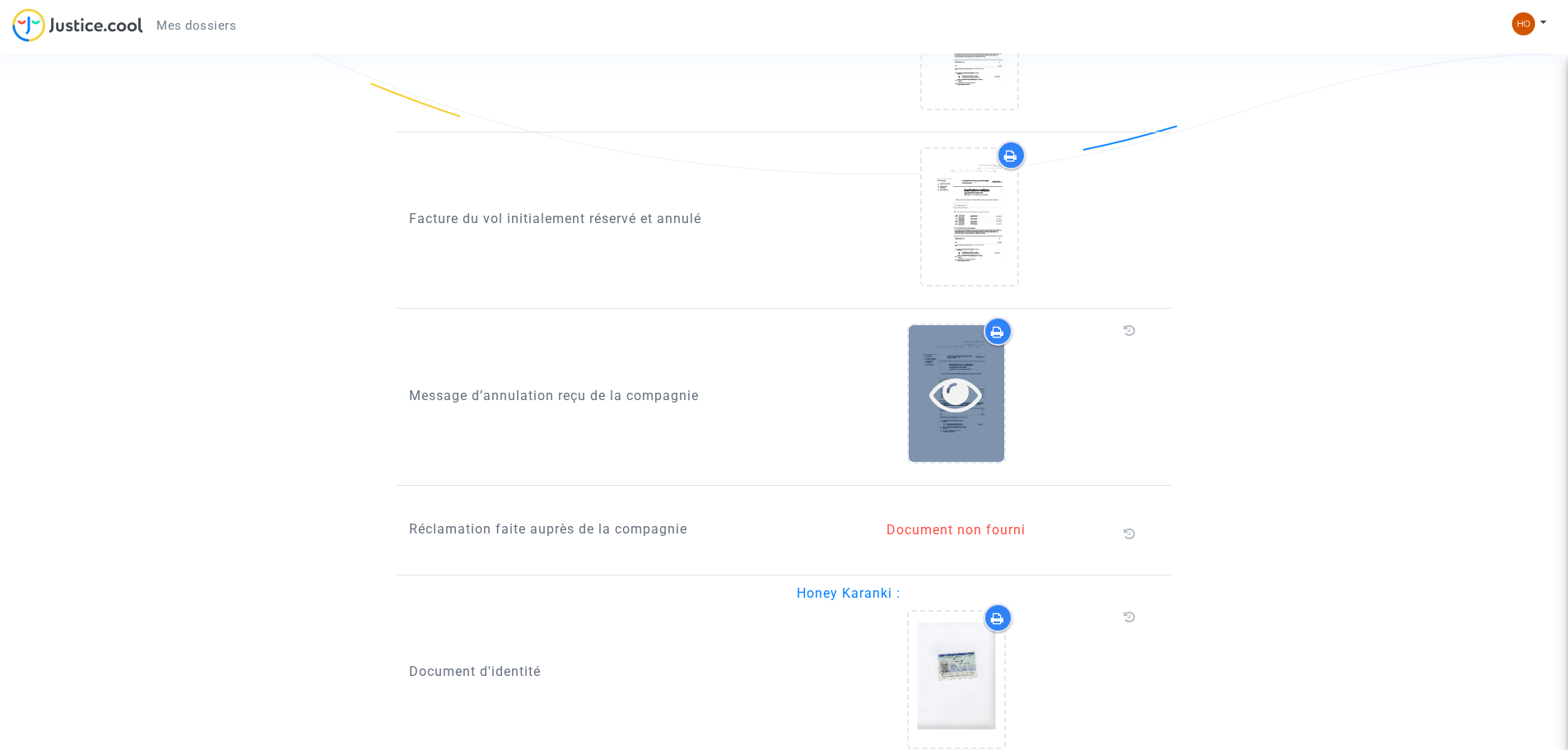
click at [915, 368] on div at bounding box center [956, 394] width 95 height 53
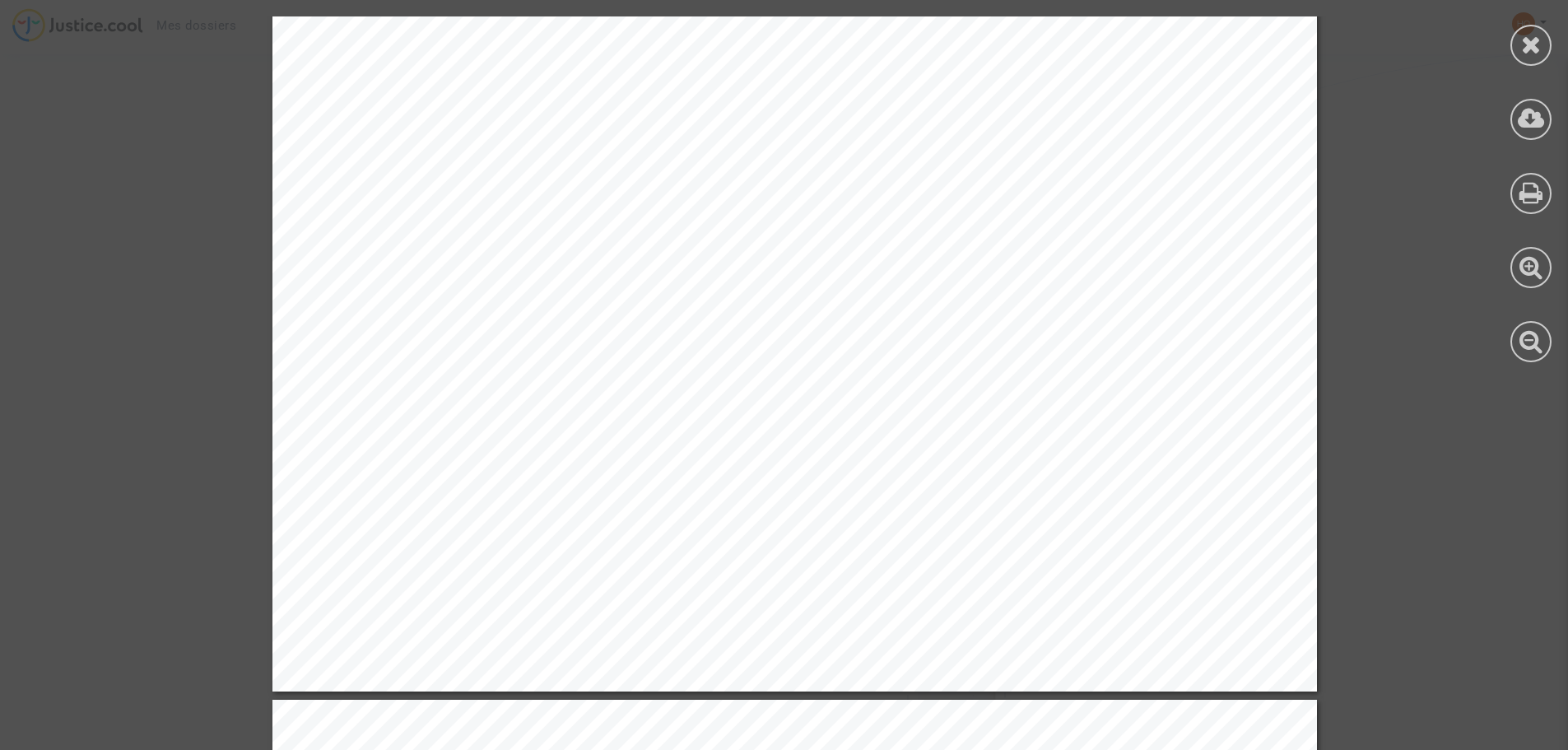
scroll to position [823, 0]
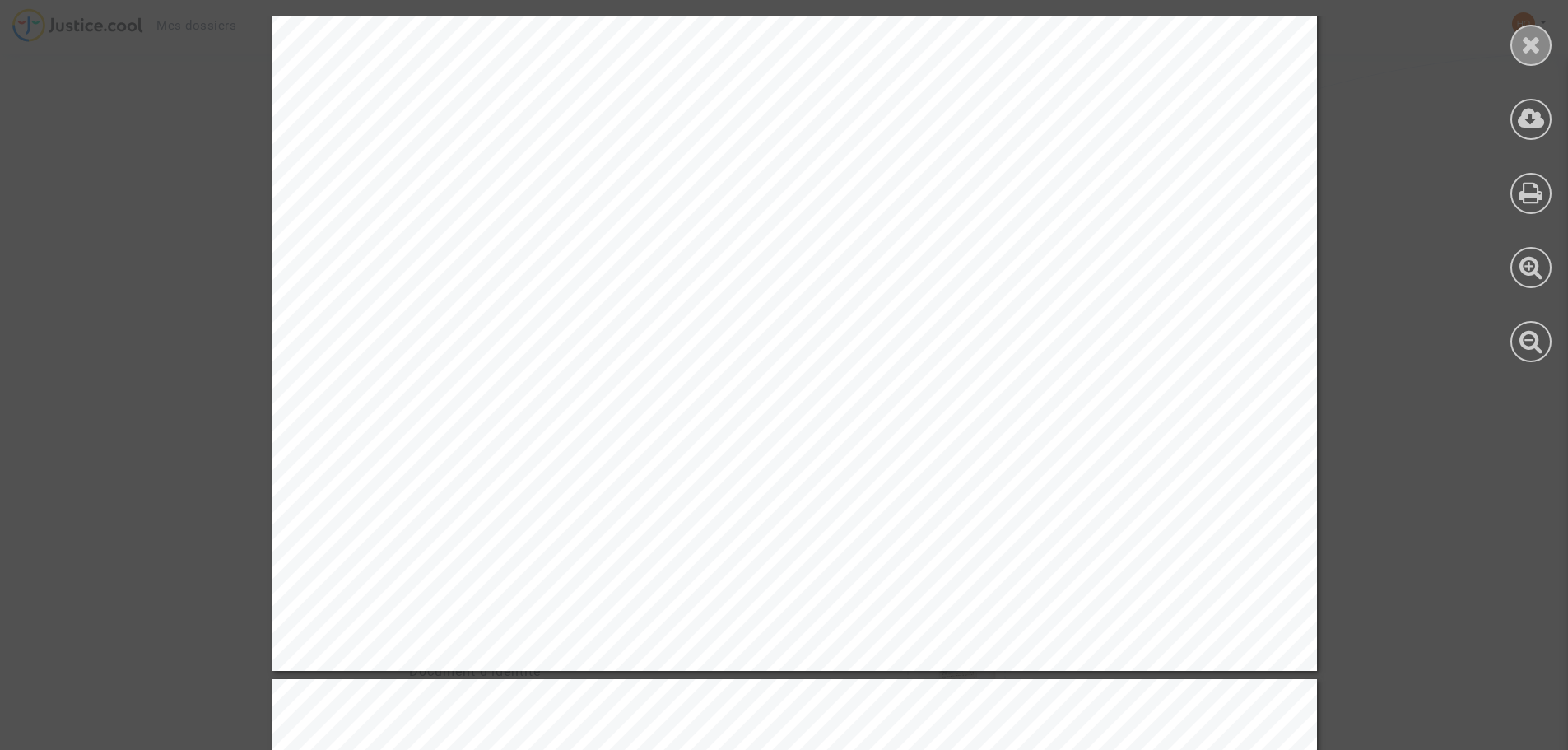
click at [1537, 49] on icon at bounding box center [1532, 44] width 21 height 25
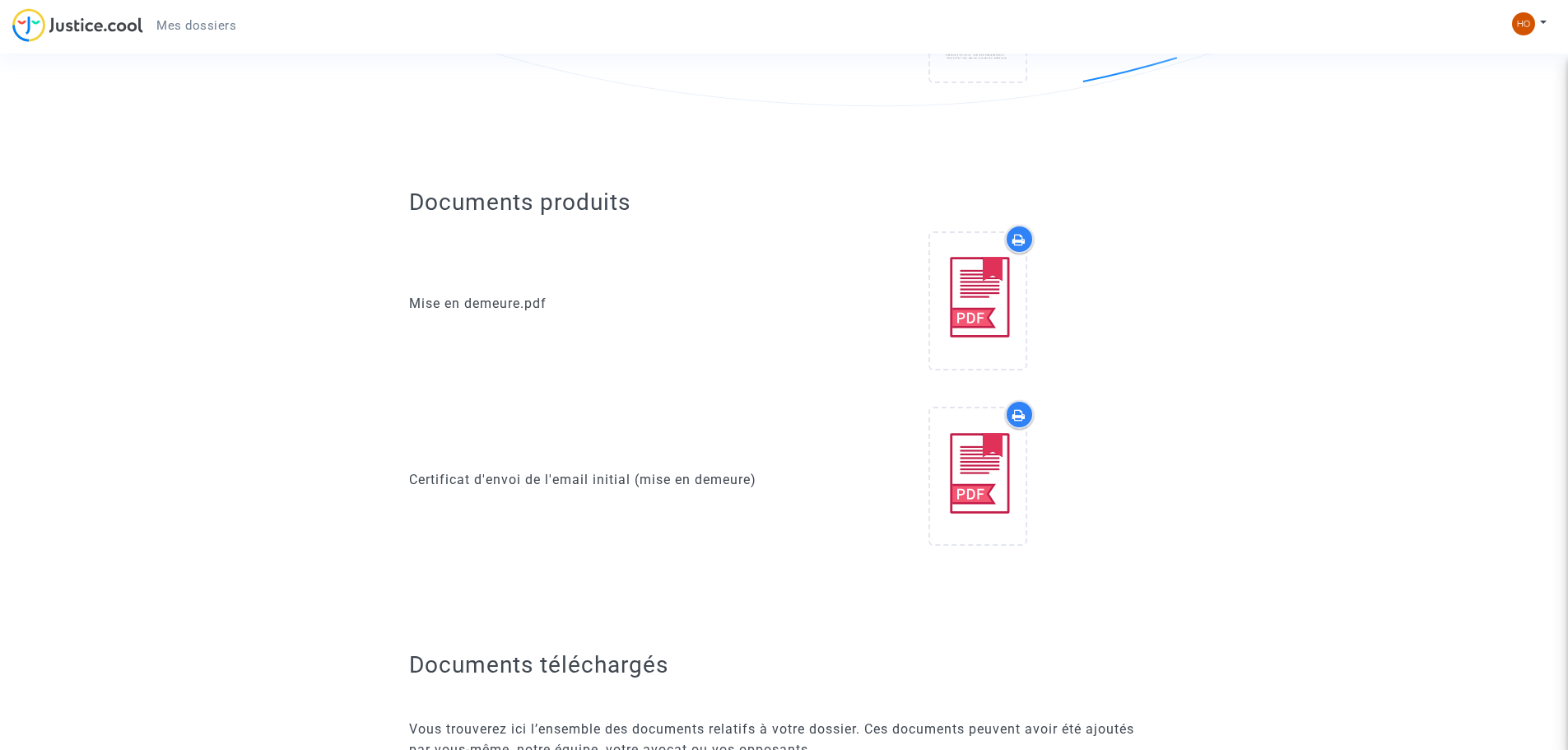
scroll to position [537, 0]
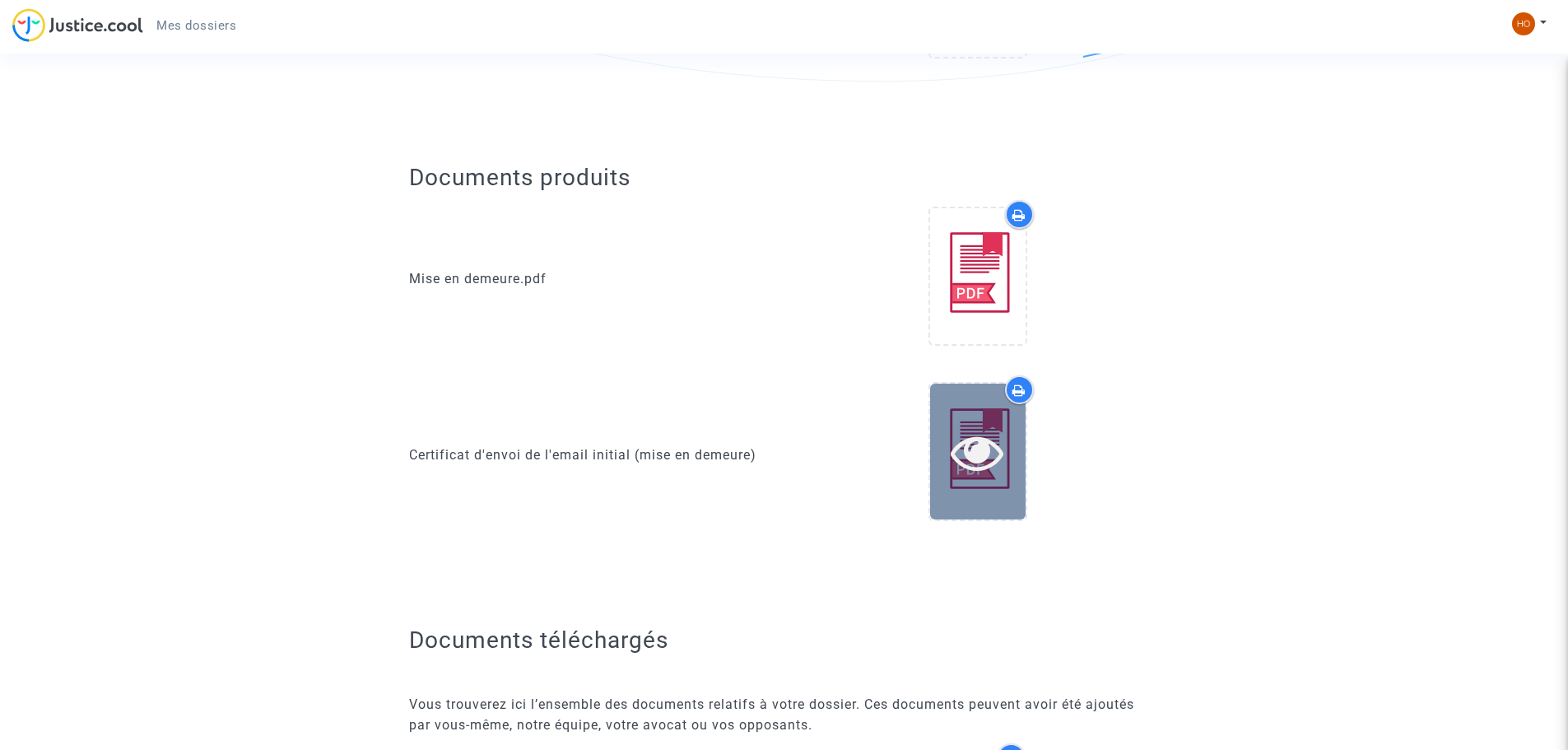
click at [980, 425] on icon at bounding box center [977, 452] width 54 height 53
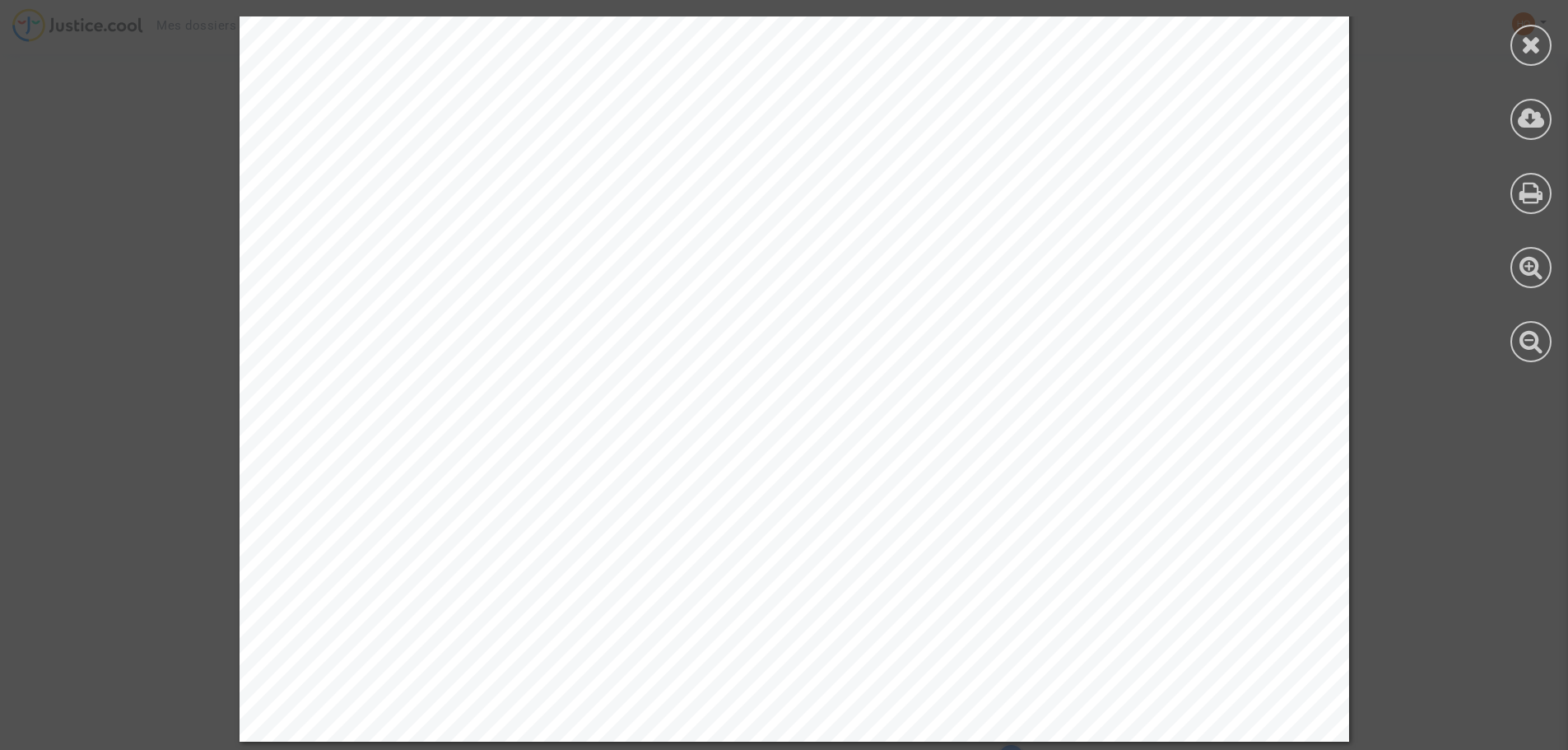
scroll to position [857, 0]
click at [1525, 42] on icon at bounding box center [1532, 44] width 21 height 25
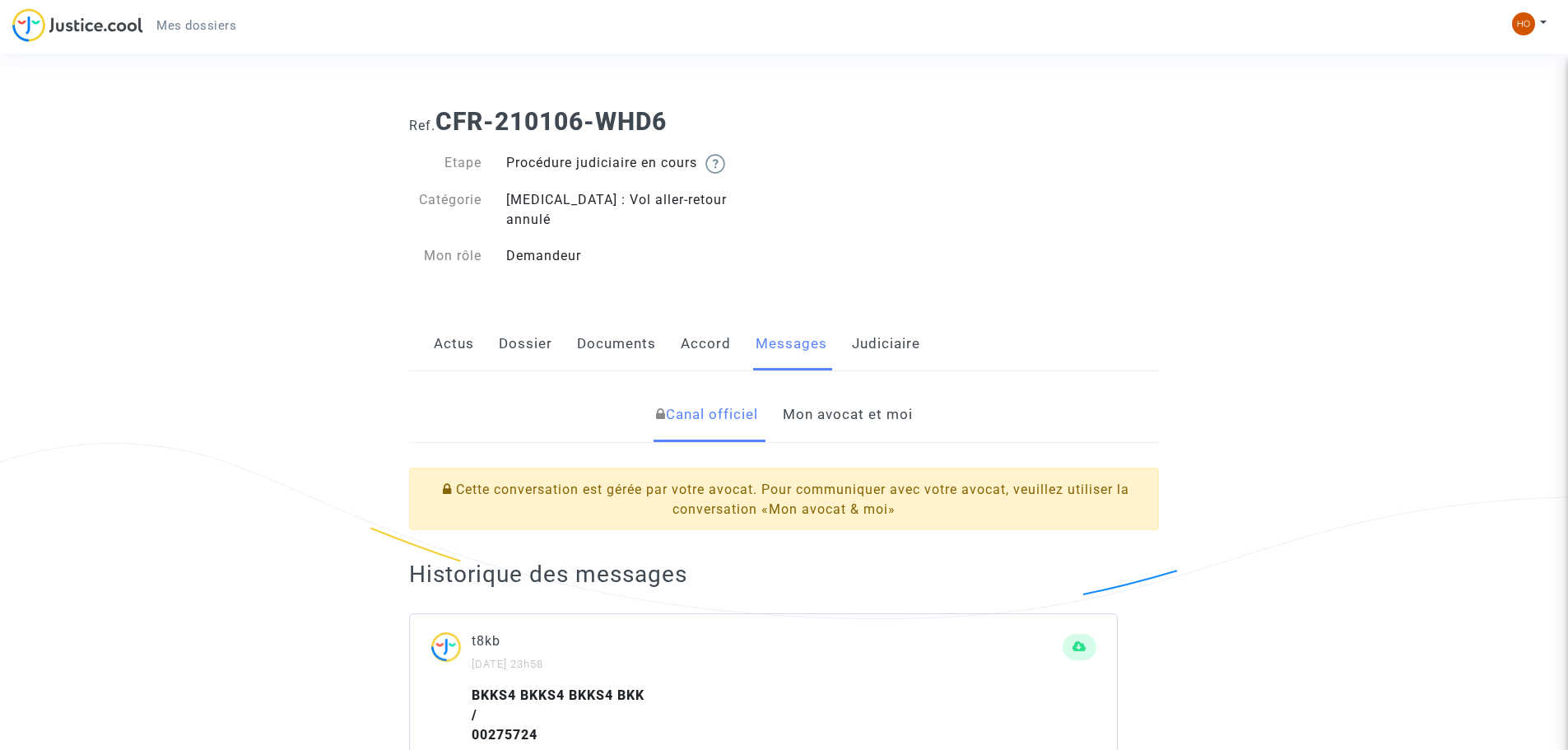
click at [623, 323] on link "Documents" at bounding box center [616, 344] width 79 height 55
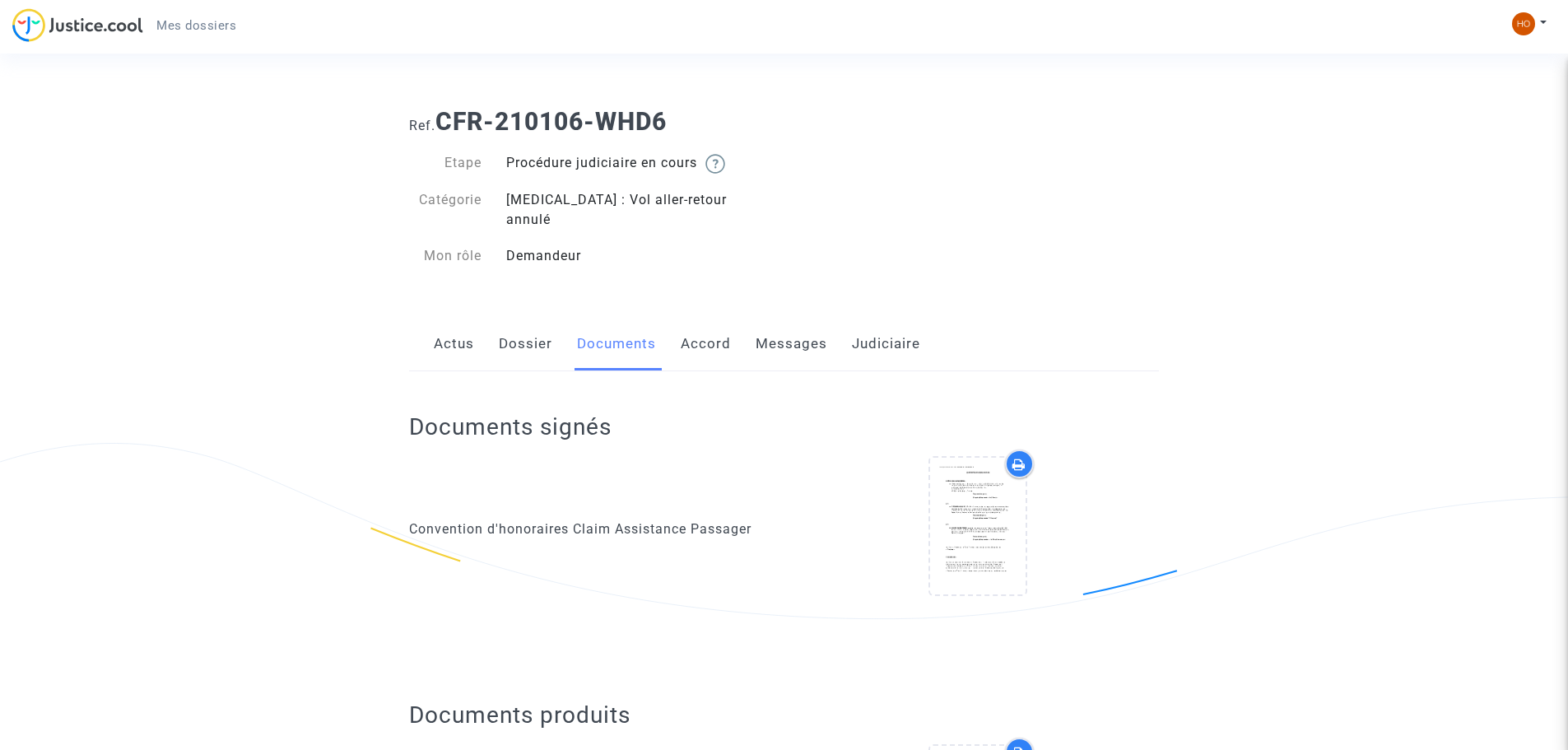
click at [521, 325] on link "Dossier" at bounding box center [525, 344] width 54 height 55
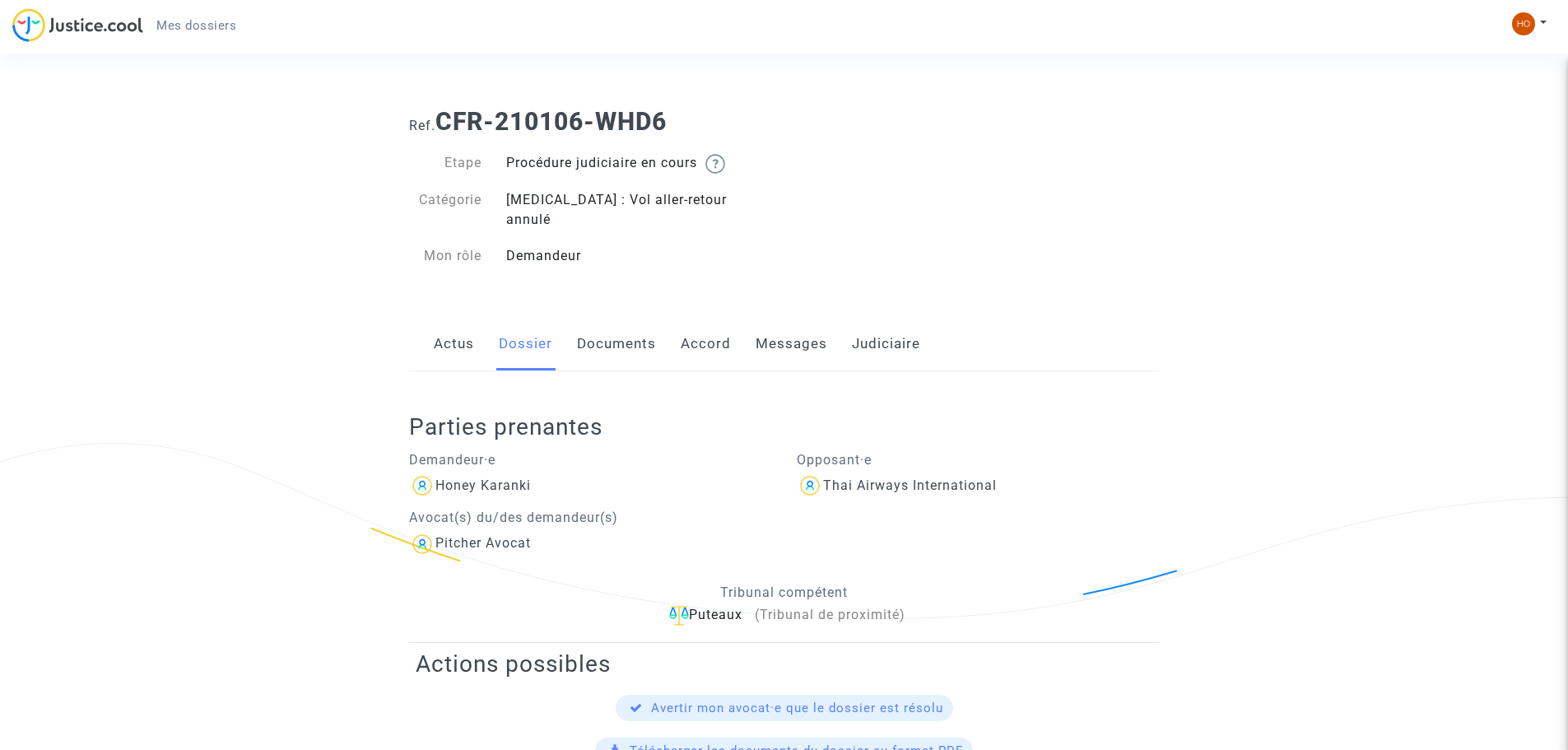
click at [890, 330] on link "Judiciaire" at bounding box center [886, 344] width 68 height 55
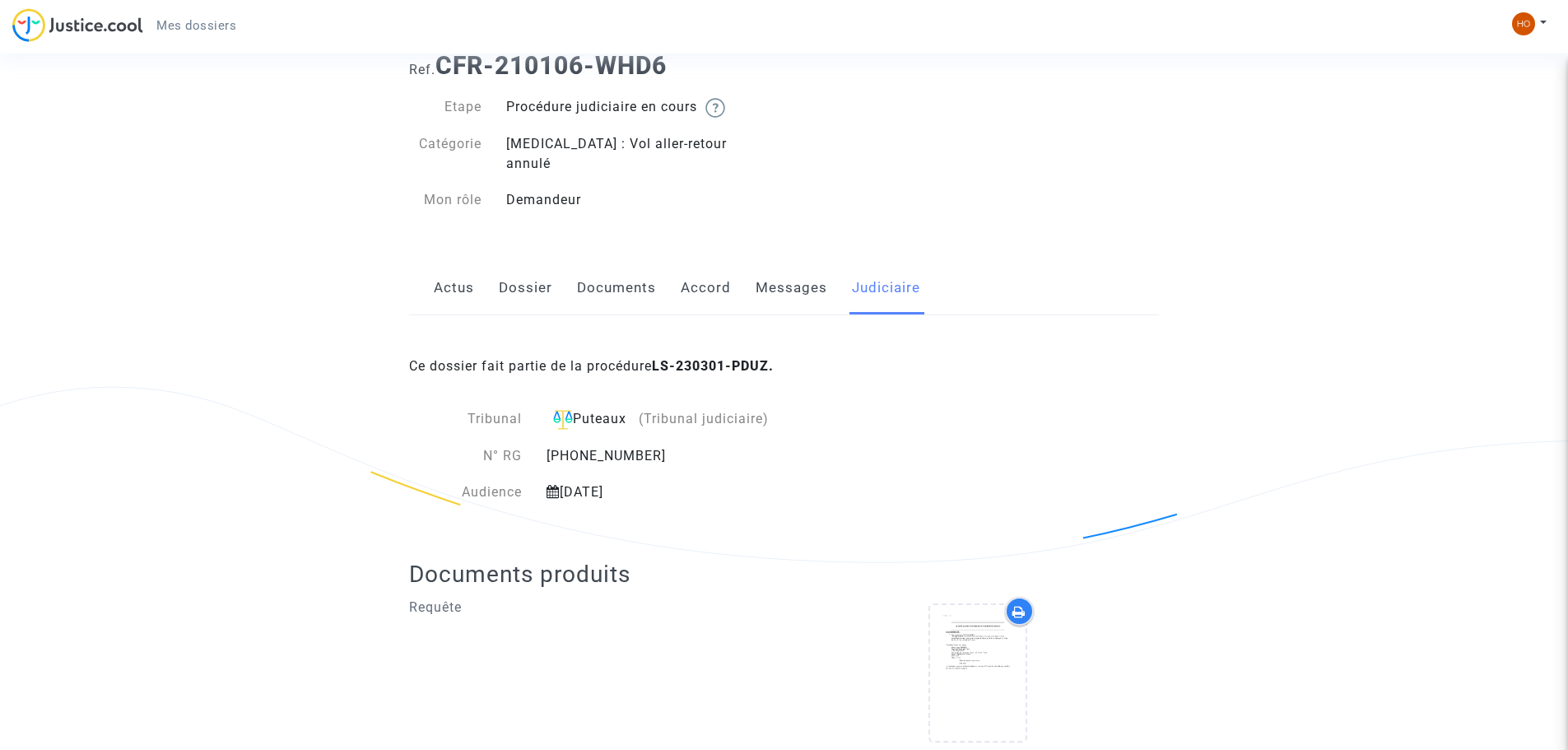
scroll to position [83, 0]
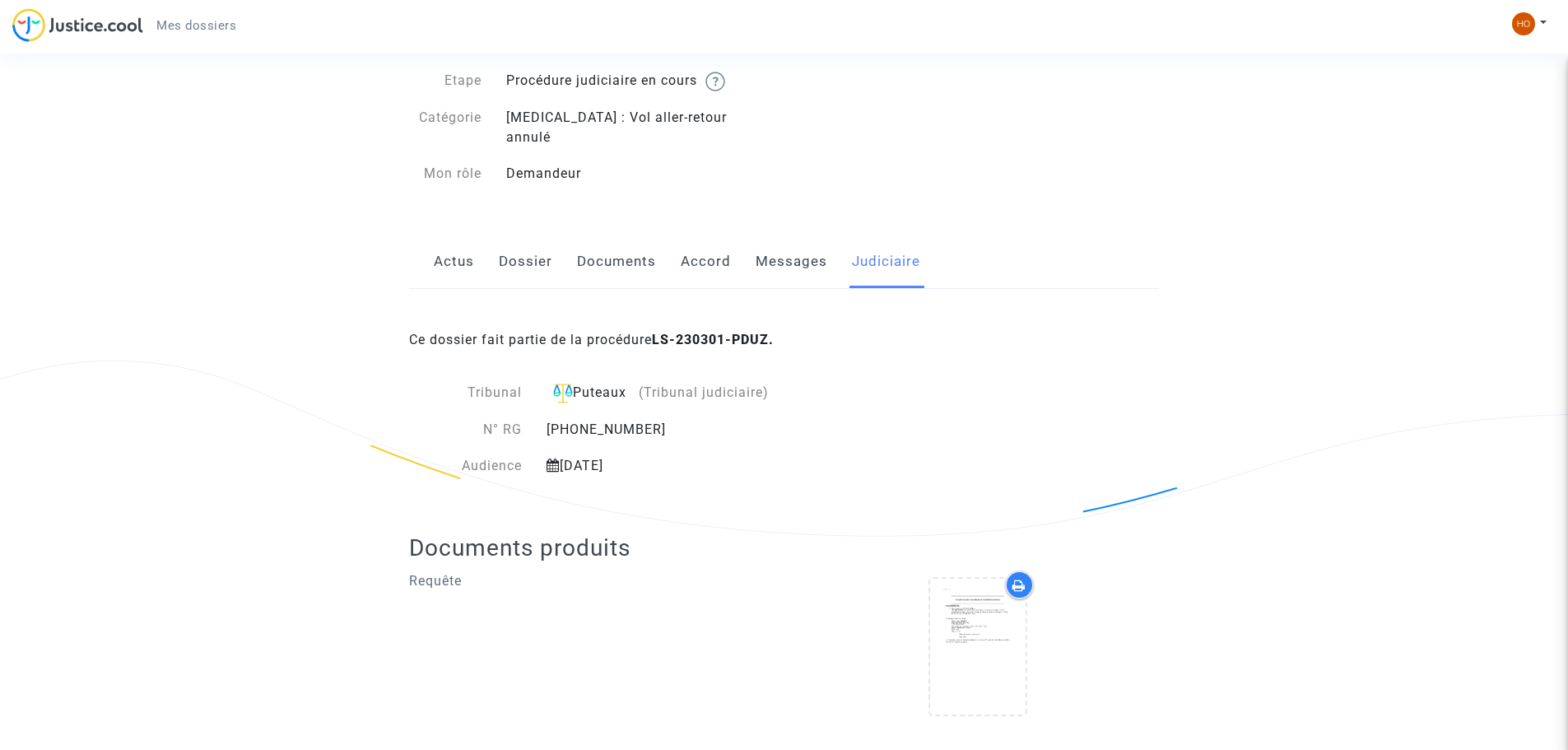
click at [412, 570] on p "Requête" at bounding box center [590, 580] width 363 height 21
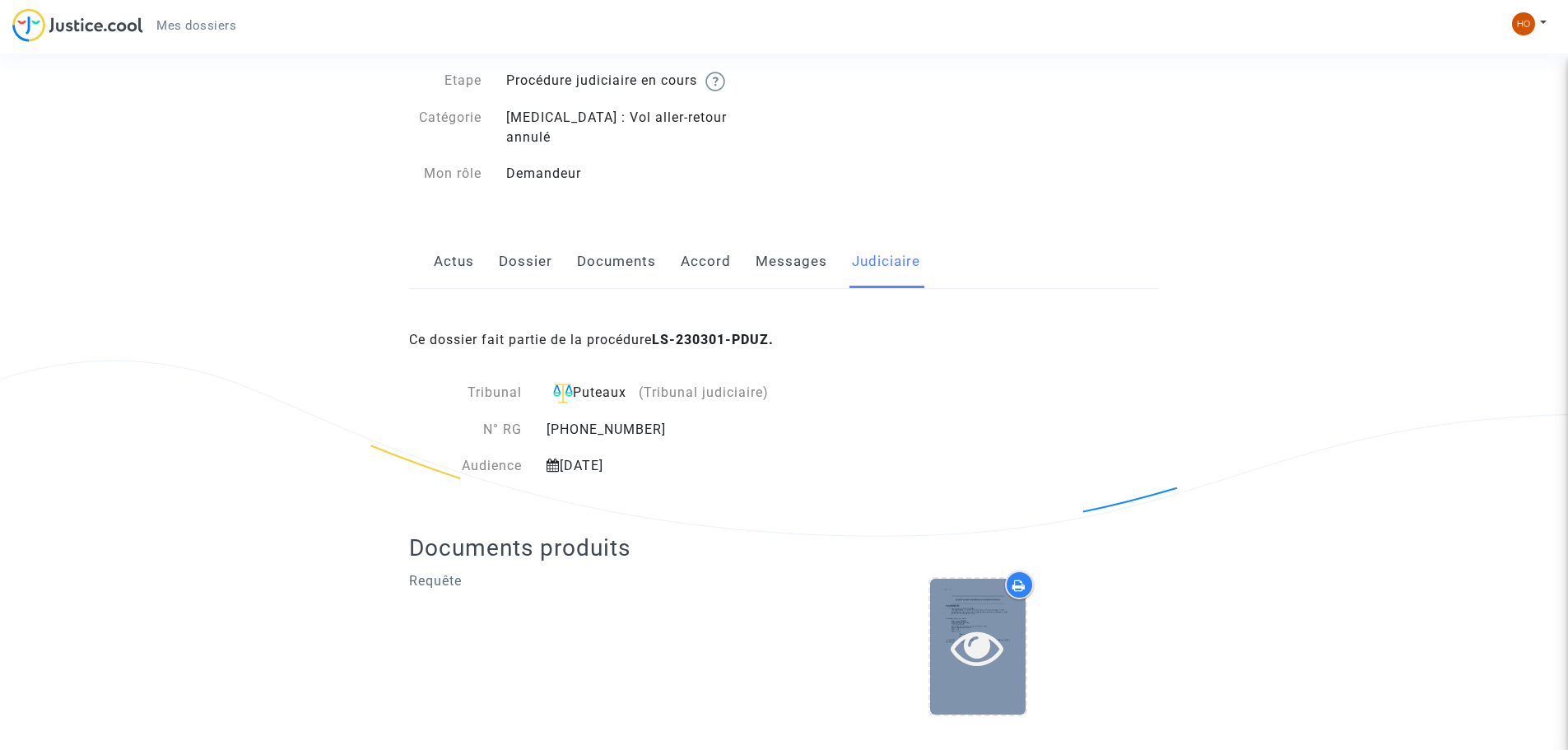
click at [940, 626] on div at bounding box center [978, 646] width 95 height 53
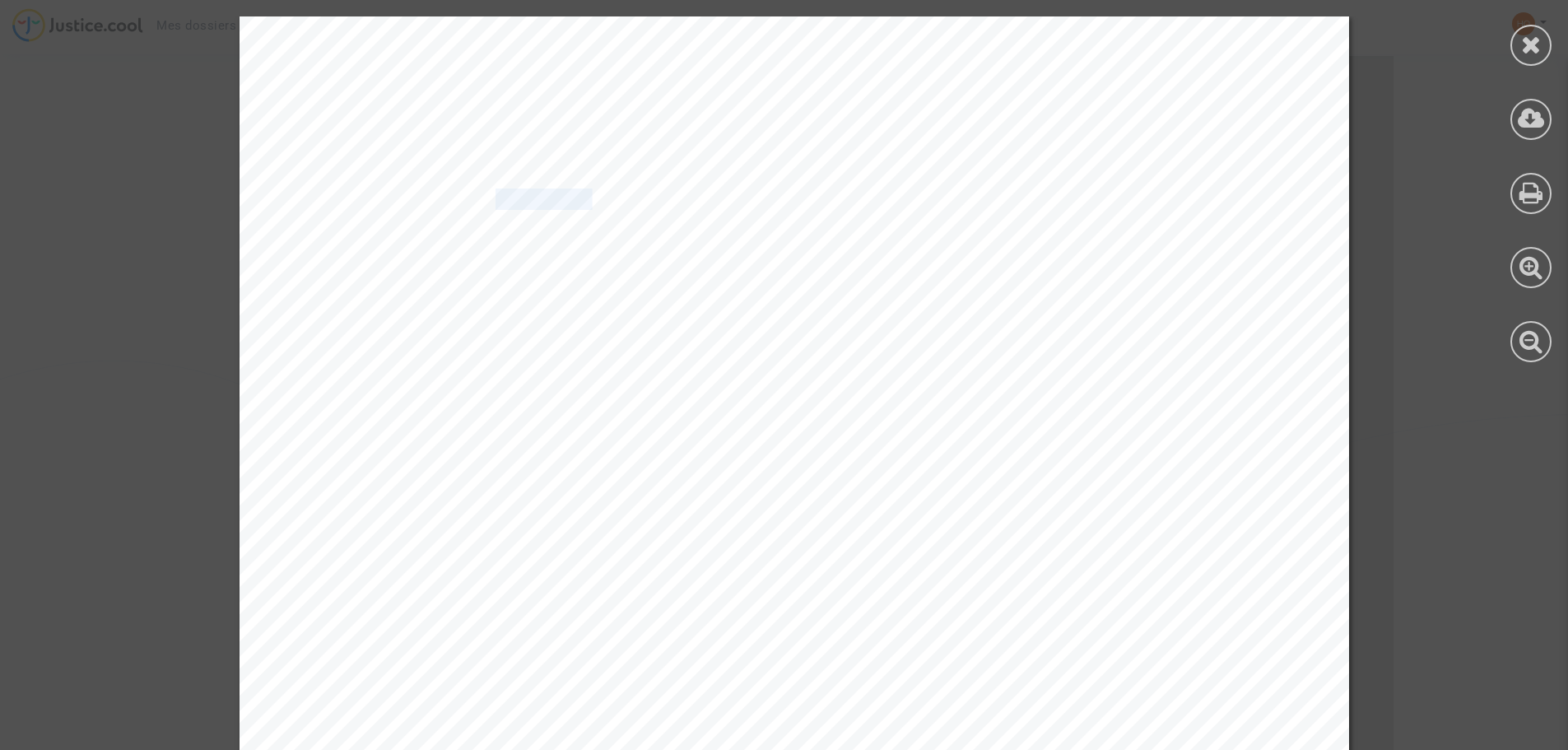
drag, startPoint x: 483, startPoint y: 197, endPoint x: 577, endPoint y: 204, distance: 94.3
click at [577, 204] on span "REQUETE AU GREFFE DU TRIBUNAL DE PROXIMITÉ DE [GEOGRAPHIC_DATA]" at bounding box center [873, 199] width 755 height 19
copy span "REQUETE"
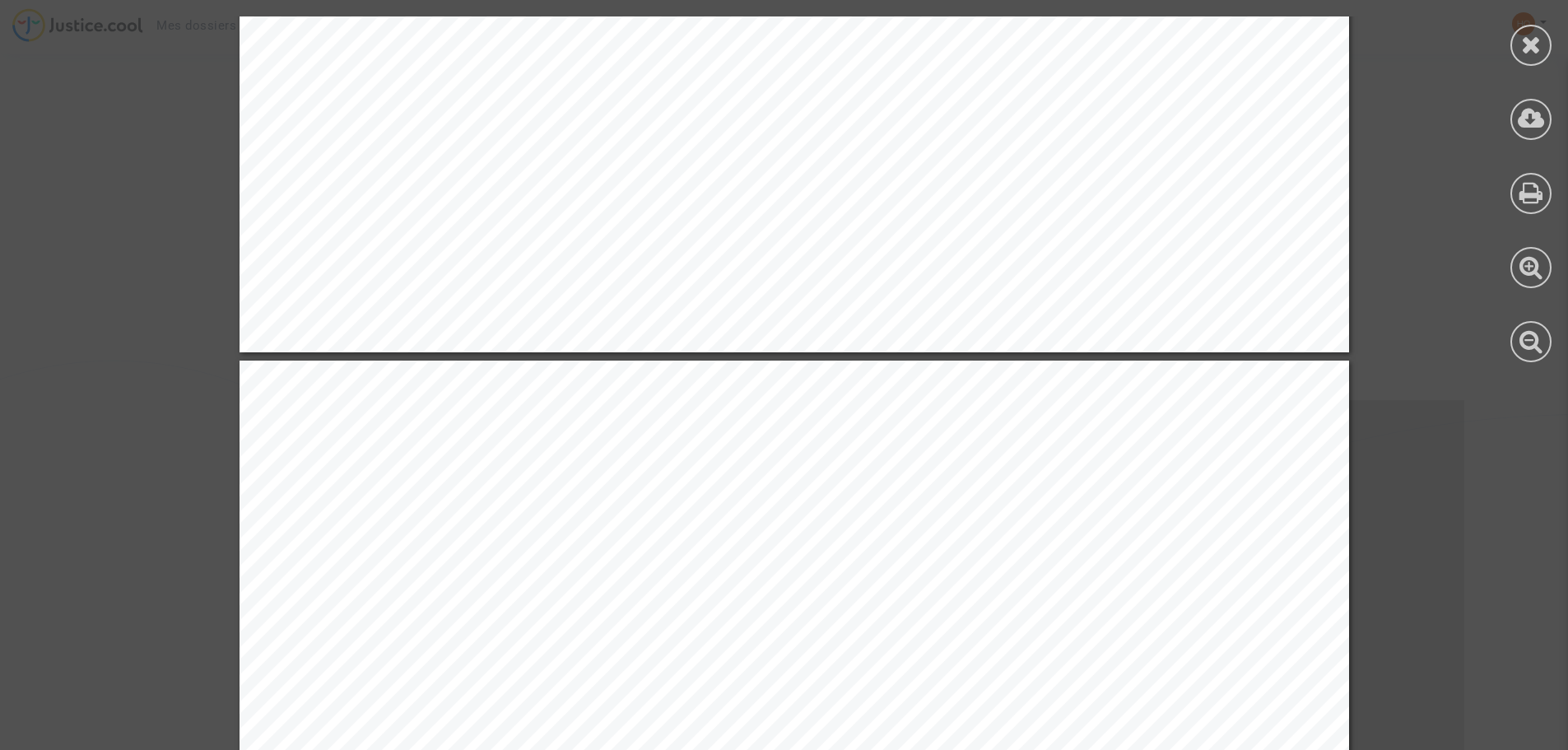
scroll to position [92, 0]
drag, startPoint x: 1567, startPoint y: 50, endPoint x: 1555, endPoint y: 250, distance: 200.4
click at [1555, 250] on div at bounding box center [1531, 189] width 74 height 378
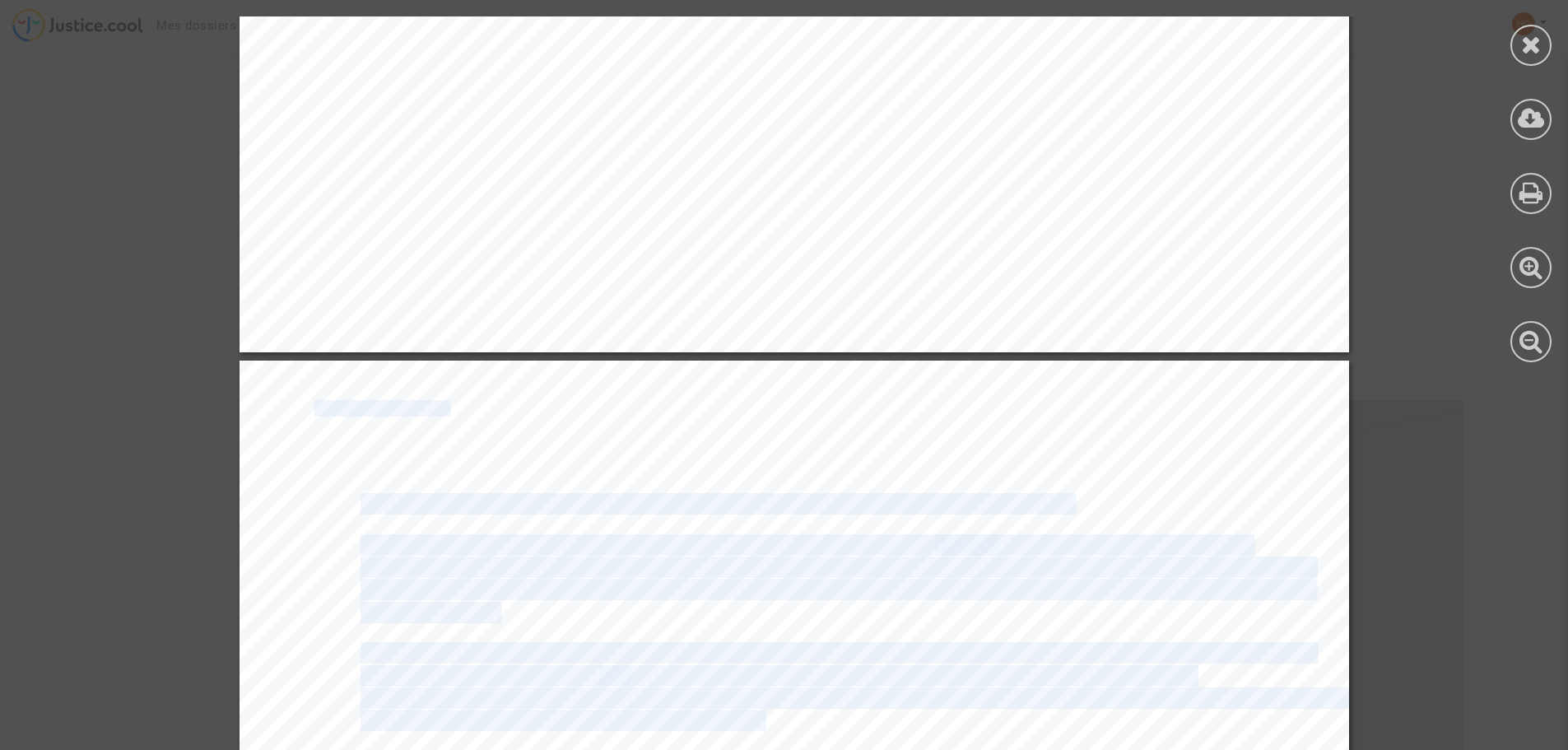
drag, startPoint x: 1565, startPoint y: 47, endPoint x: 1573, endPoint y: 78, distance: 32.0
click at [1567, 78] on html "Mes dossiers Mon profil Paramètres Déconnexion Ref. CFR-210106-WHD6 Etape Procé…" at bounding box center [784, 339] width 1568 height 862
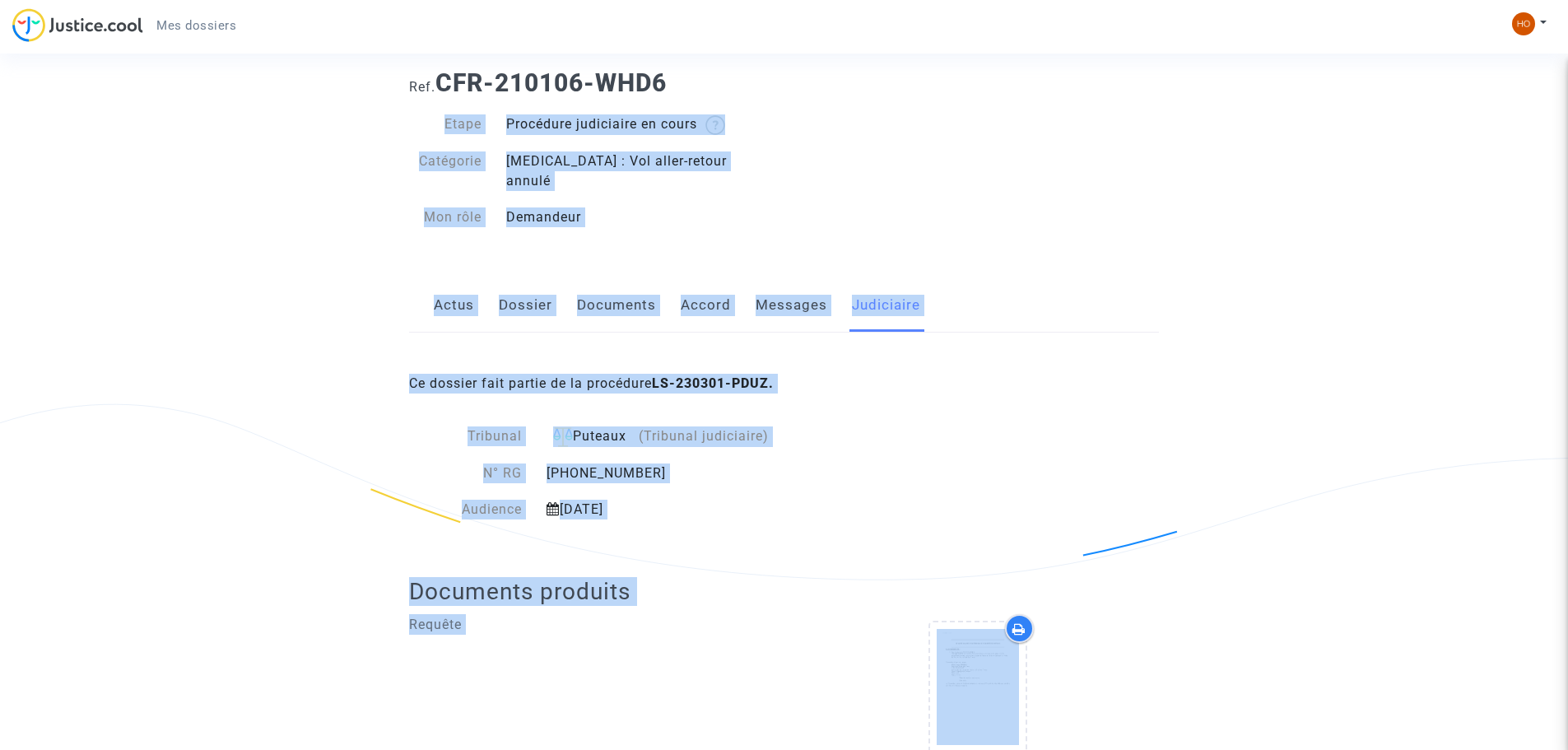
click at [1422, 201] on div "Ref. CFR-210106-WHD6 Etape Procédure judiciaire en cours Catégorie Covid - 19 :…" at bounding box center [784, 440] width 1568 height 767
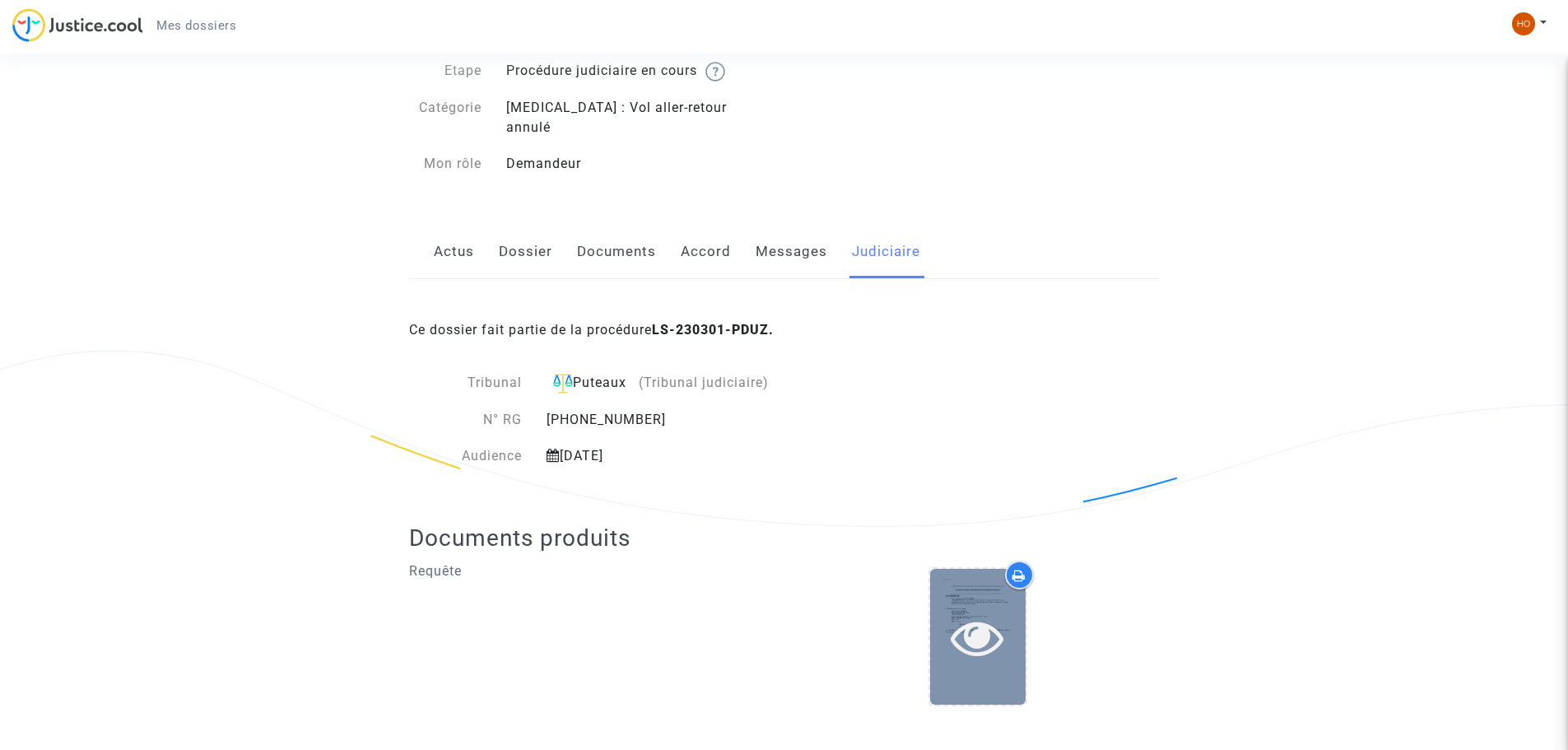
click at [970, 585] on div at bounding box center [978, 635] width 95 height 135
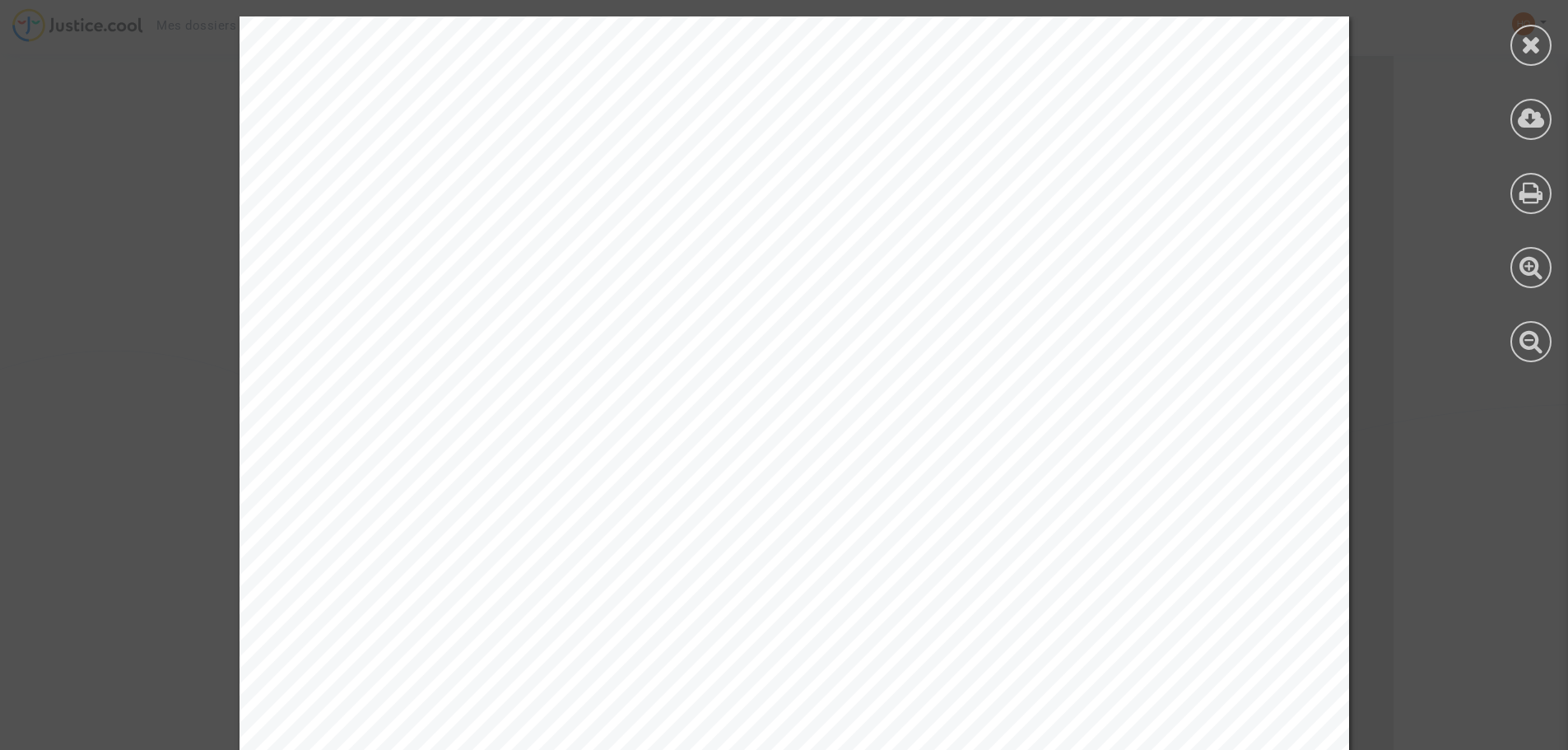
drag, startPoint x: 1566, startPoint y: 33, endPoint x: 1563, endPoint y: 78, distance: 45.1
click at [1563, 78] on div at bounding box center [1531, 189] width 74 height 378
